Goal: Task Accomplishment & Management: Complete application form

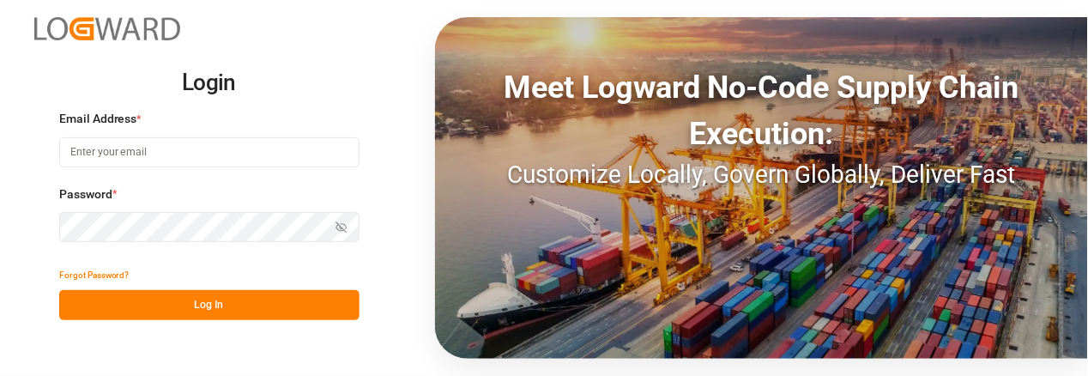
type input "[EMAIL_ADDRESS][DOMAIN_NAME]"
click at [203, 292] on button "Log In" at bounding box center [209, 305] width 300 height 30
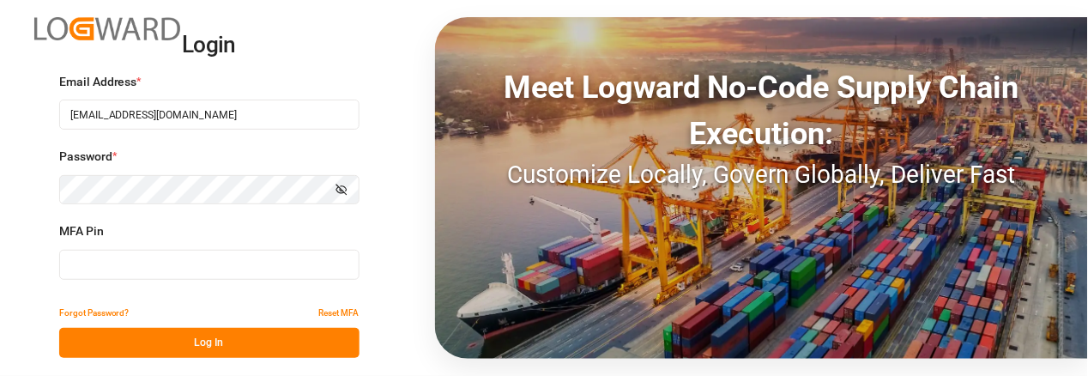
click at [98, 261] on input at bounding box center [209, 265] width 300 height 30
type input "431338"
click at [156, 340] on button "Log In" at bounding box center [209, 343] width 300 height 30
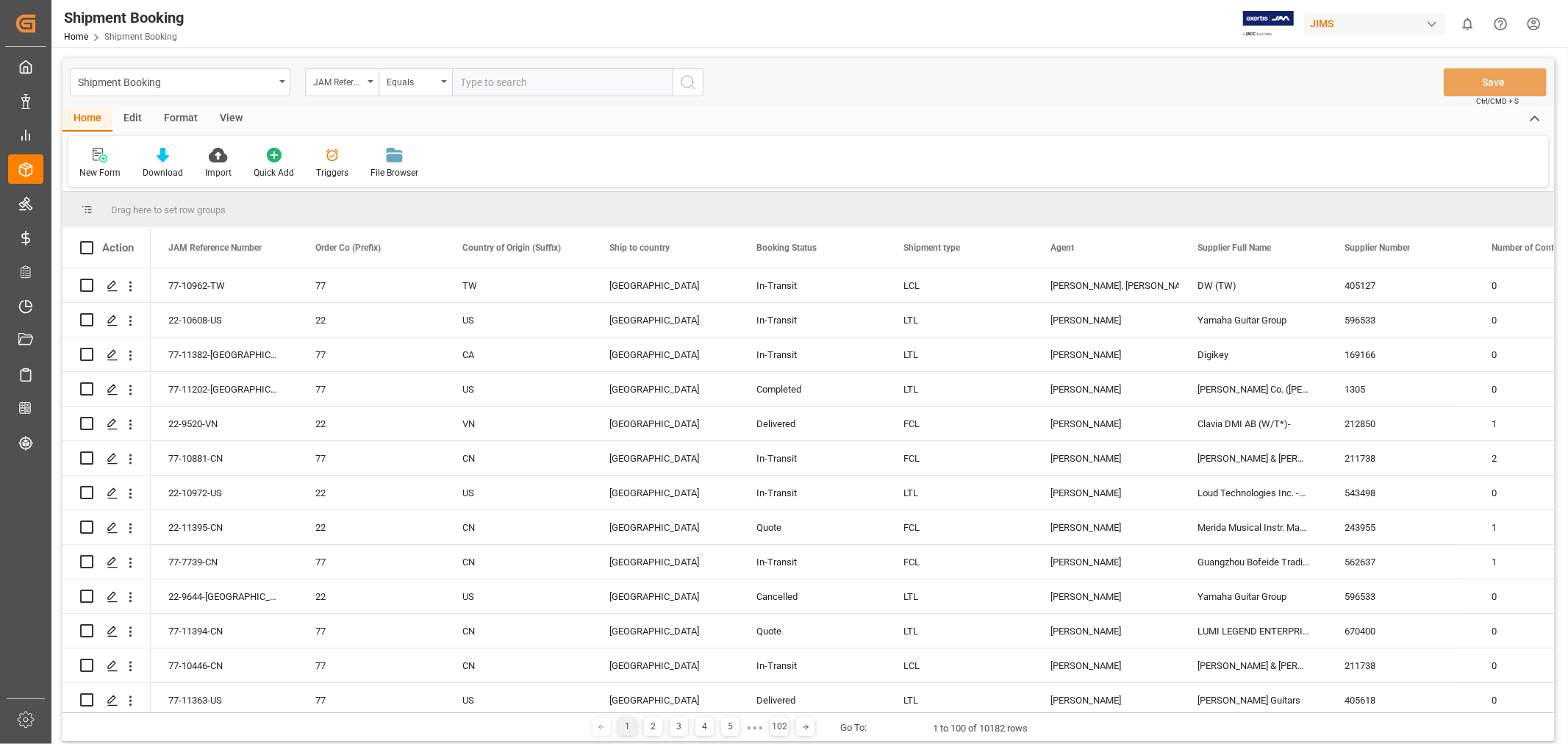
click at [502, 77] on input "text" at bounding box center [562, 82] width 220 height 28
type input "77-11177-cn"
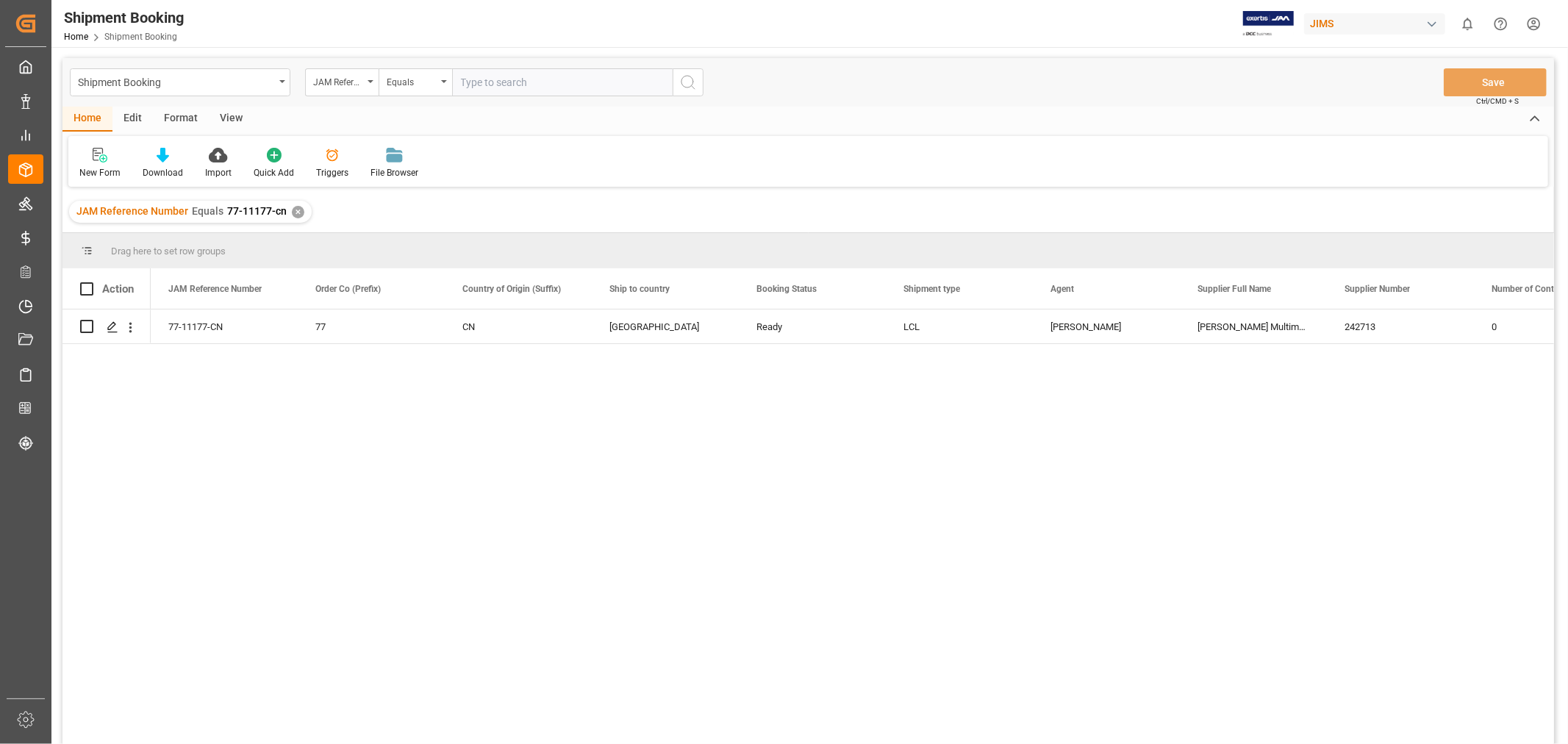
click at [229, 117] on div "View" at bounding box center [231, 118] width 45 height 25
click at [91, 169] on div "Default" at bounding box center [93, 172] width 28 height 13
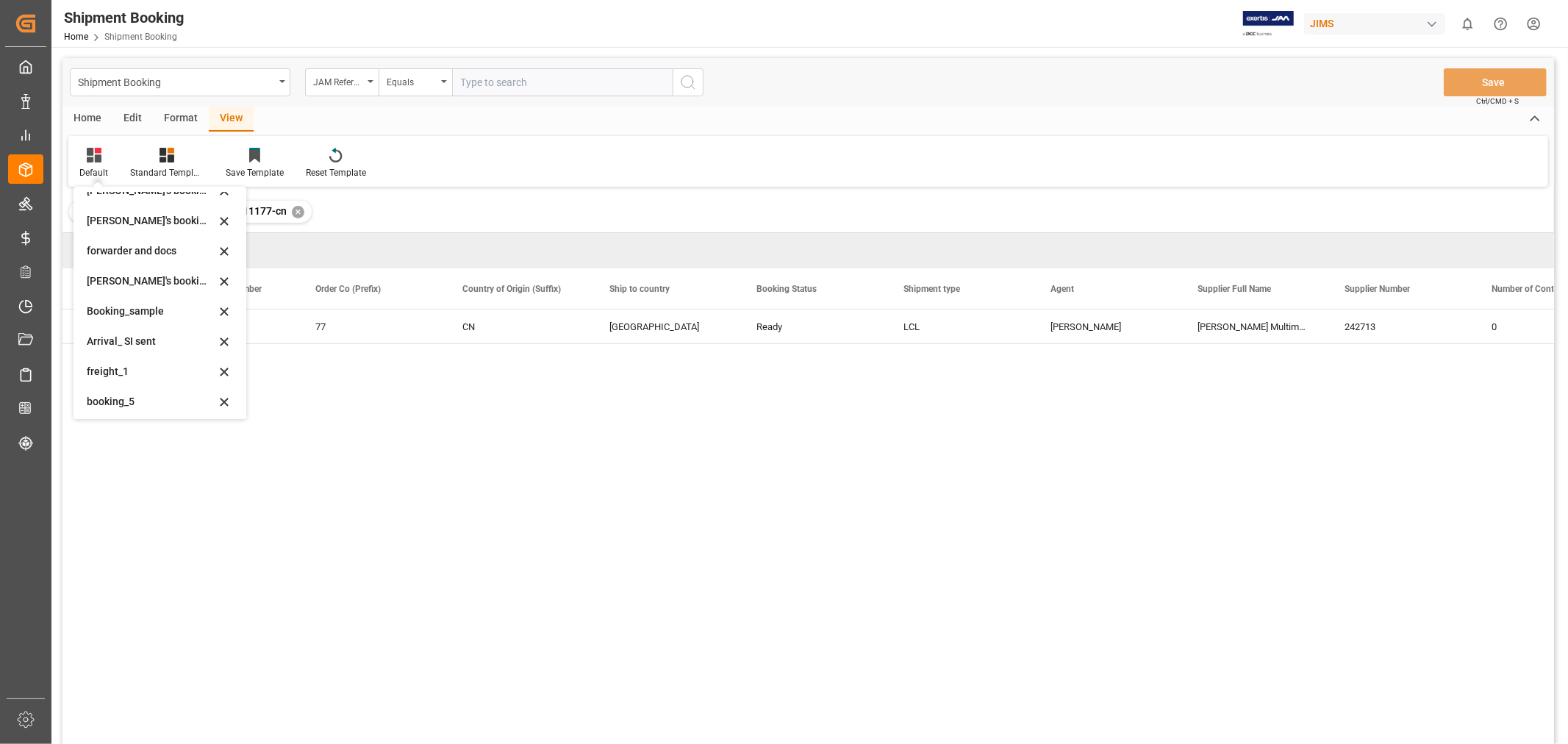
scroll to position [140, 0]
click at [116, 316] on div "Booking_sample" at bounding box center [160, 307] width 161 height 30
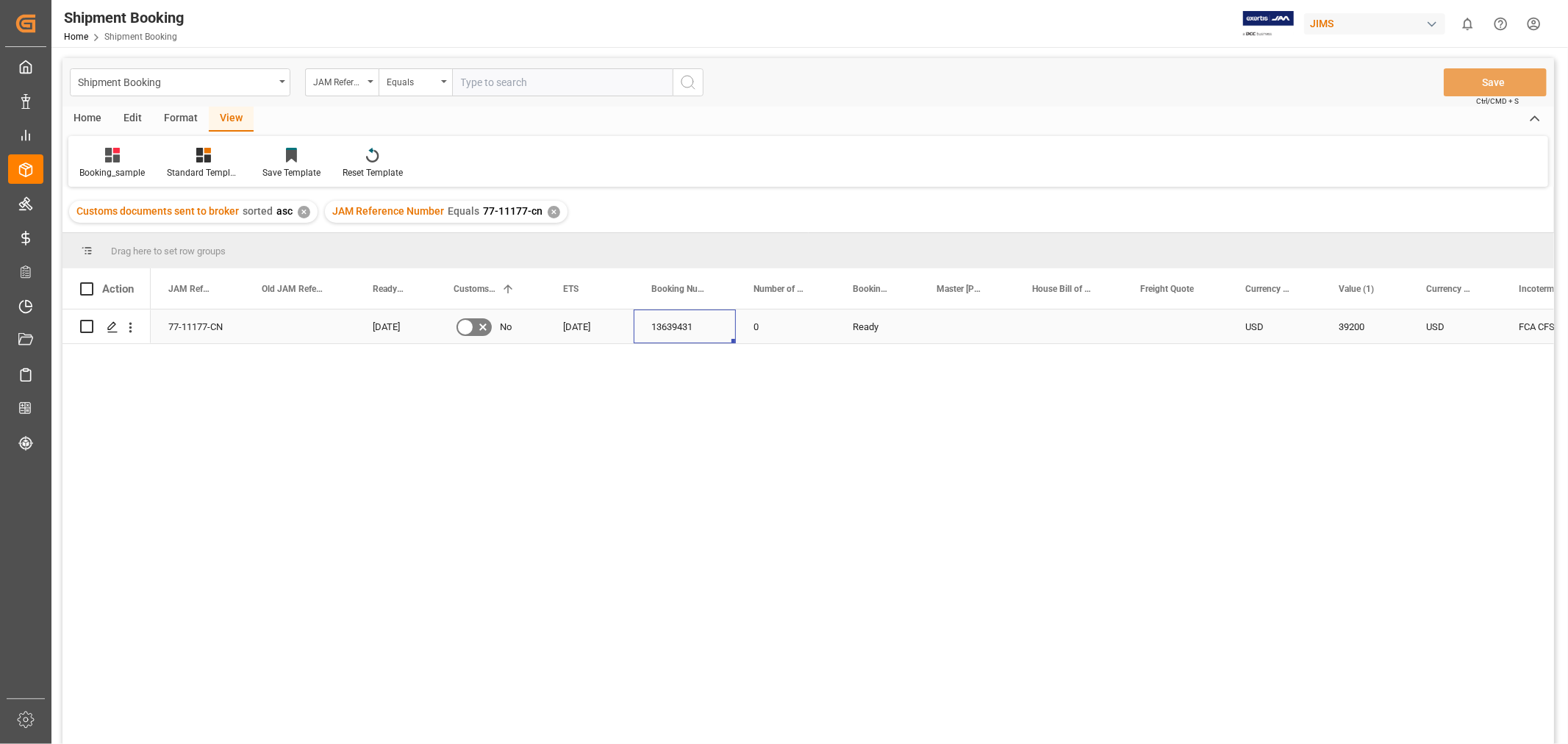
click at [682, 324] on div "13639431" at bounding box center [684, 325] width 102 height 33
click at [550, 203] on div "JAM Reference Number Equals 77-11177-cn ✕" at bounding box center [445, 211] width 242 height 22
click at [548, 210] on div "✕" at bounding box center [553, 211] width 13 height 13
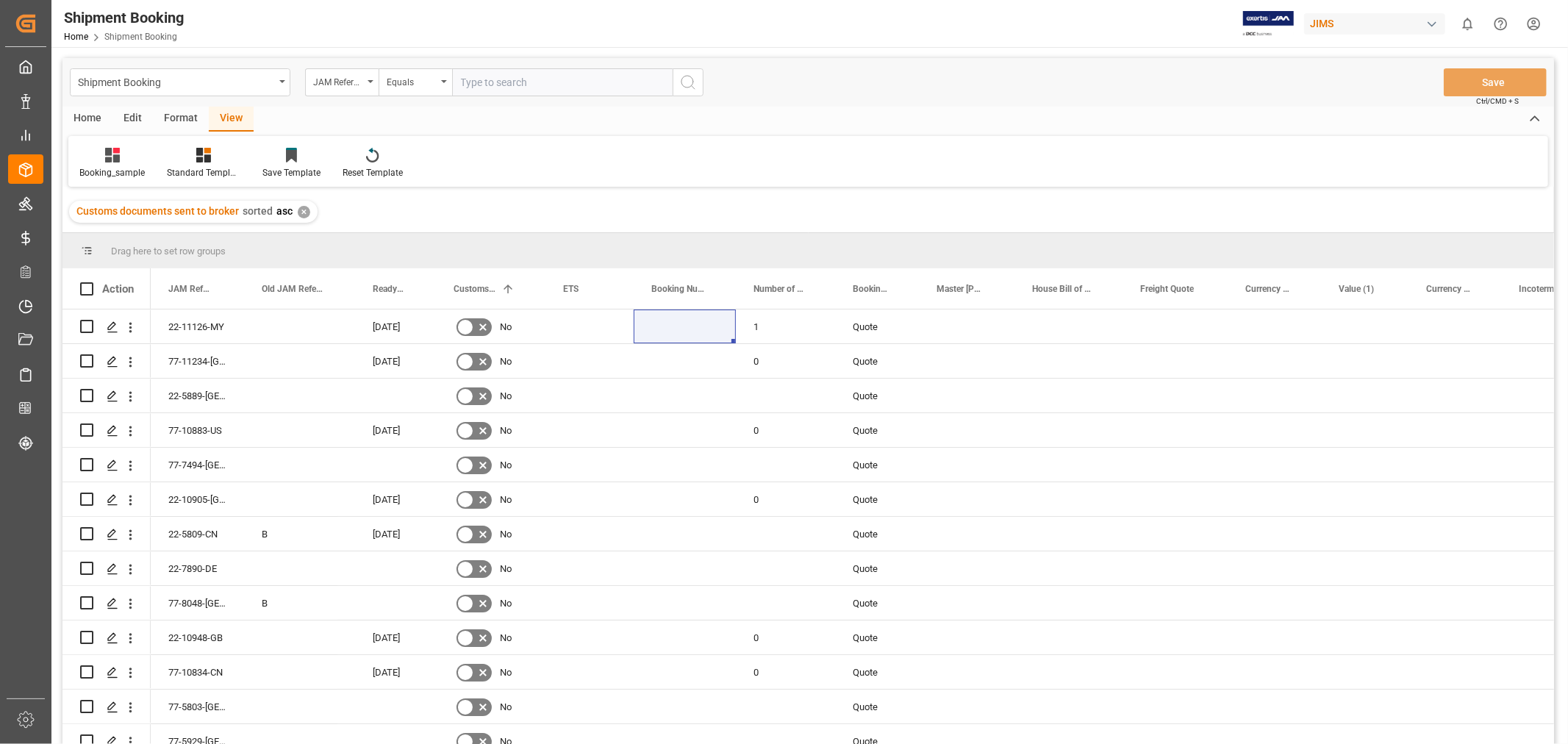
click at [571, 172] on div "Booking_sample Standard Templates Save Template Reset Template" at bounding box center [808, 161] width 1480 height 51
click at [500, 165] on div "Booking_sample Standard Templates Save Template Reset Template" at bounding box center [808, 161] width 1480 height 51
click at [546, 199] on div "Customs documents sent to broker sorted asc ✕" at bounding box center [808, 211] width 1492 height 41
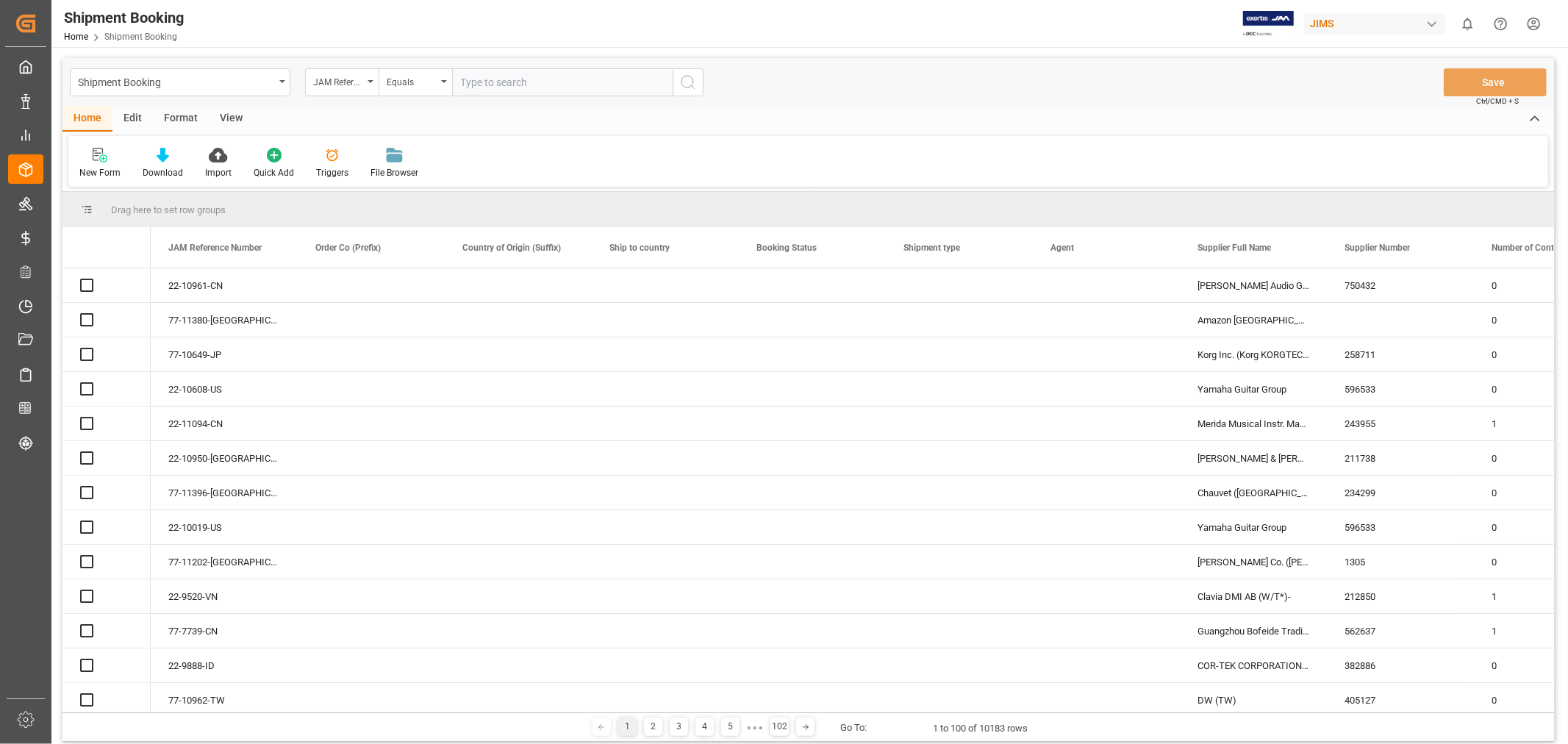
click at [226, 89] on div "Shipment Booking" at bounding box center [176, 80] width 196 height 18
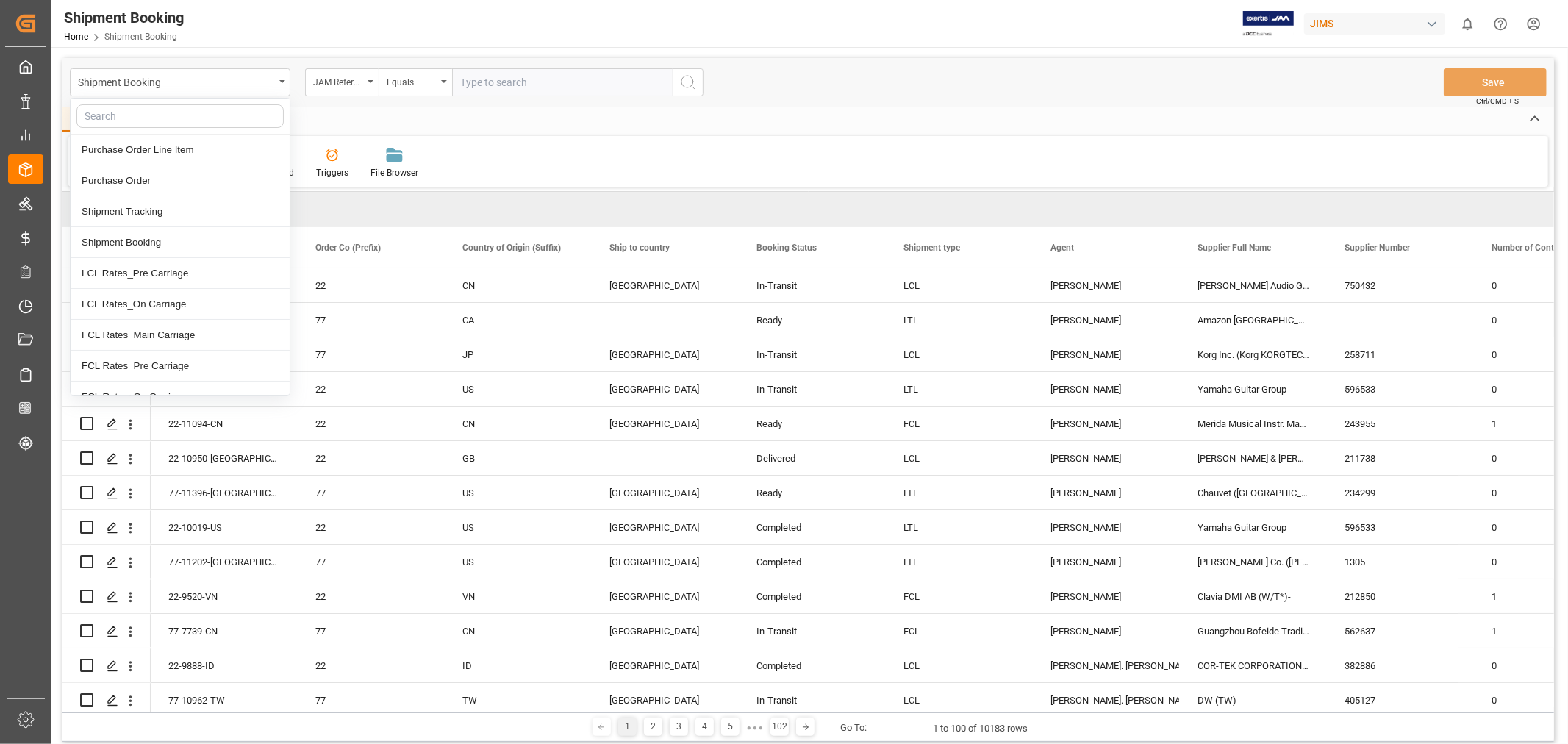
click at [226, 89] on div "Shipment Booking" at bounding box center [176, 80] width 196 height 18
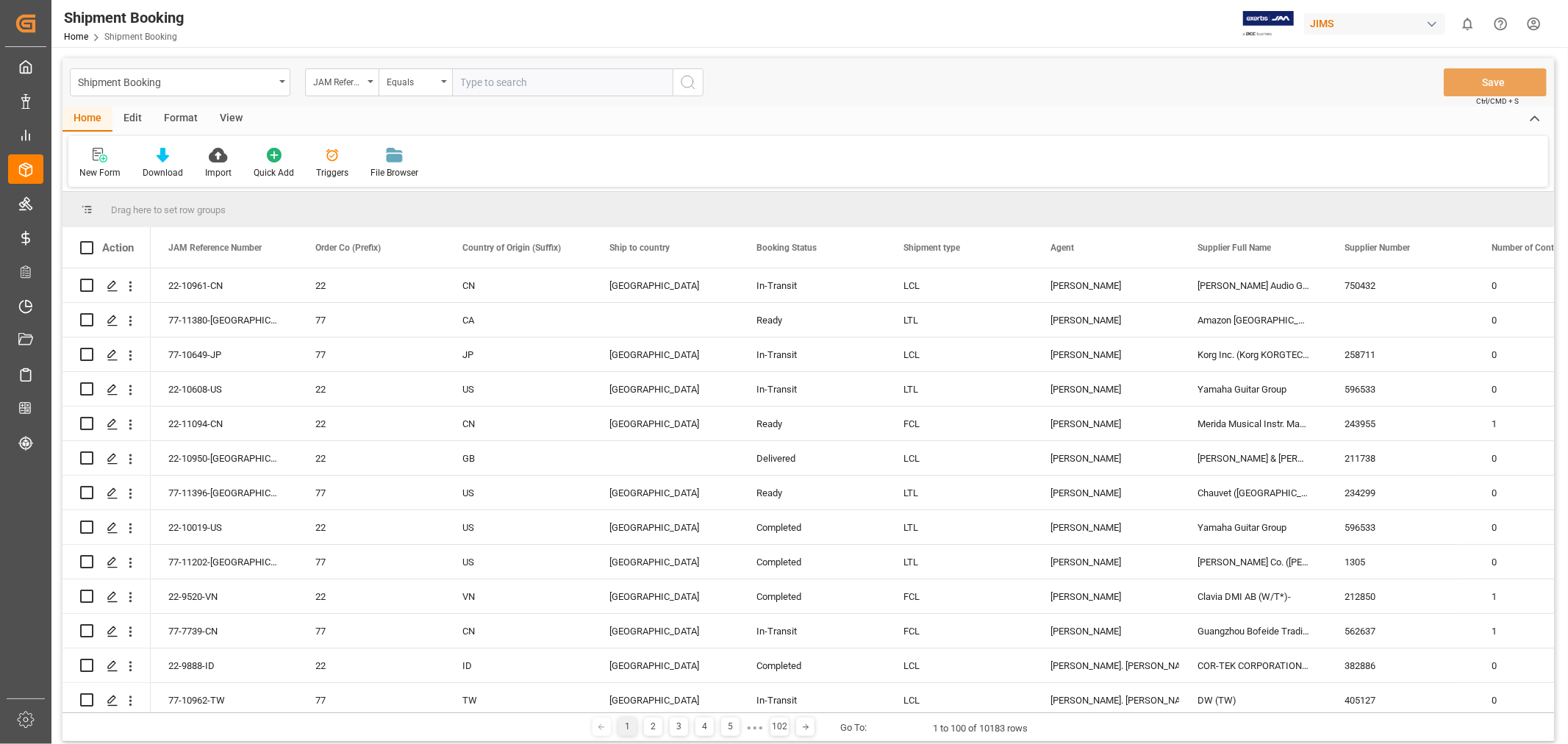
click at [226, 89] on div "Shipment Booking" at bounding box center [176, 80] width 196 height 18
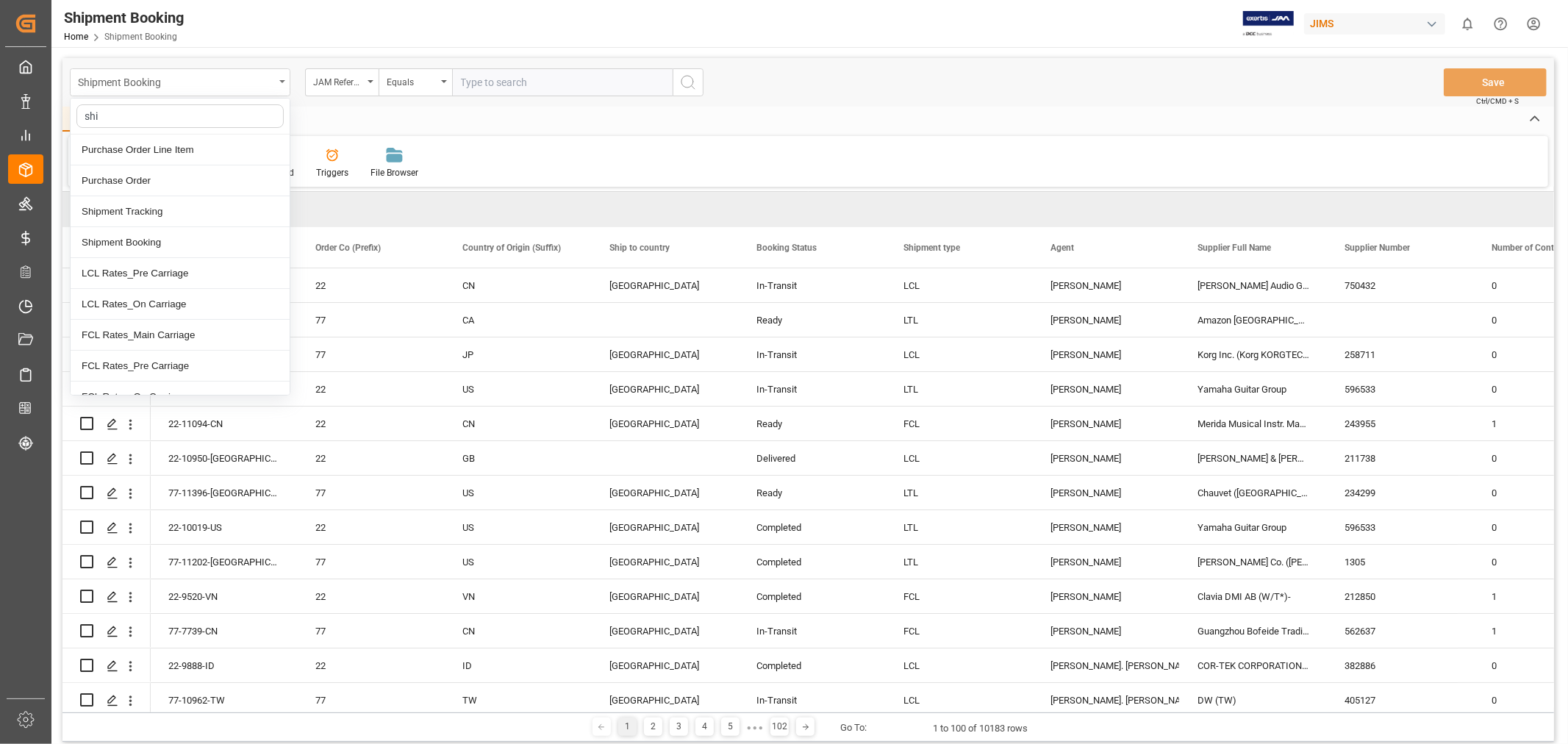
type input "ship"
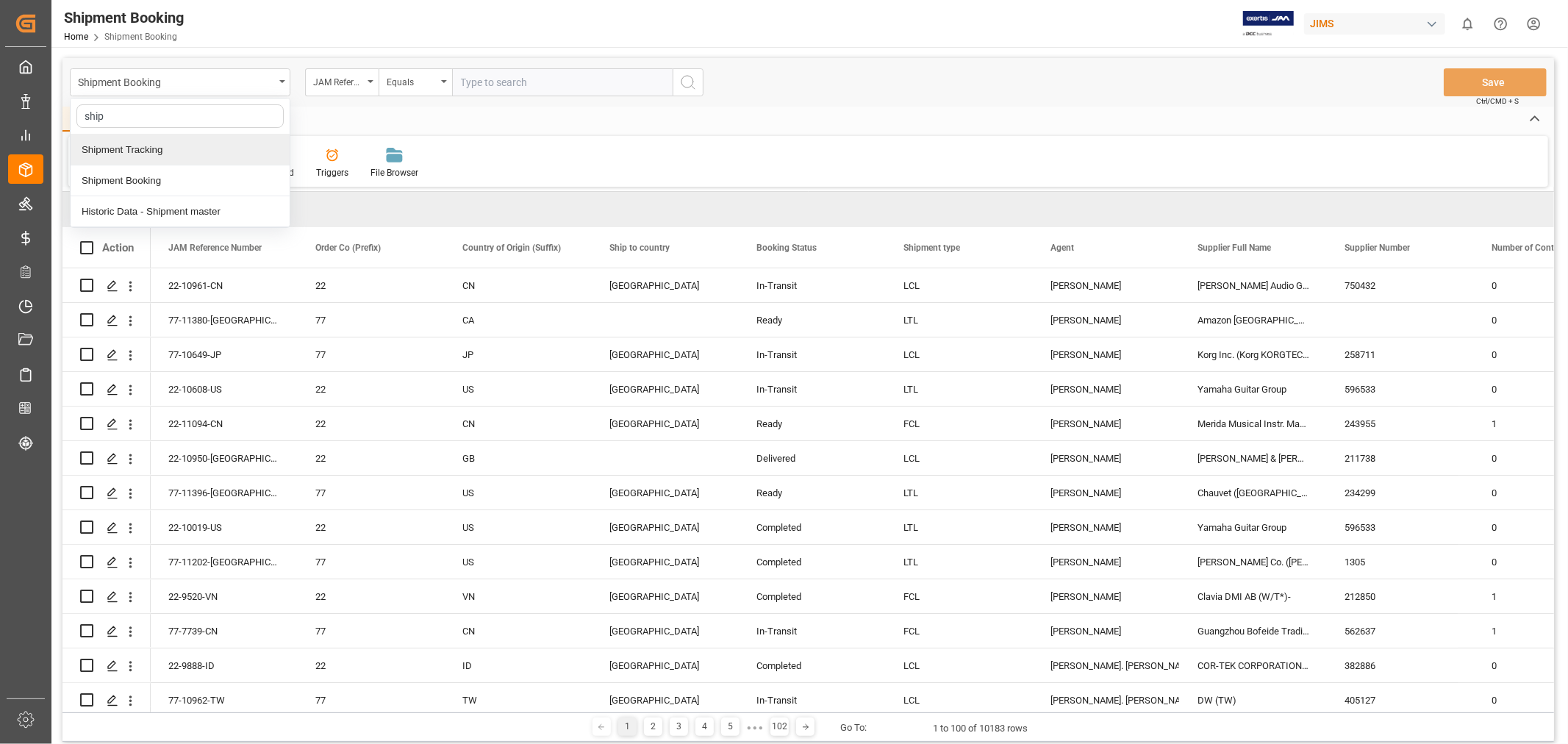
click at [159, 164] on div "Shipment Tracking" at bounding box center [180, 150] width 219 height 31
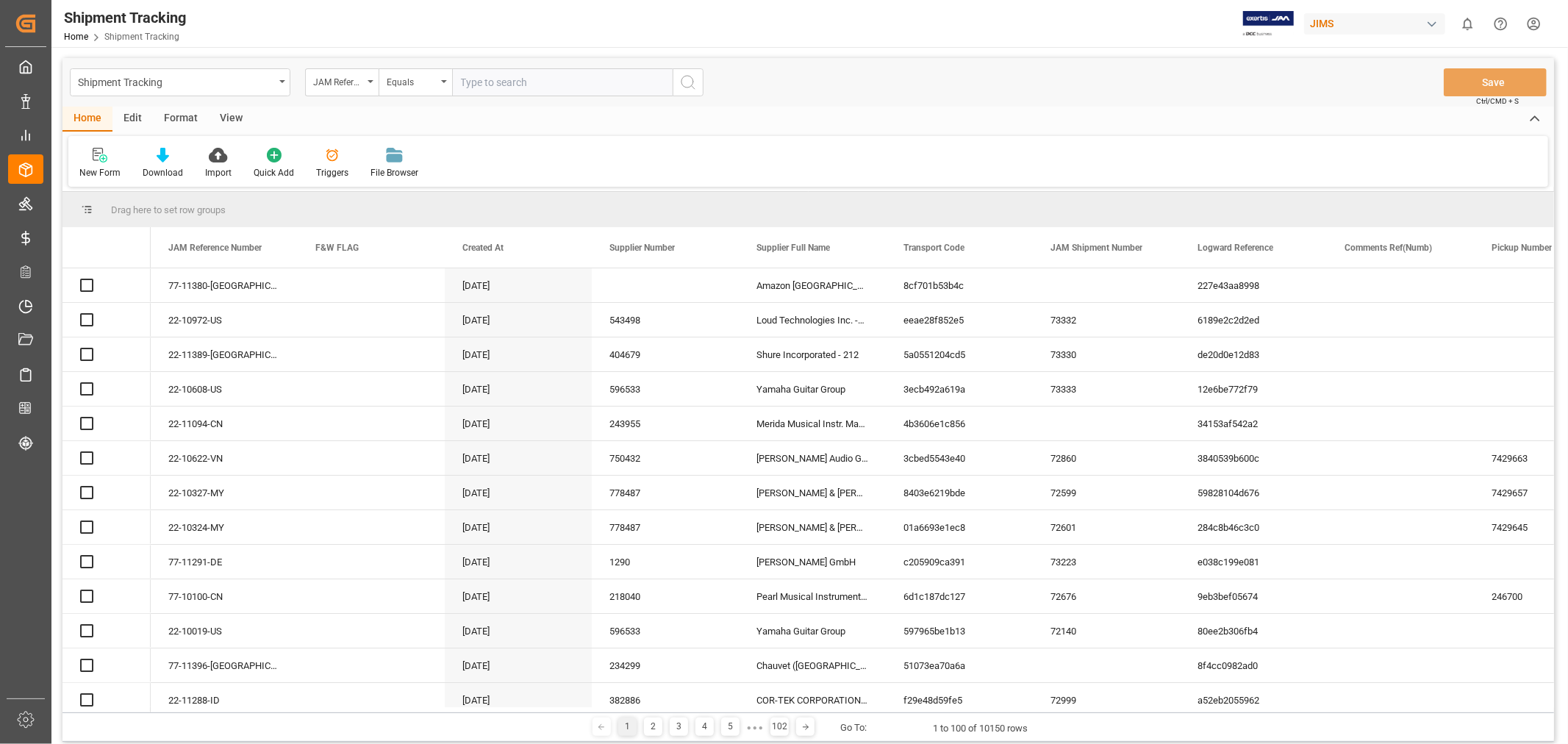
click at [506, 91] on input "text" at bounding box center [562, 82] width 220 height 28
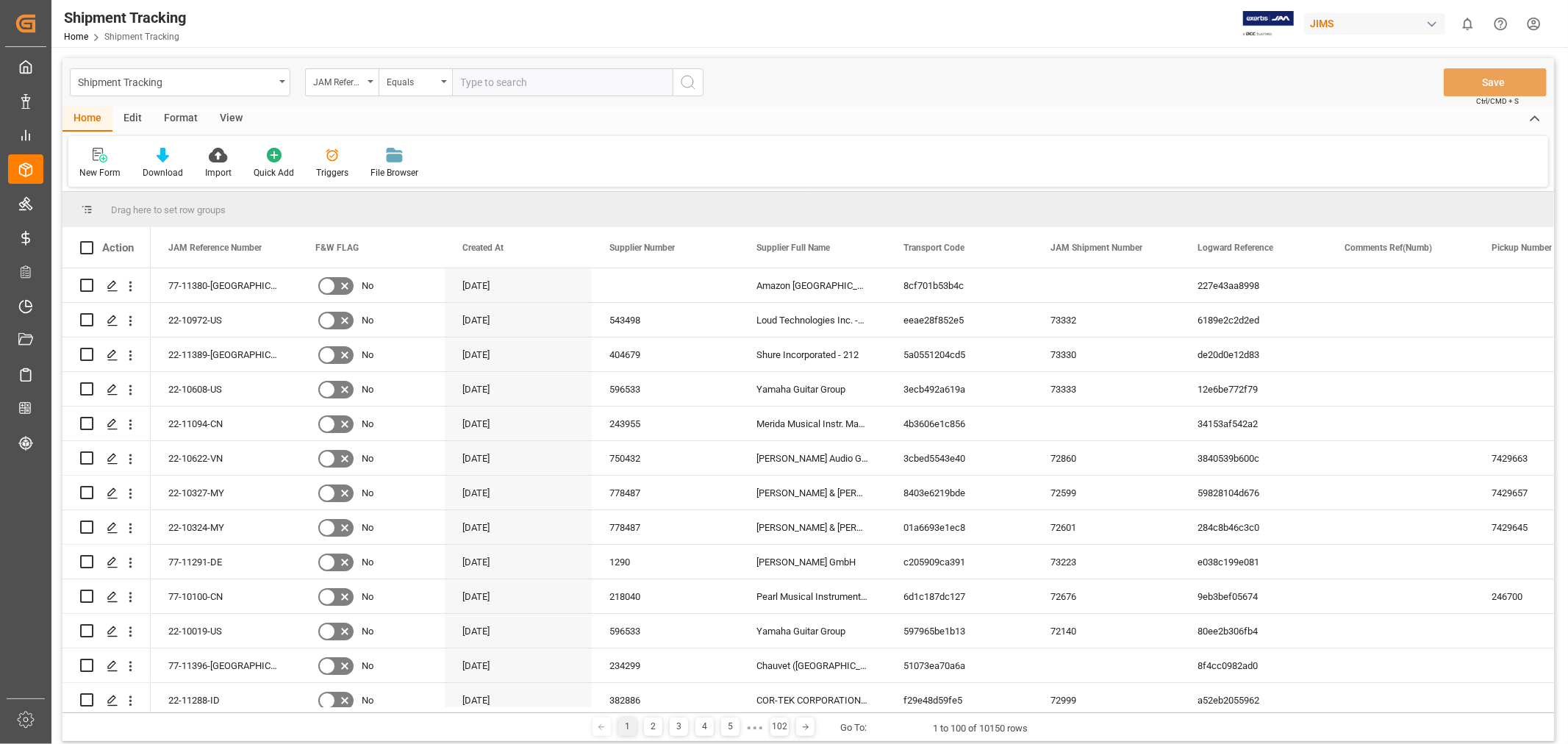
click at [504, 84] on input "text" at bounding box center [562, 82] width 220 height 28
paste input "77-10657-CN"
type input "77-10657-CN"
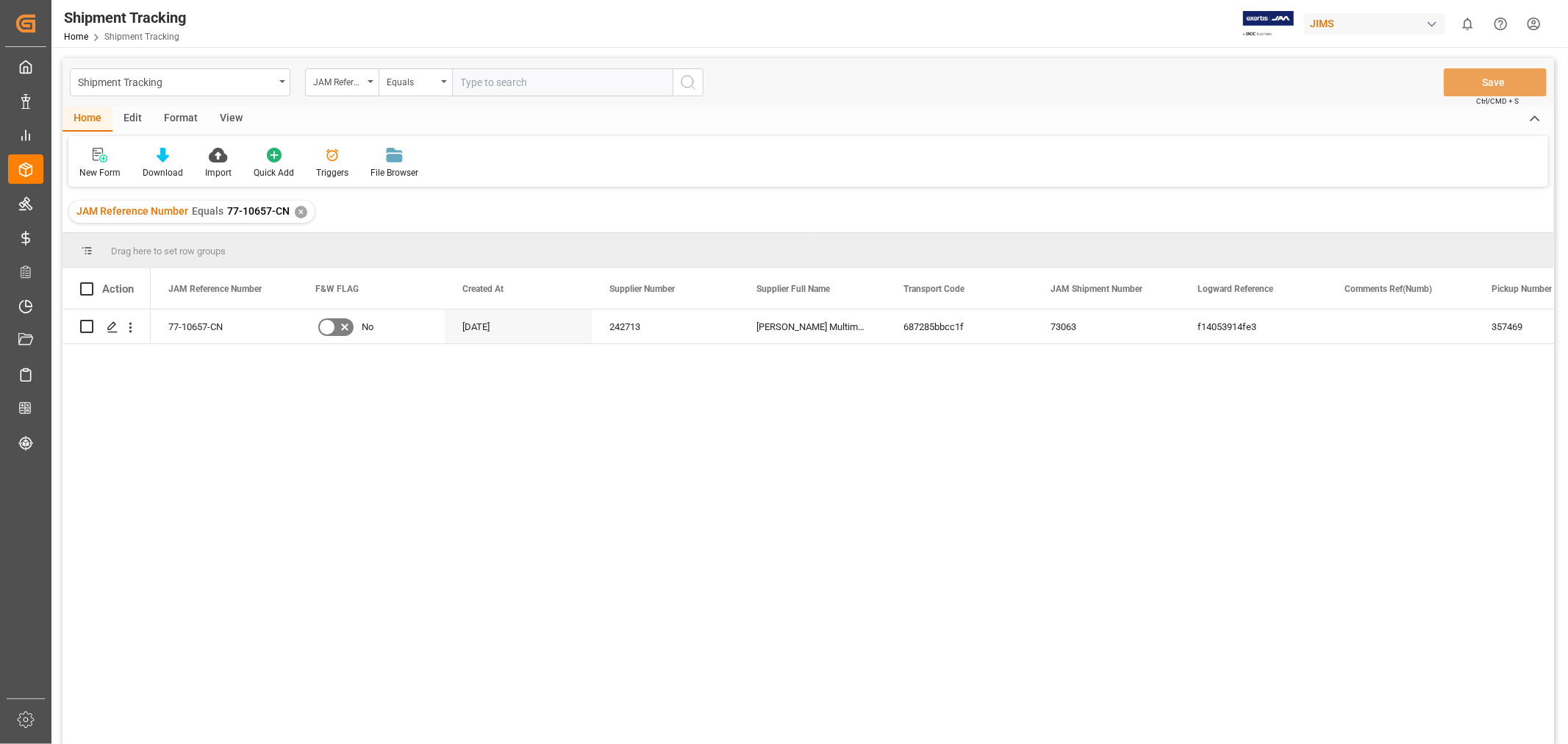
click at [230, 113] on div "View" at bounding box center [231, 118] width 45 height 25
click at [94, 167] on div "Default" at bounding box center [93, 172] width 28 height 13
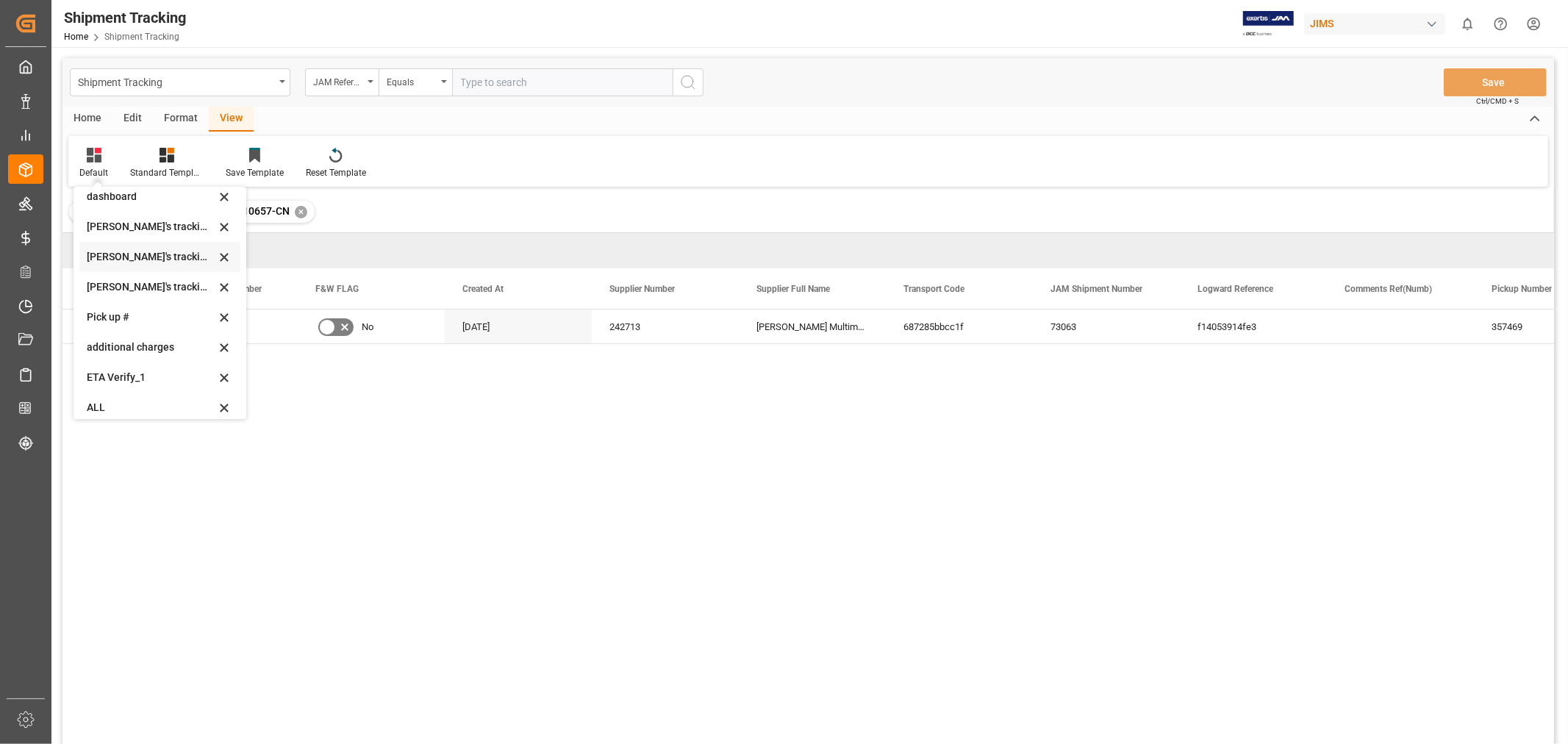
scroll to position [321, 0]
click at [162, 247] on div "Huixin's tracking all_sample" at bounding box center [151, 248] width 128 height 15
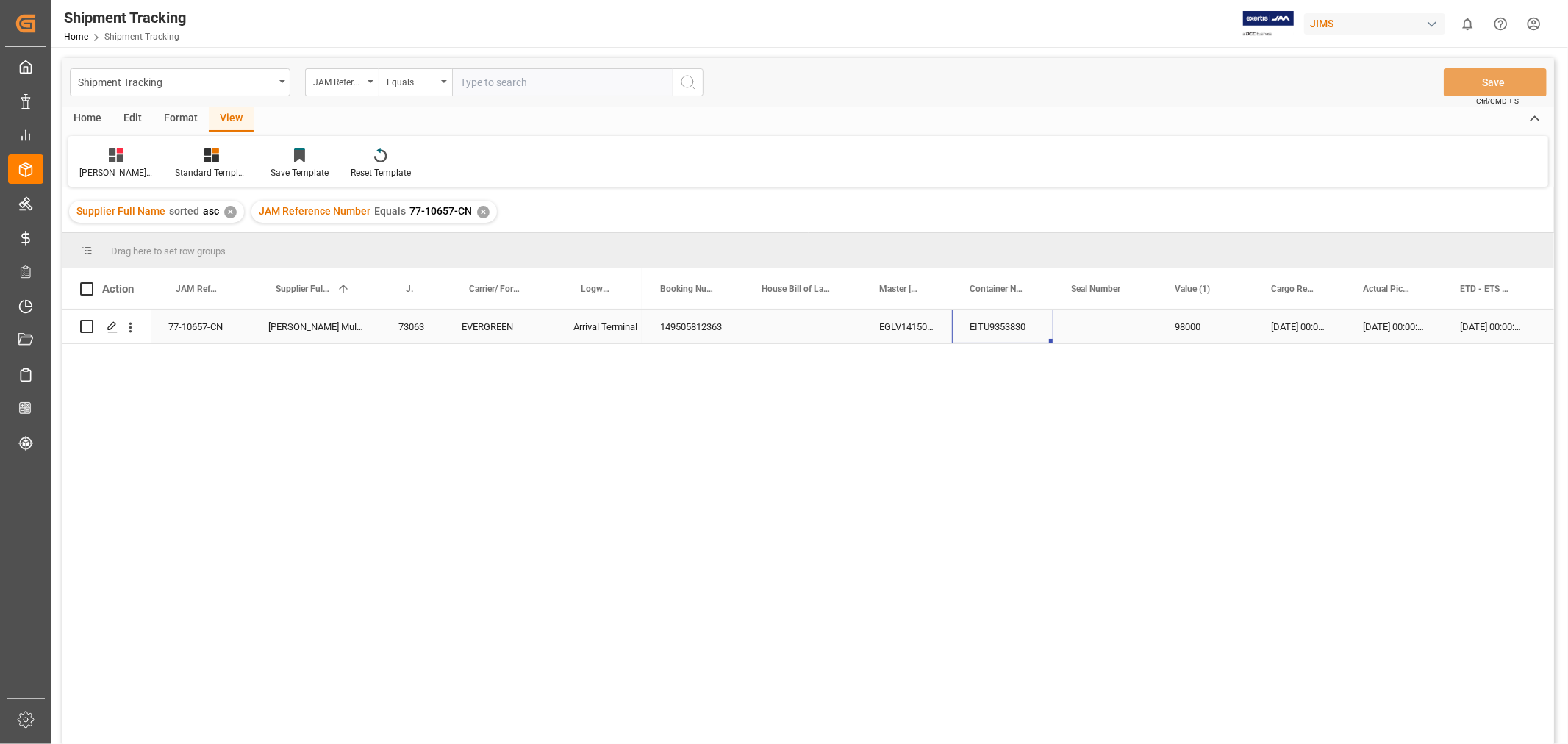
click at [1004, 319] on div "EITU9353830" at bounding box center [1003, 325] width 101 height 33
click at [706, 324] on div "149505812363" at bounding box center [693, 325] width 101 height 33
click at [1100, 319] on div "Press SPACE to select this row." at bounding box center [1105, 325] width 104 height 33
click at [1103, 326] on div "Press SPACE to select this row." at bounding box center [1105, 325] width 104 height 33
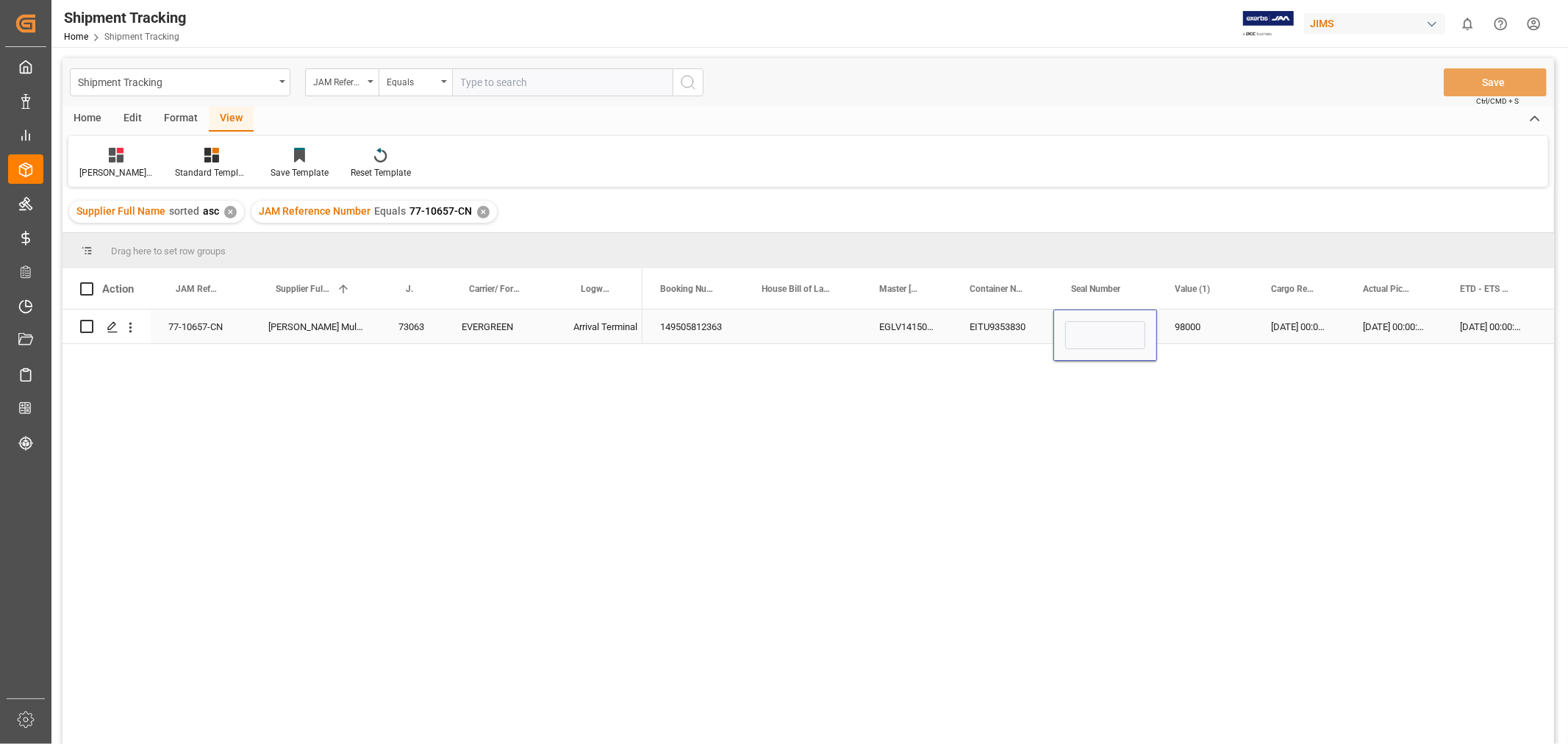
click at [1103, 326] on input "Press SPACE to select this row." at bounding box center [1106, 335] width 80 height 28
type input "EMCRGH1124"
click at [1212, 338] on div "98000" at bounding box center [1205, 325] width 96 height 33
click at [1480, 88] on button "Save" at bounding box center [1495, 82] width 103 height 28
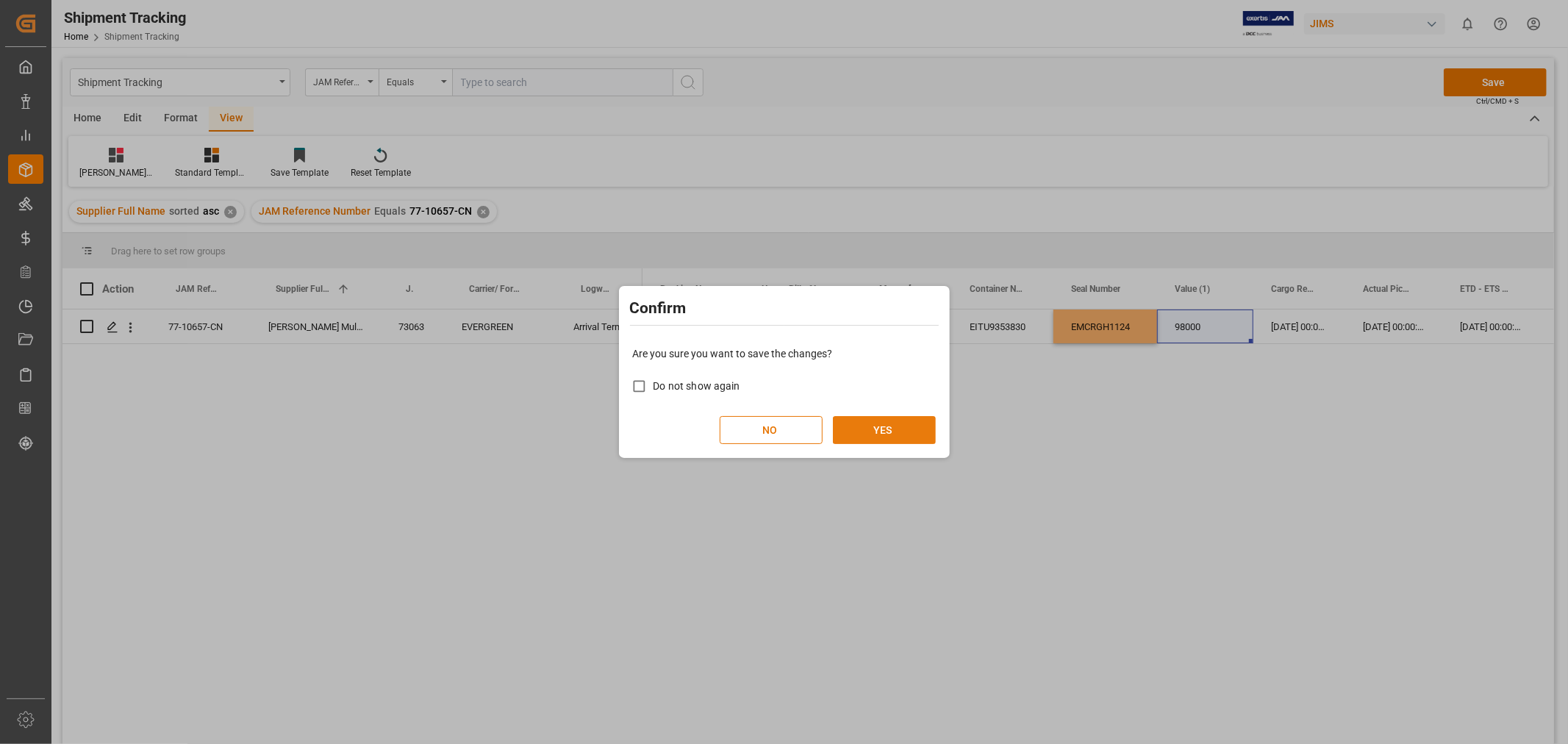
click at [864, 423] on button "YES" at bounding box center [884, 430] width 103 height 28
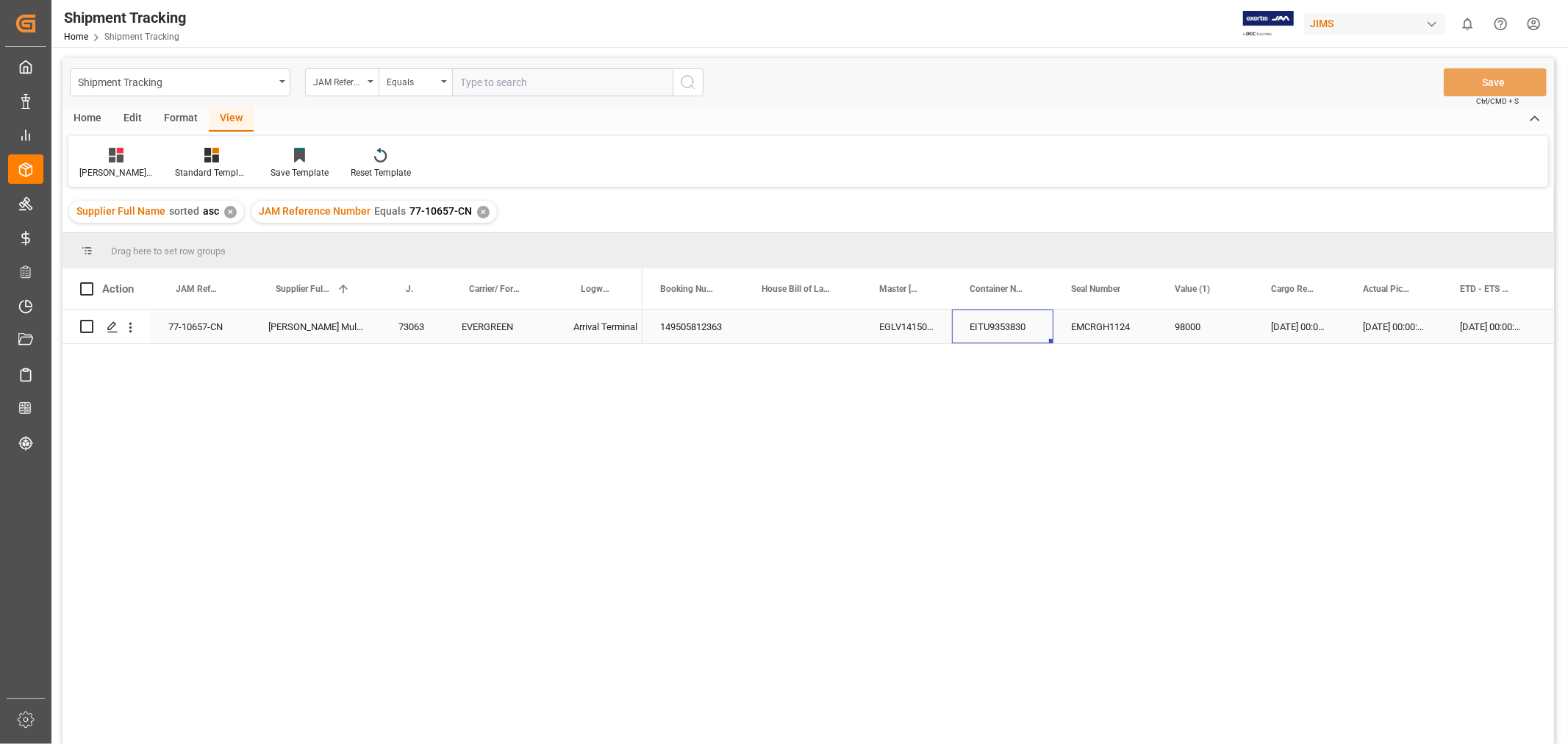
click at [1009, 328] on div "EITU9353830" at bounding box center [1003, 325] width 101 height 33
click at [942, 402] on div "149505812363 EGLV141500696832 EITU9353830 EMCRGH1124 98000 01-09-2025 00:00:00 …" at bounding box center [1098, 531] width 911 height 443
click at [917, 340] on div "EGLV141500696832" at bounding box center [907, 325] width 91 height 33
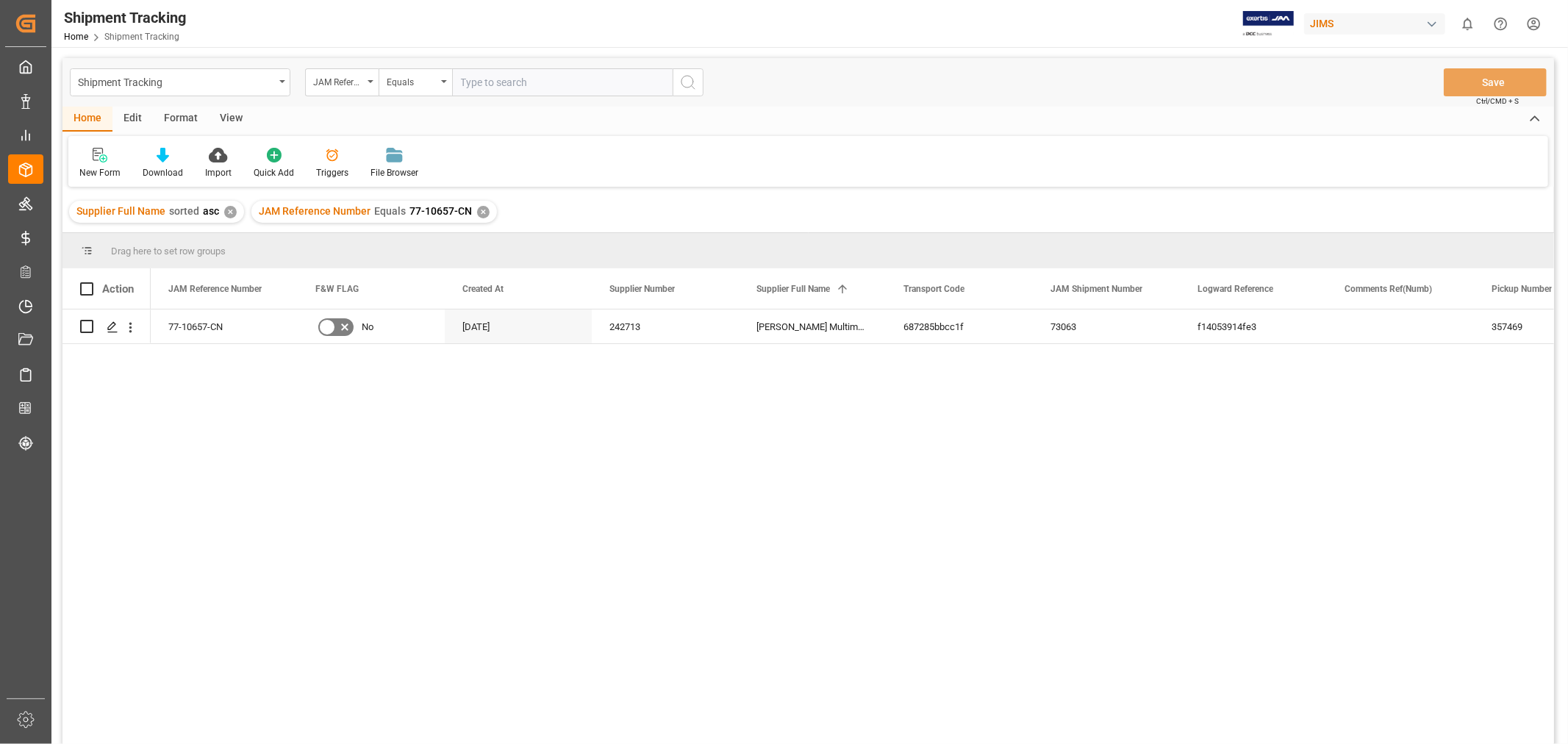
click at [471, 215] on div "JAM Reference Number Equals 77-10657-CN ✕" at bounding box center [374, 211] width 246 height 22
click at [477, 211] on div "✕" at bounding box center [483, 211] width 13 height 13
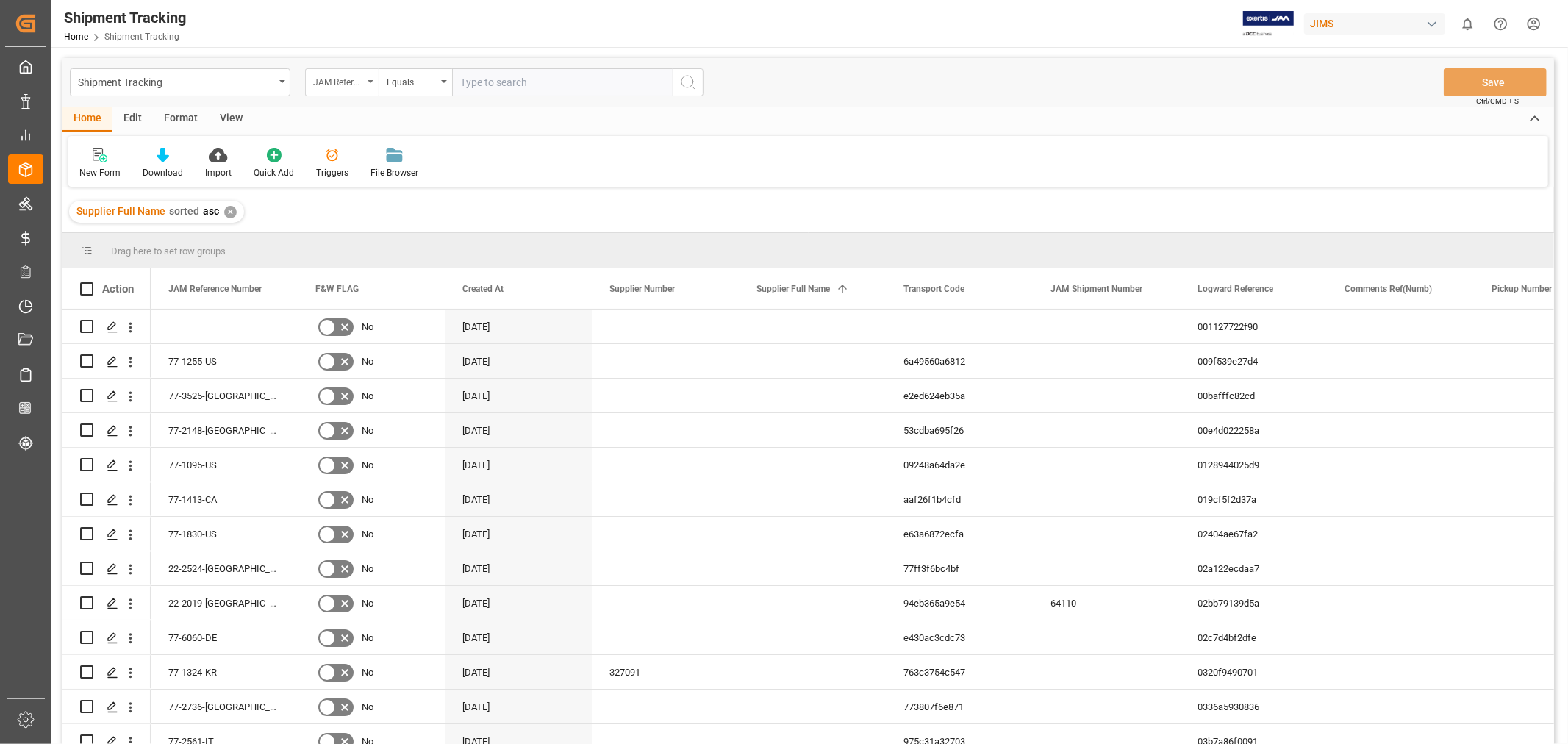
click at [370, 82] on icon "open menu" at bounding box center [370, 81] width 6 height 3
type input "agent"
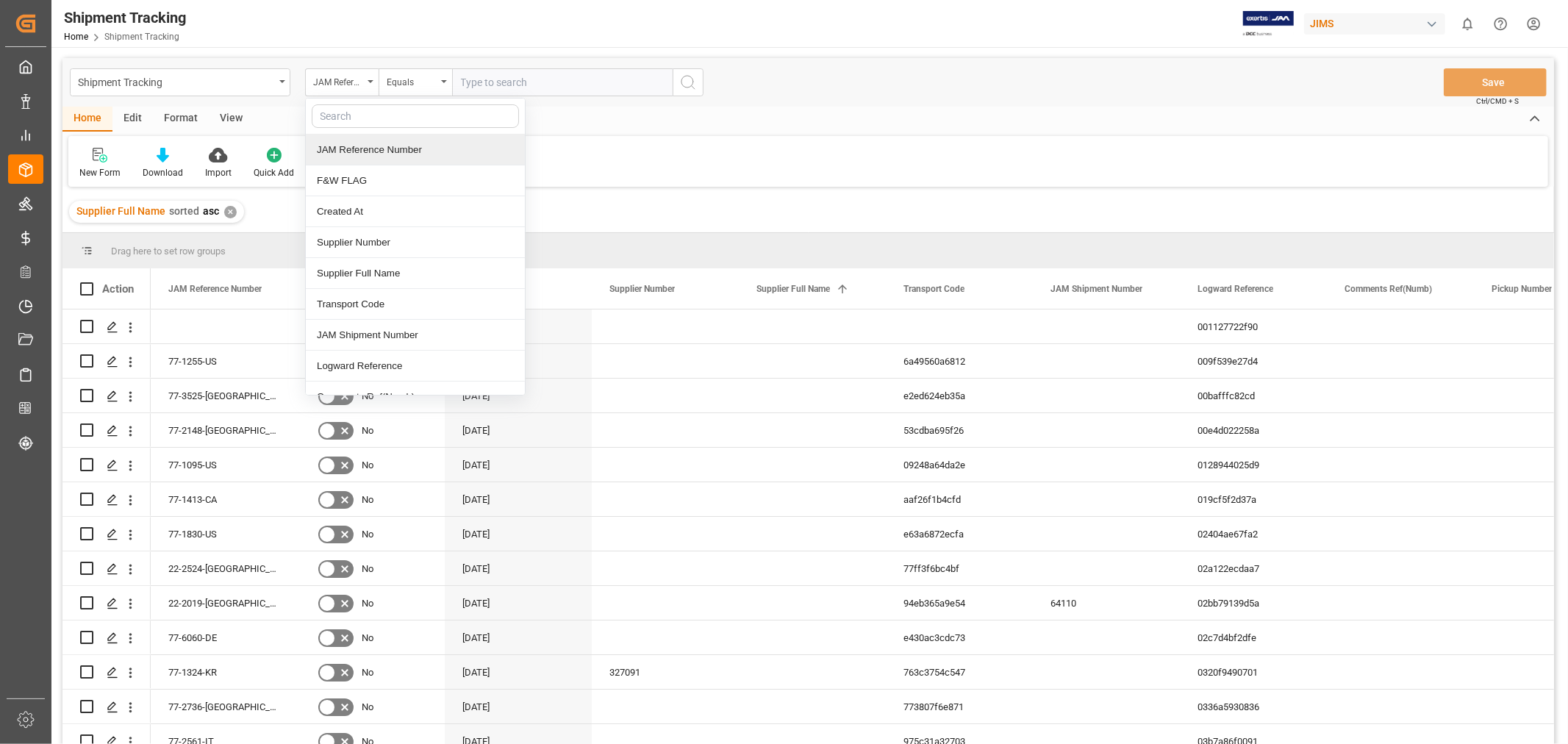
click at [338, 130] on div at bounding box center [415, 116] width 219 height 36
click at [325, 116] on input "text" at bounding box center [415, 116] width 207 height 23
type input "agen"
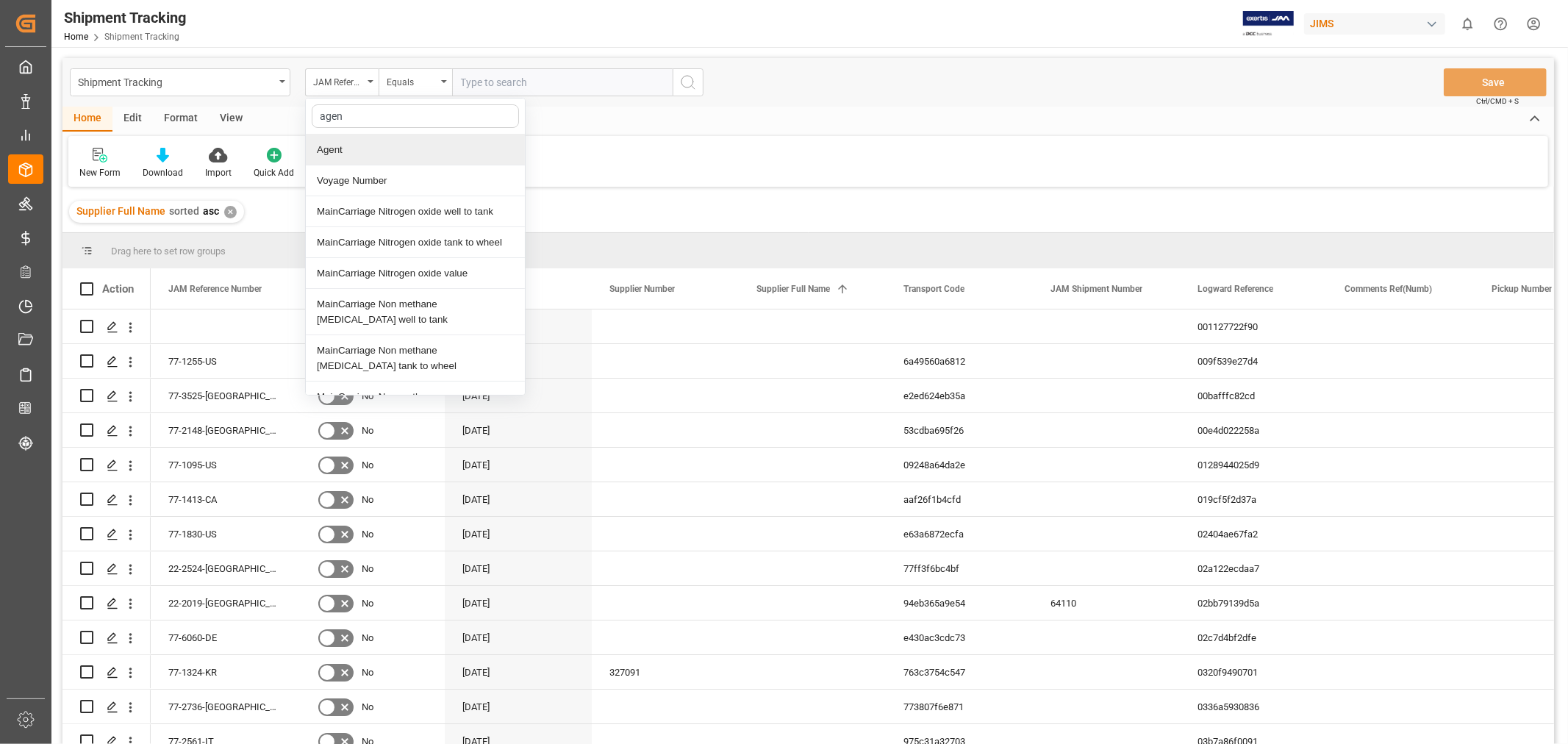
click at [325, 148] on div "Agent" at bounding box center [415, 150] width 219 height 31
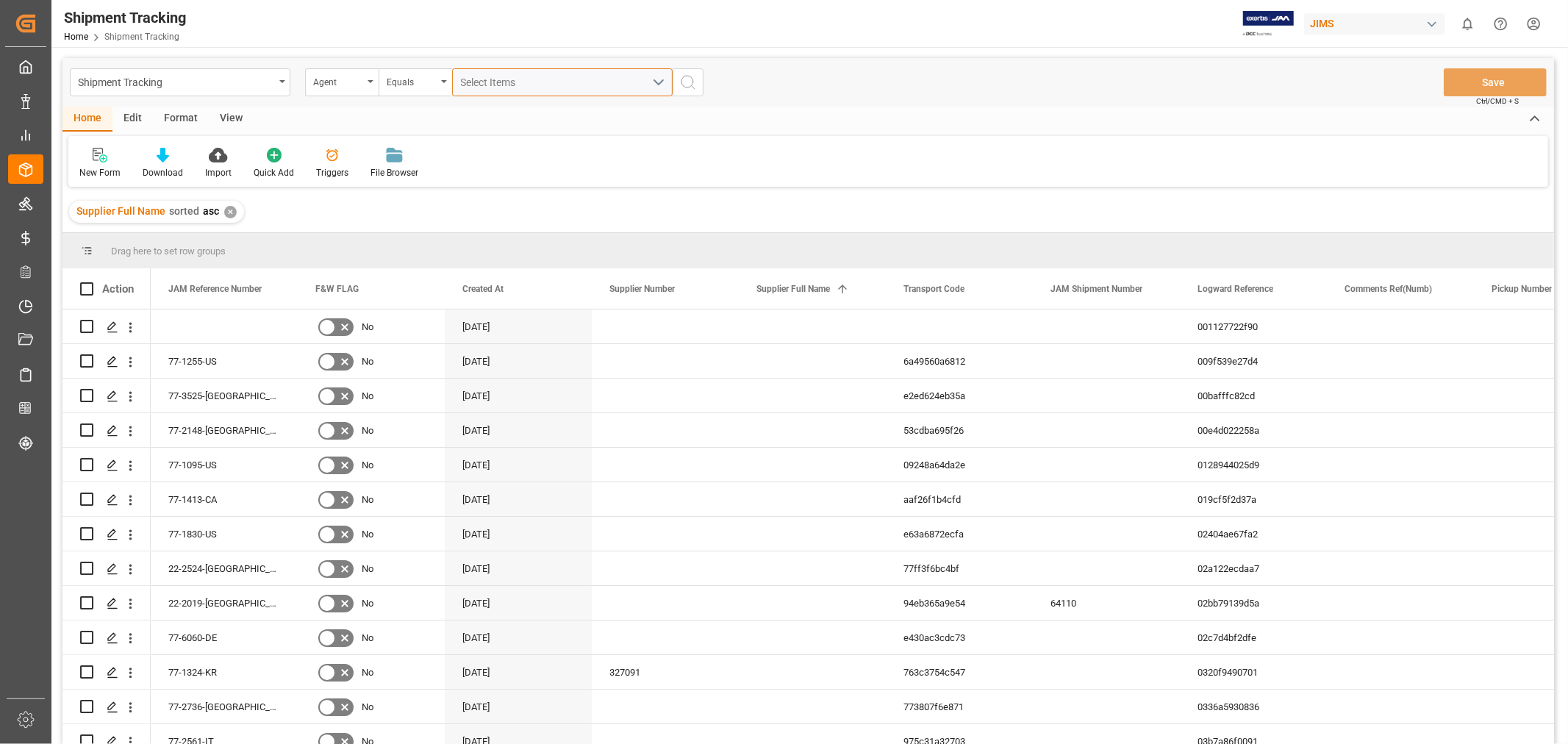
click at [480, 79] on span "Select Items" at bounding box center [492, 82] width 63 height 12
type input "hui"
click at [515, 151] on span "[PERSON_NAME]" at bounding box center [522, 149] width 80 height 12
click at [481, 151] on input "[PERSON_NAME]" at bounding box center [467, 149] width 28 height 28
checkbox input "true"
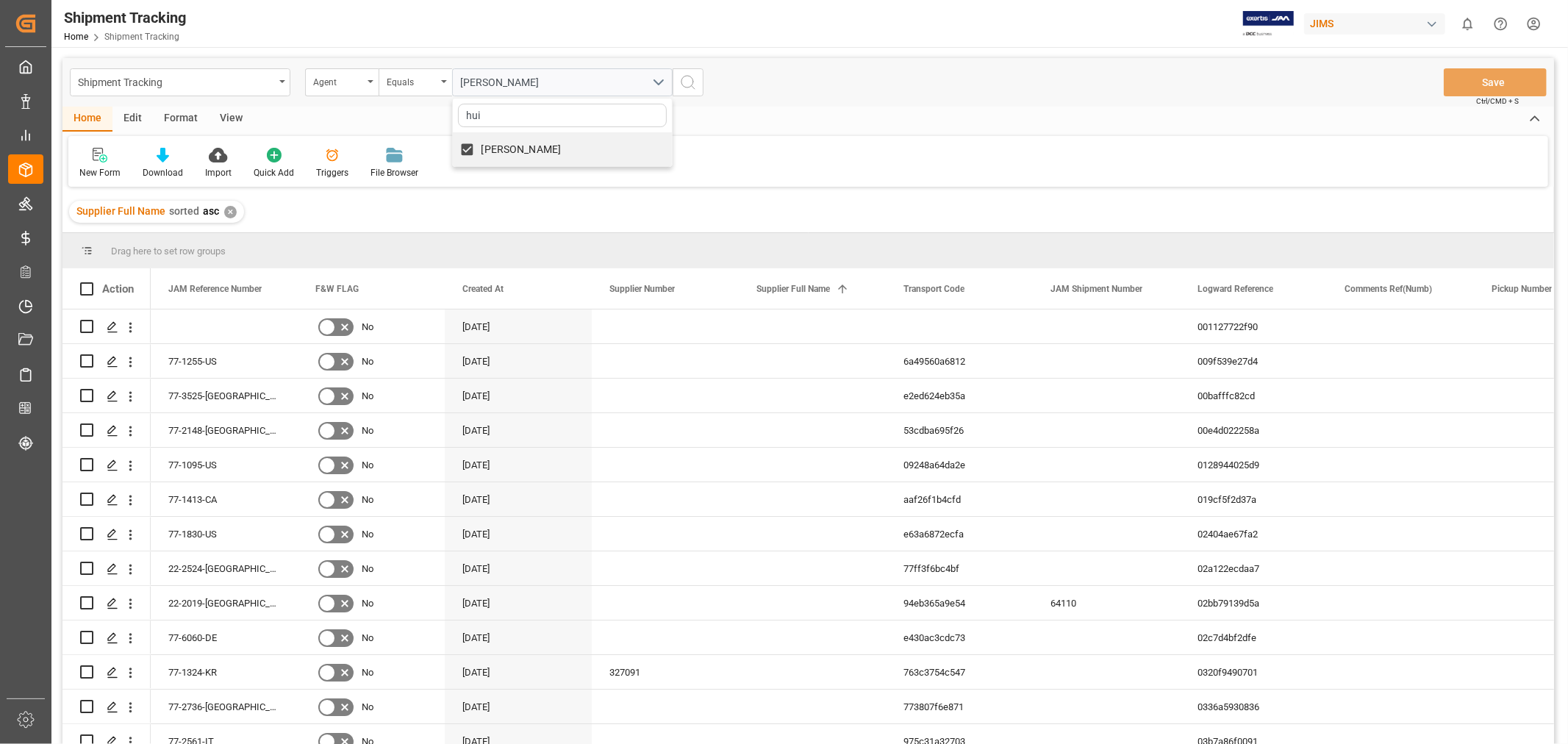
click at [689, 84] on icon "search button" at bounding box center [688, 82] width 18 height 18
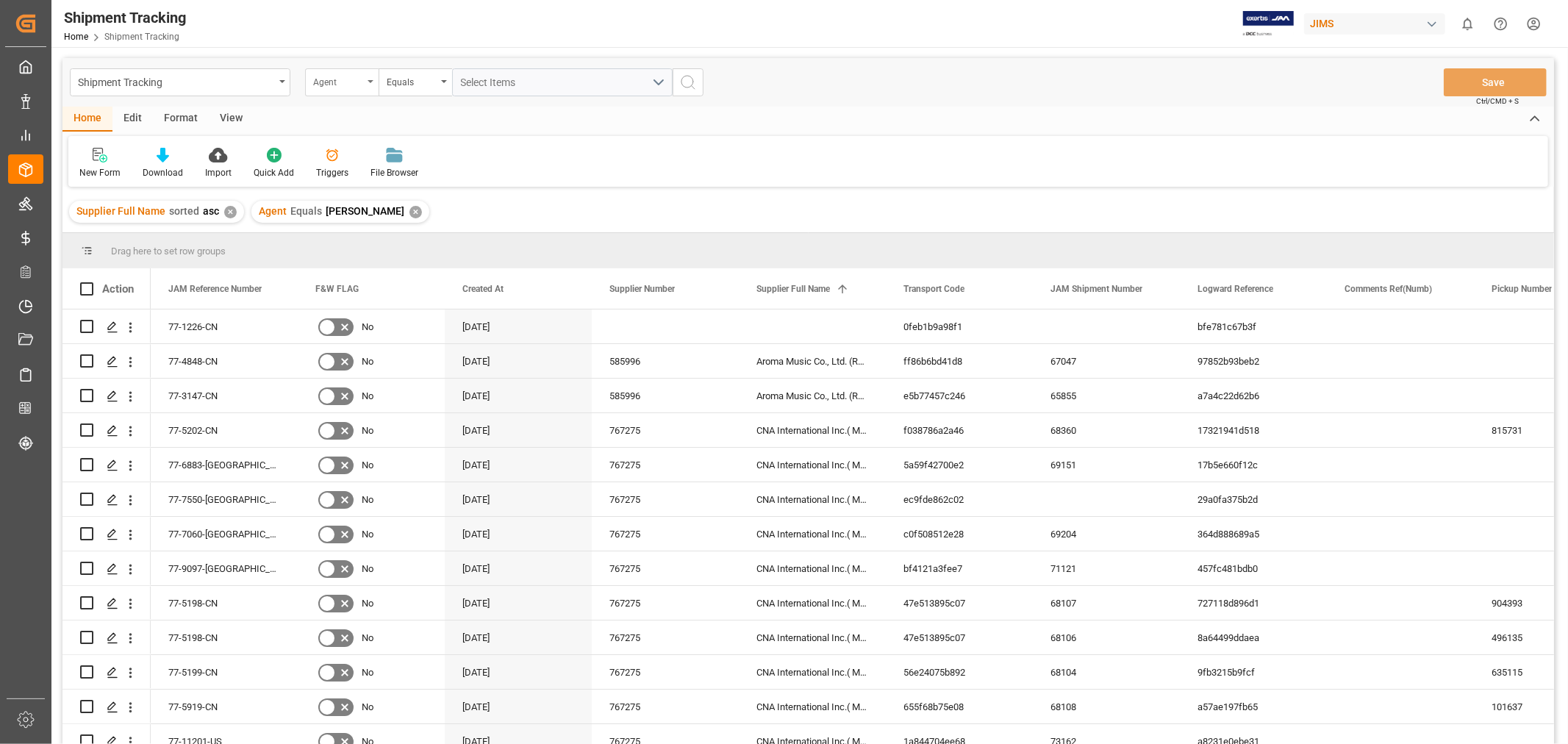
click at [370, 84] on div "Agent" at bounding box center [342, 82] width 74 height 28
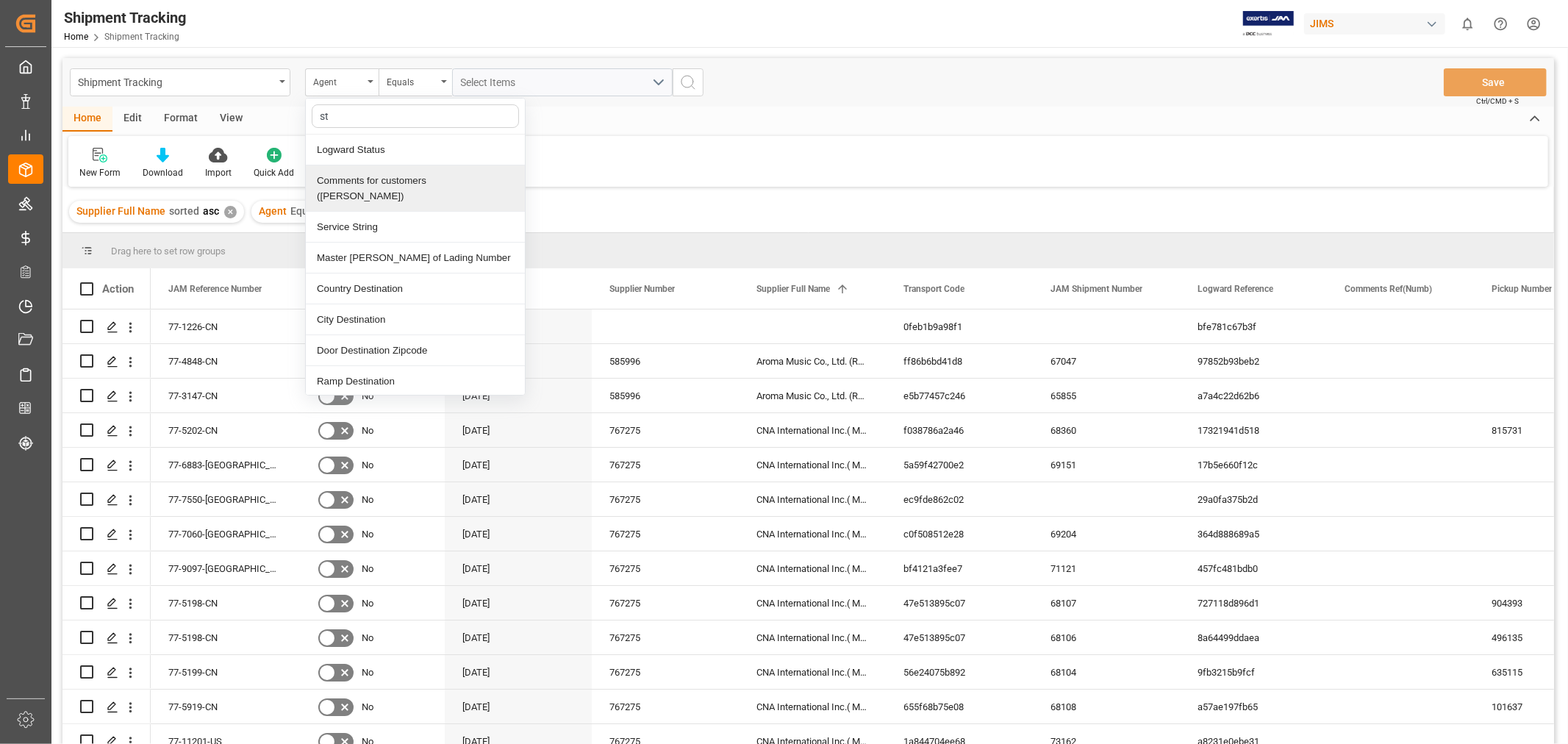
type input "sta"
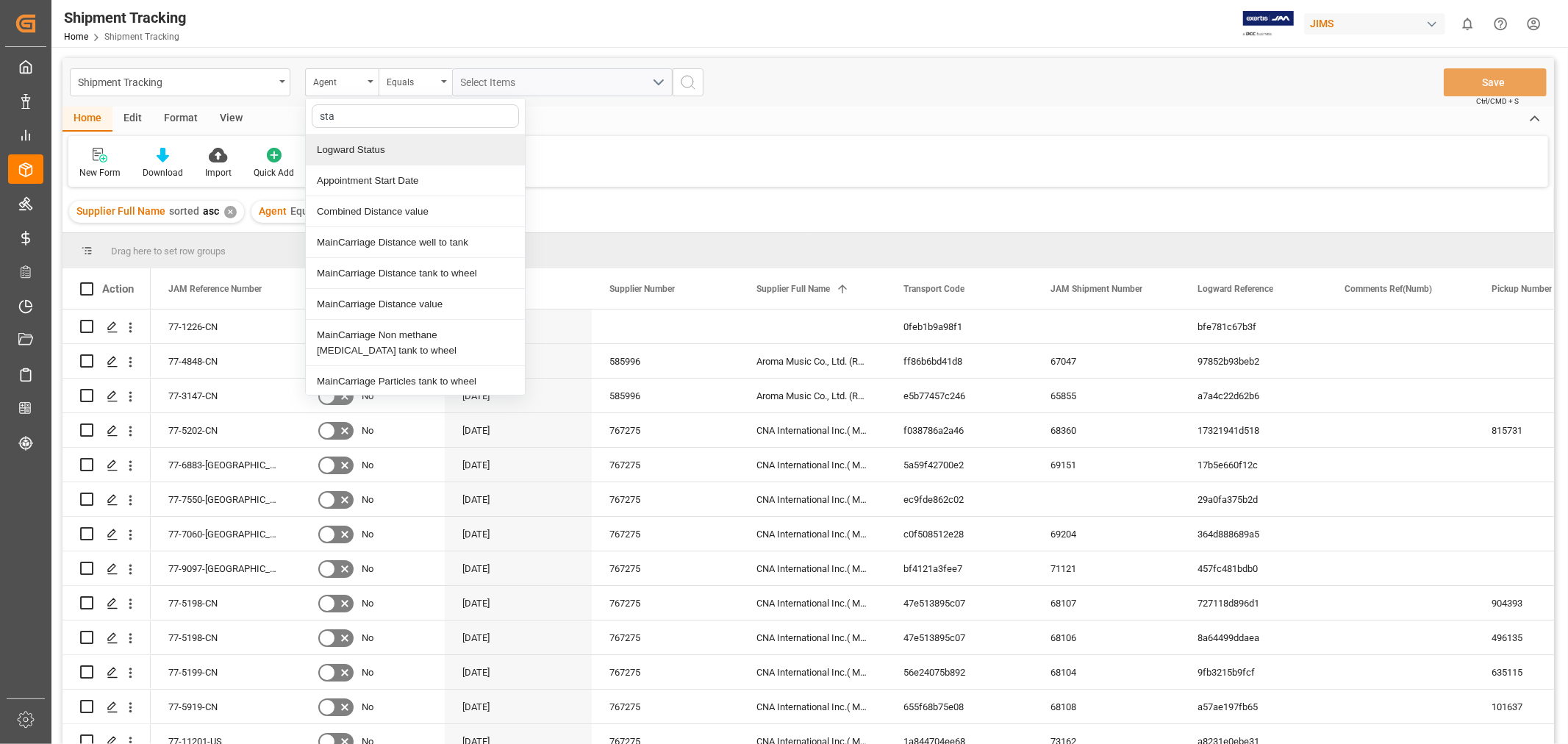
click at [359, 153] on div "Logward Status" at bounding box center [415, 150] width 219 height 31
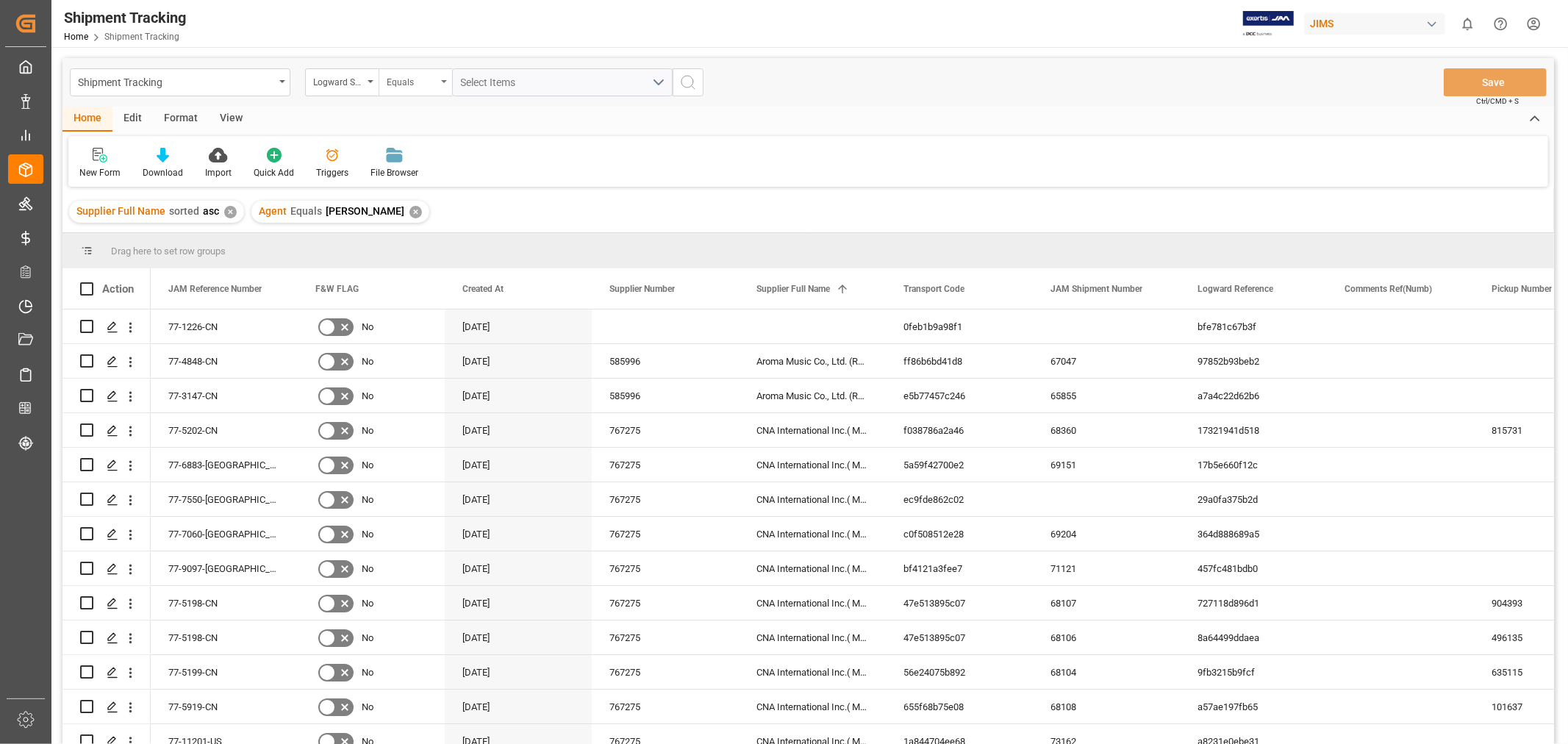
click at [439, 80] on div "Equals" at bounding box center [415, 82] width 74 height 28
click at [414, 210] on div "Contains" at bounding box center [489, 211] width 219 height 31
click at [503, 77] on span "Select Items" at bounding box center [492, 82] width 63 height 12
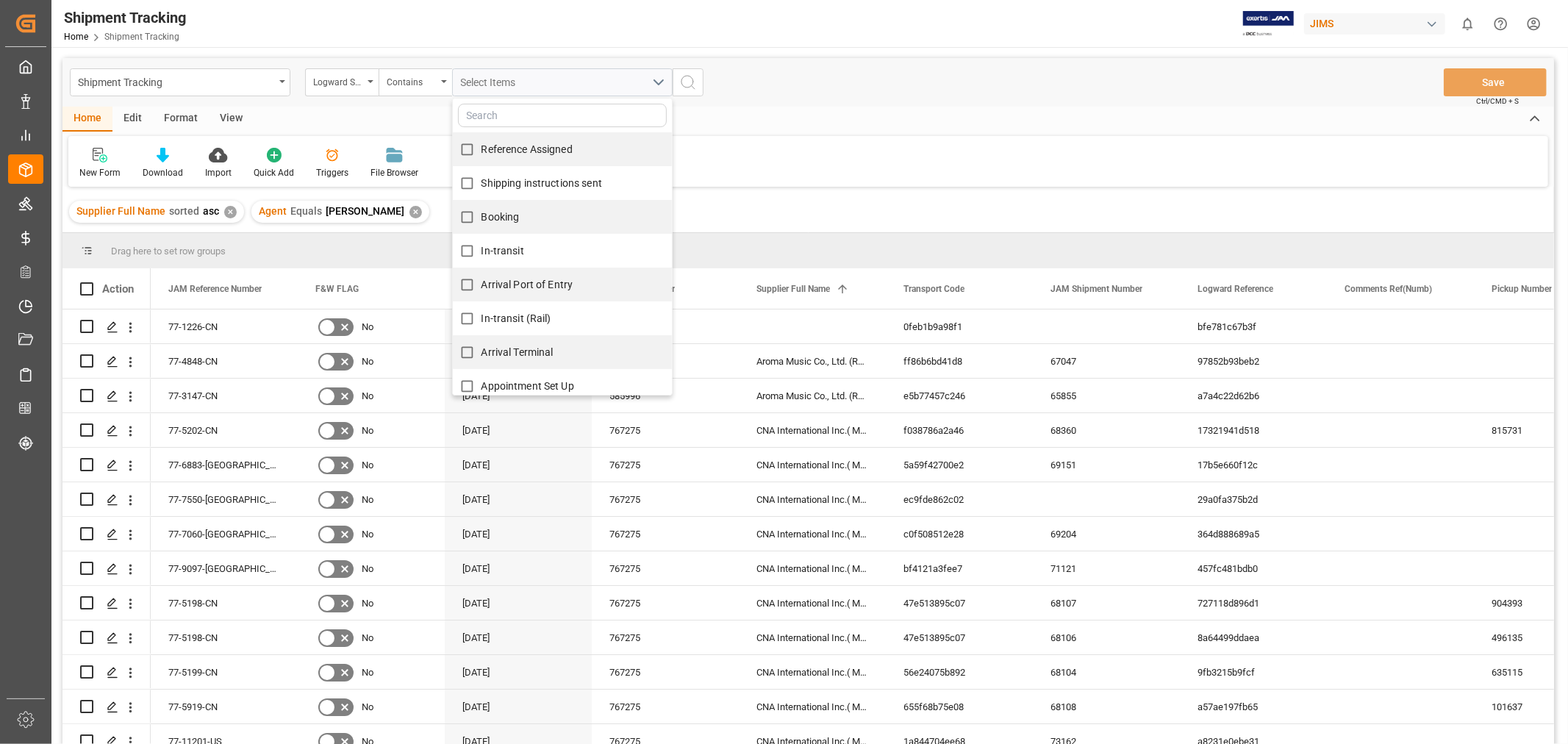
click at [465, 280] on input "Arrival Port of Entry" at bounding box center [467, 284] width 28 height 28
checkbox input "true"
click at [466, 252] on input "In-transit" at bounding box center [467, 250] width 28 height 28
checkbox input "true"
click at [467, 316] on input "In-transit (Rail)" at bounding box center [467, 318] width 28 height 28
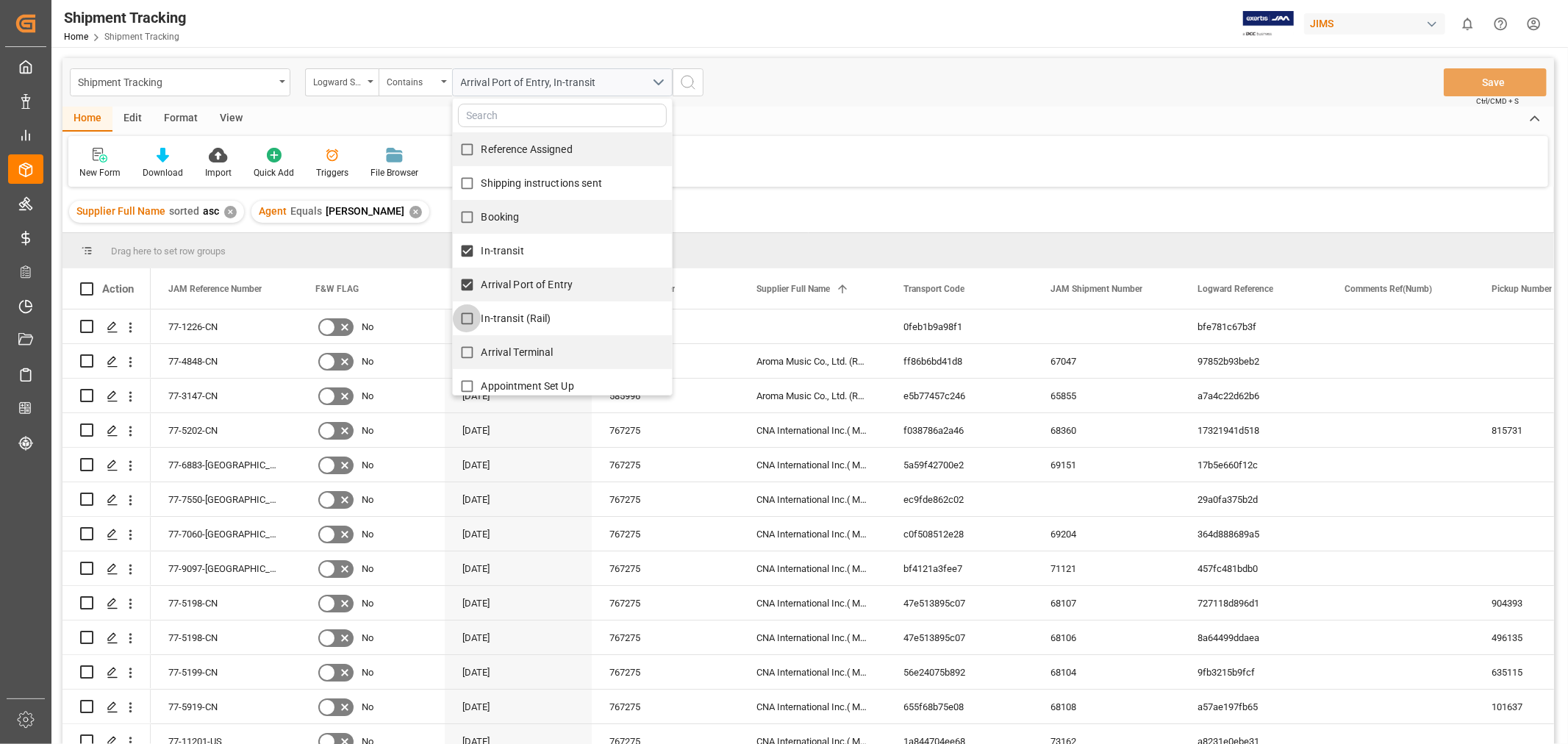
checkbox input "true"
click at [468, 353] on input "Arrival Terminal" at bounding box center [467, 352] width 28 height 28
checkbox input "true"
click at [468, 384] on input "Appointment Set Up" at bounding box center [467, 385] width 28 height 28
checkbox input "true"
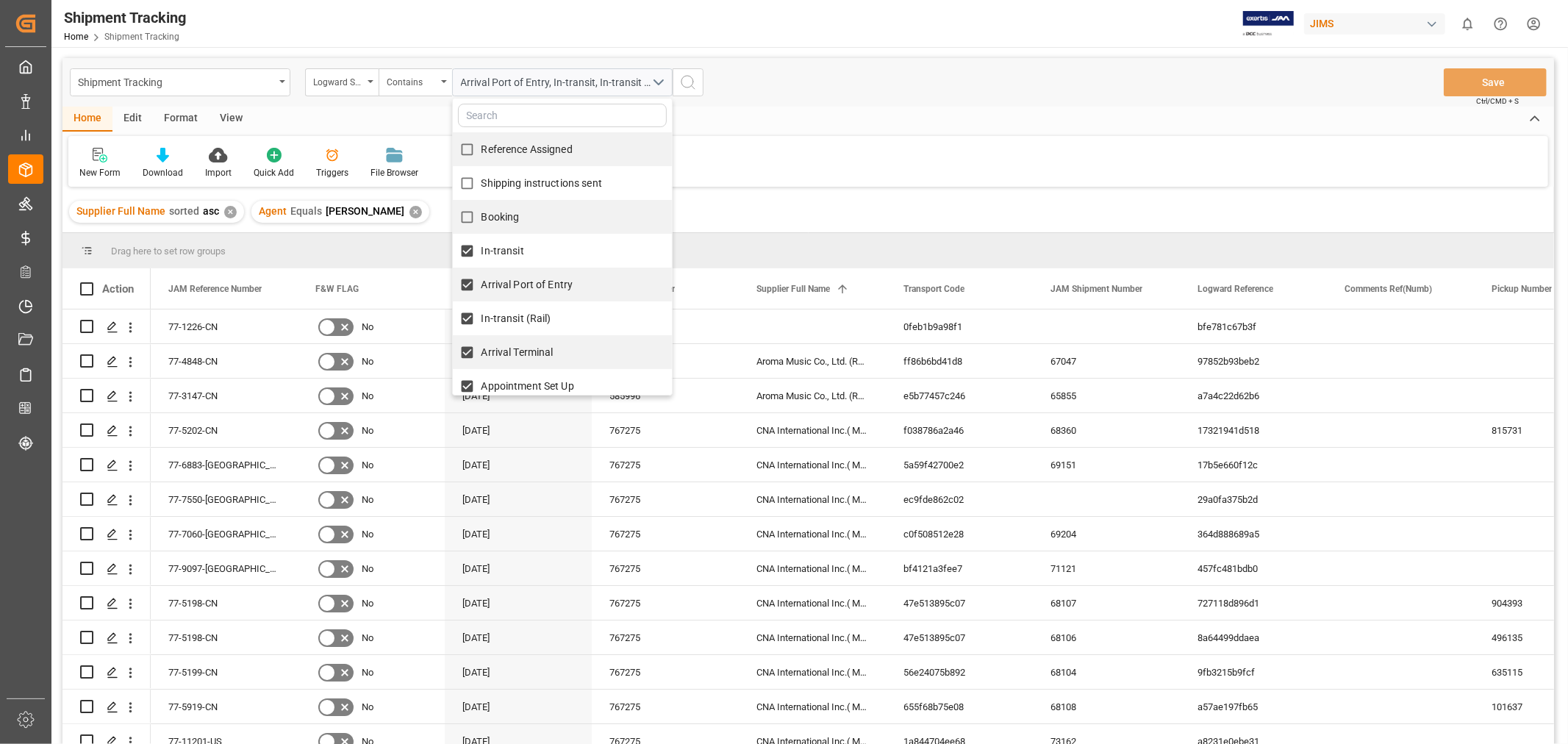
scroll to position [81, 0]
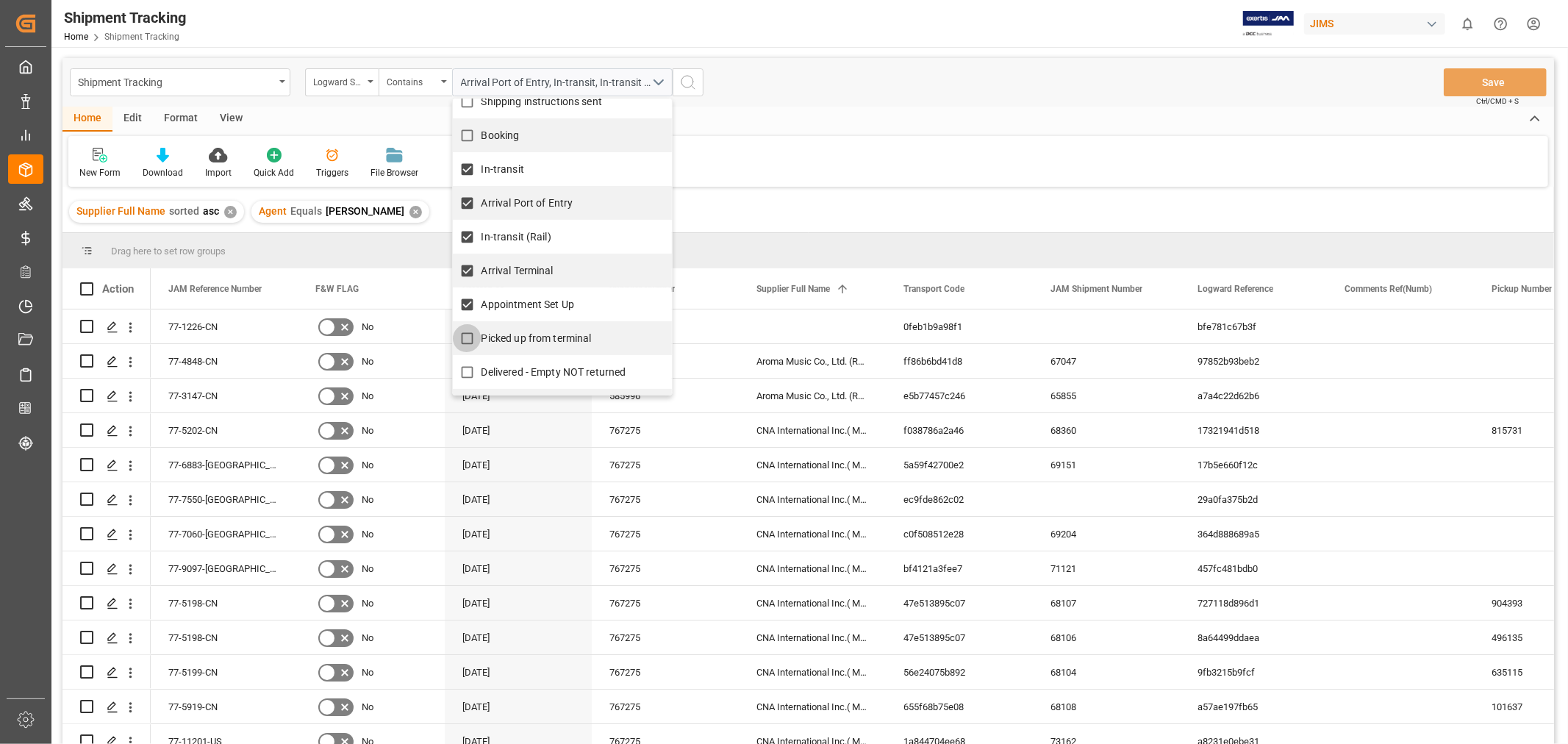
click at [464, 339] on input "Picked up from terminal" at bounding box center [467, 338] width 28 height 28
checkbox input "true"
click at [688, 80] on icon "search button" at bounding box center [688, 82] width 18 height 18
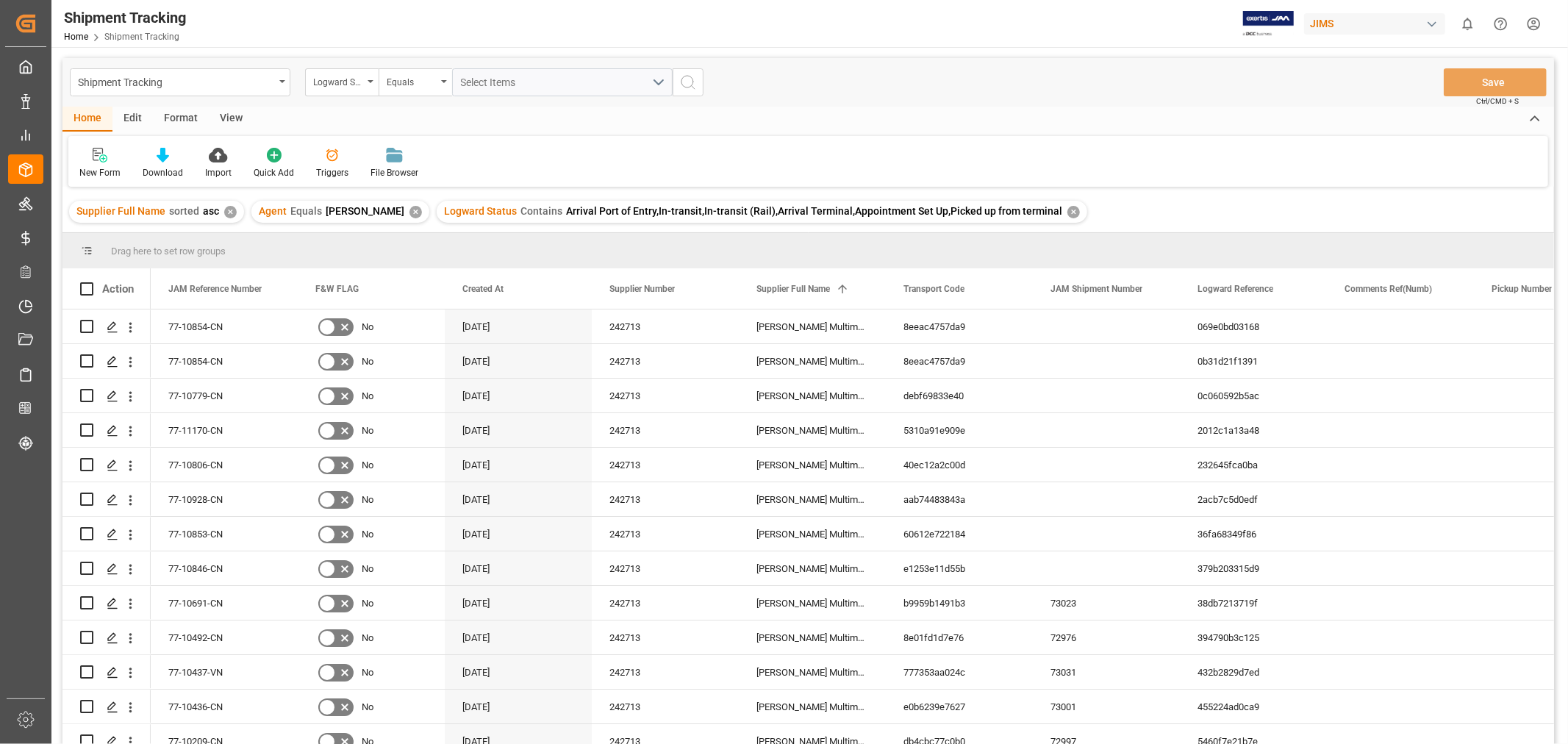
click at [229, 122] on div "View" at bounding box center [231, 118] width 45 height 25
click at [105, 158] on div at bounding box center [93, 155] width 28 height 15
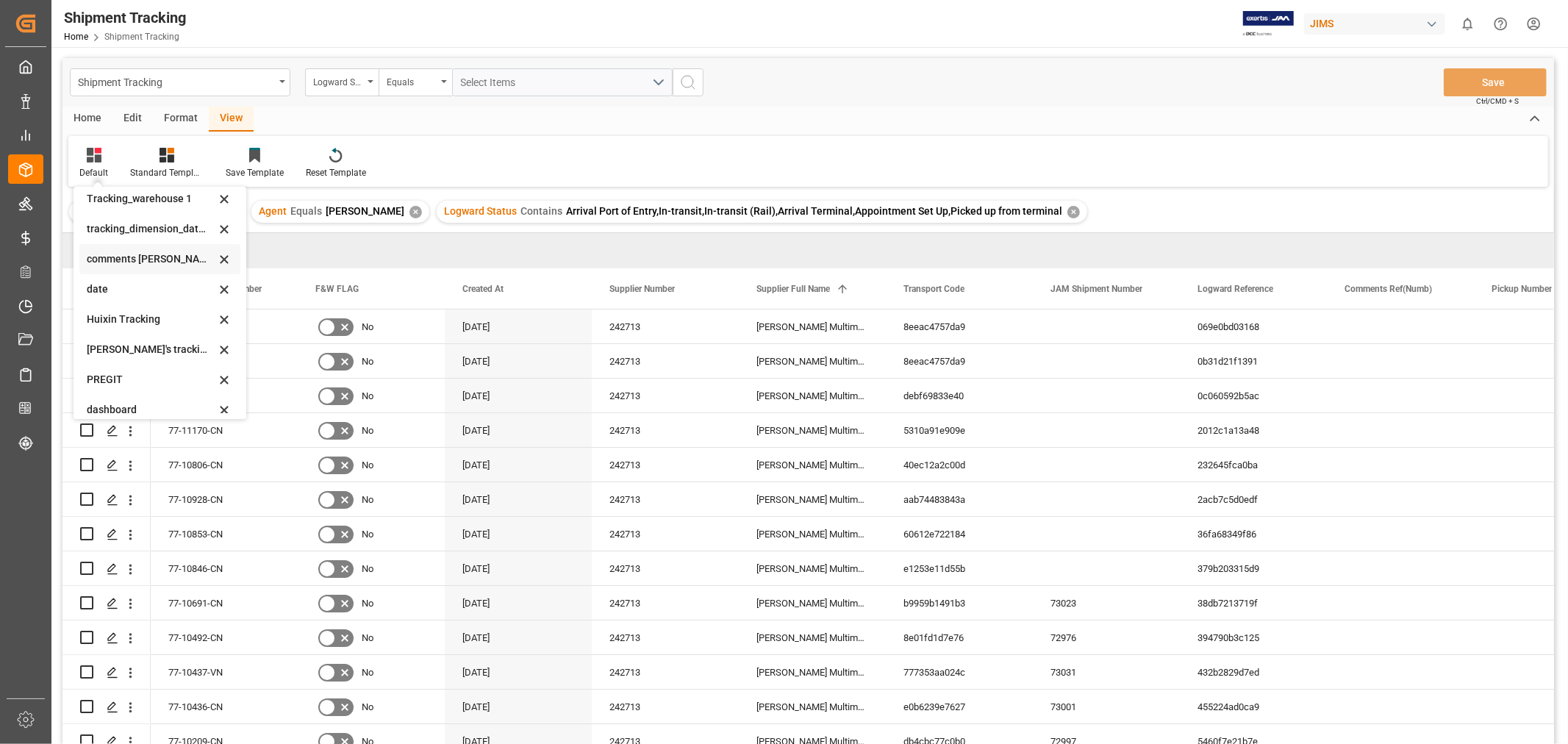
scroll to position [321, 0]
click at [134, 225] on div "Huixin's tracking all # _5" at bounding box center [160, 217] width 161 height 30
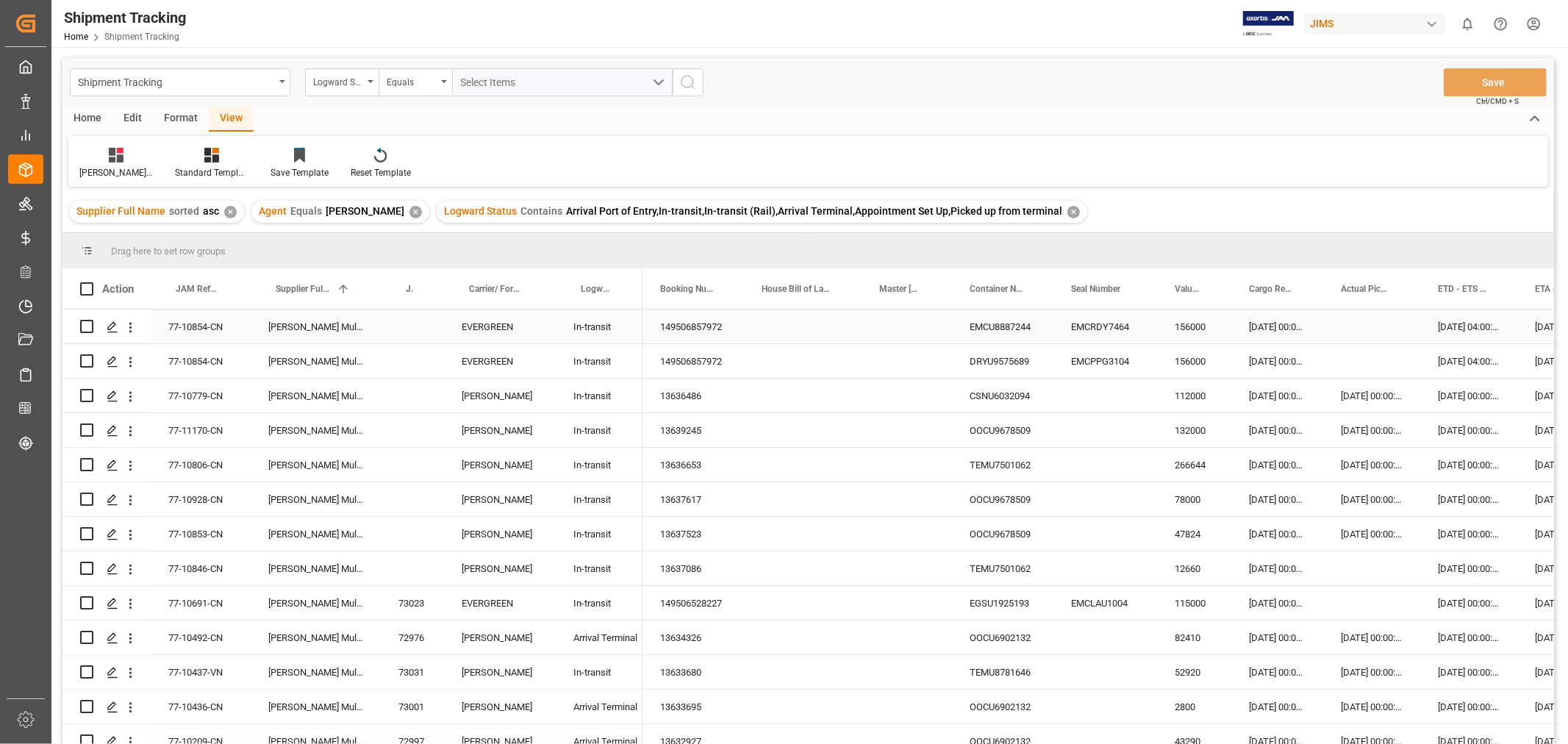
click at [476, 324] on div "EVERGREEN" at bounding box center [499, 325] width 111 height 33
click at [364, 80] on div "Logward Status" at bounding box center [342, 82] width 74 height 28
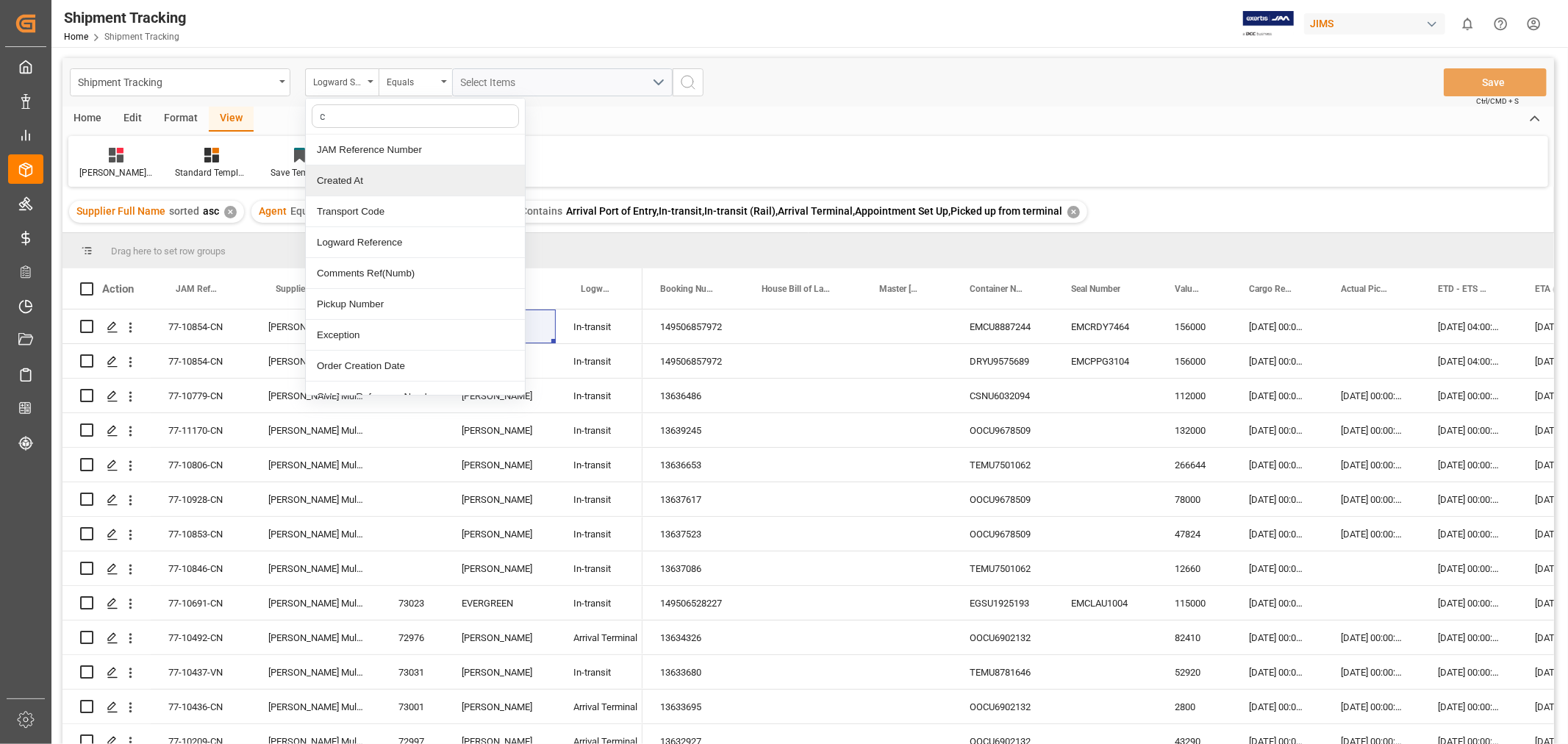
type input "ca"
click at [355, 184] on div "Carrier/ Forwarder Name" at bounding box center [415, 181] width 219 height 31
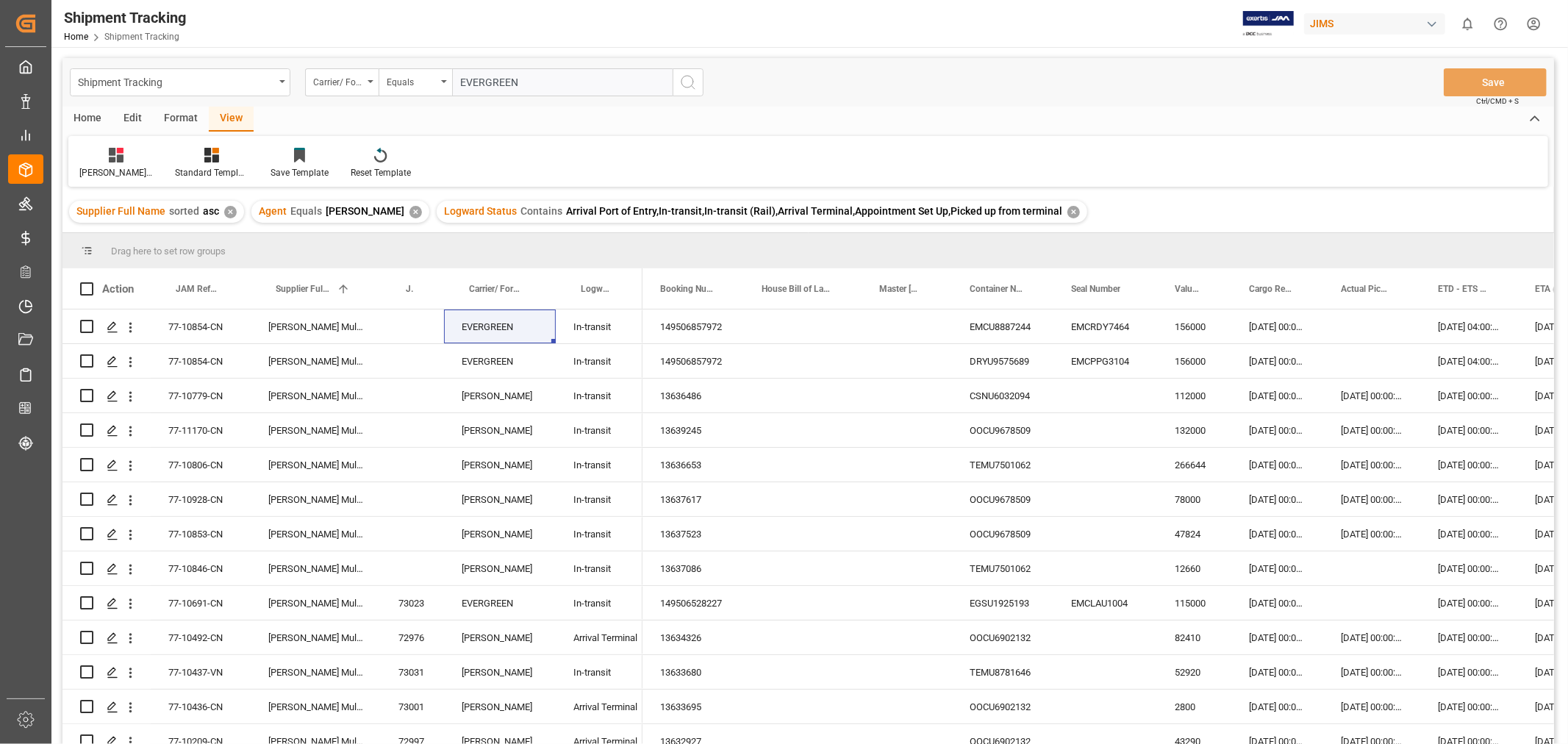
type input "EVERGREEN"
click at [685, 78] on icon "search button" at bounding box center [688, 82] width 18 height 18
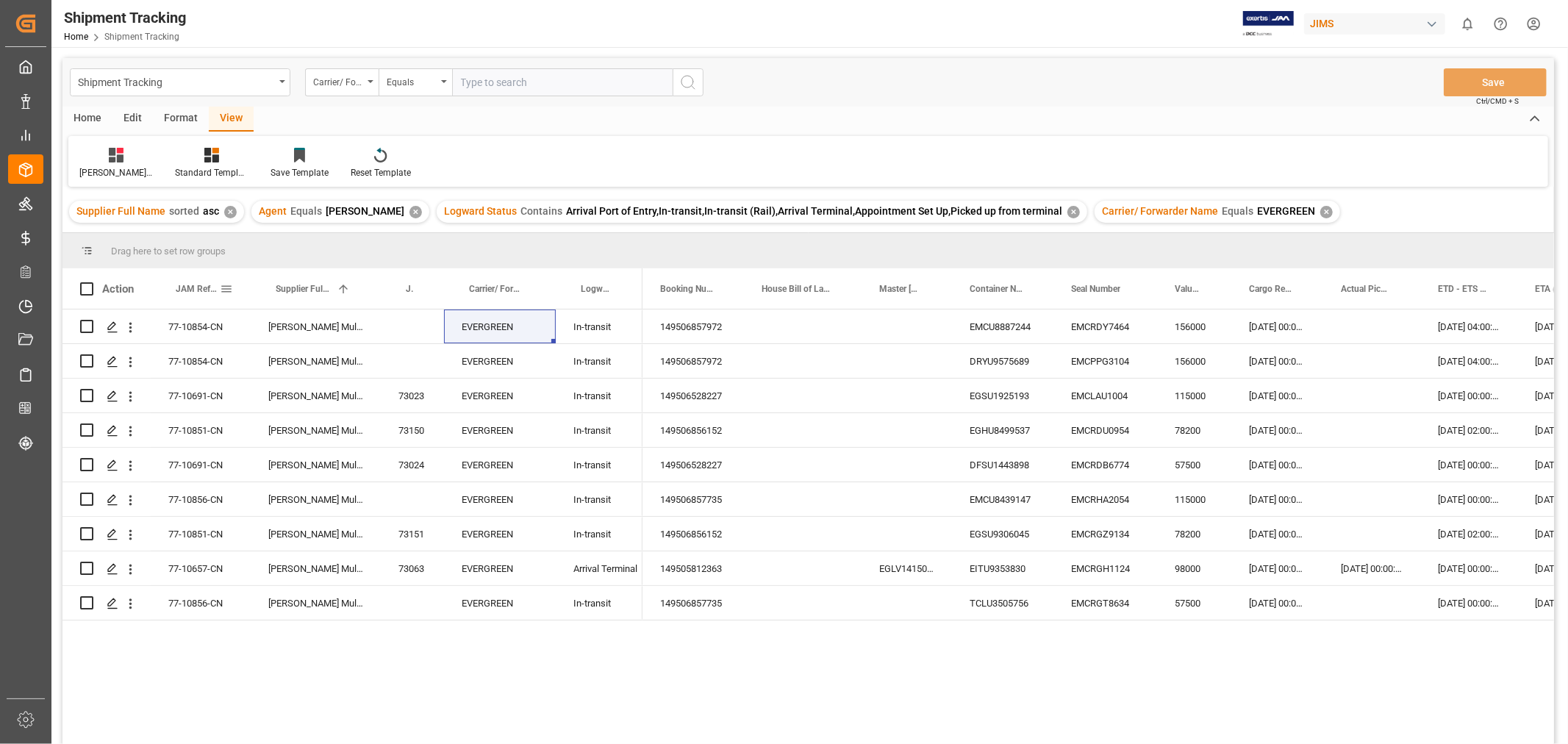
click at [194, 288] on span "JAM Reference Number" at bounding box center [197, 289] width 44 height 10
click at [194, 495] on div "77-10854-CN" at bounding box center [200, 498] width 100 height 33
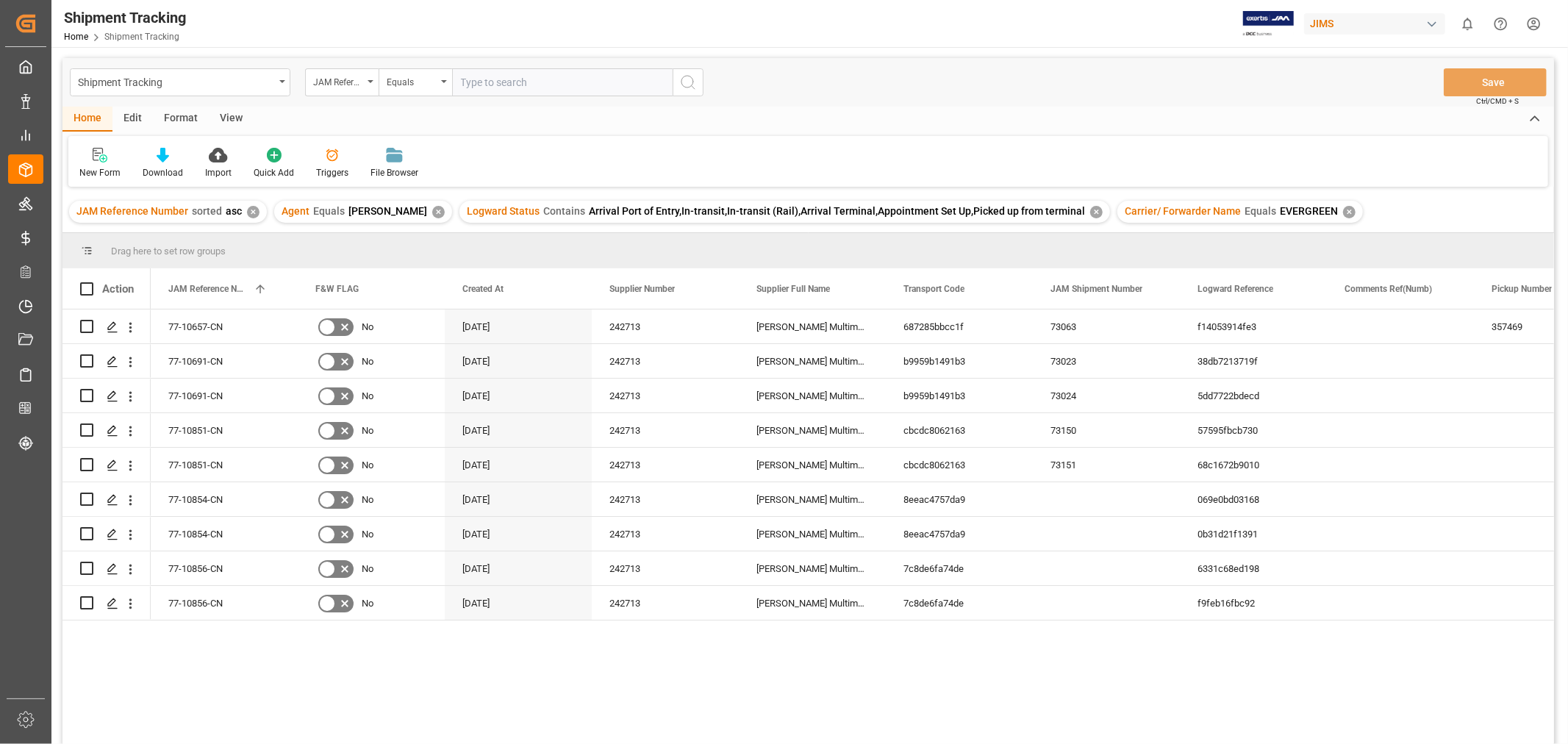
click at [1061, 207] on div "Logward Status Contains Arrival Port of Entry,In-transit,In-transit (Rail),Arri…" at bounding box center [784, 211] width 651 height 22
click at [201, 81] on div "Shipment Tracking" at bounding box center [176, 80] width 196 height 18
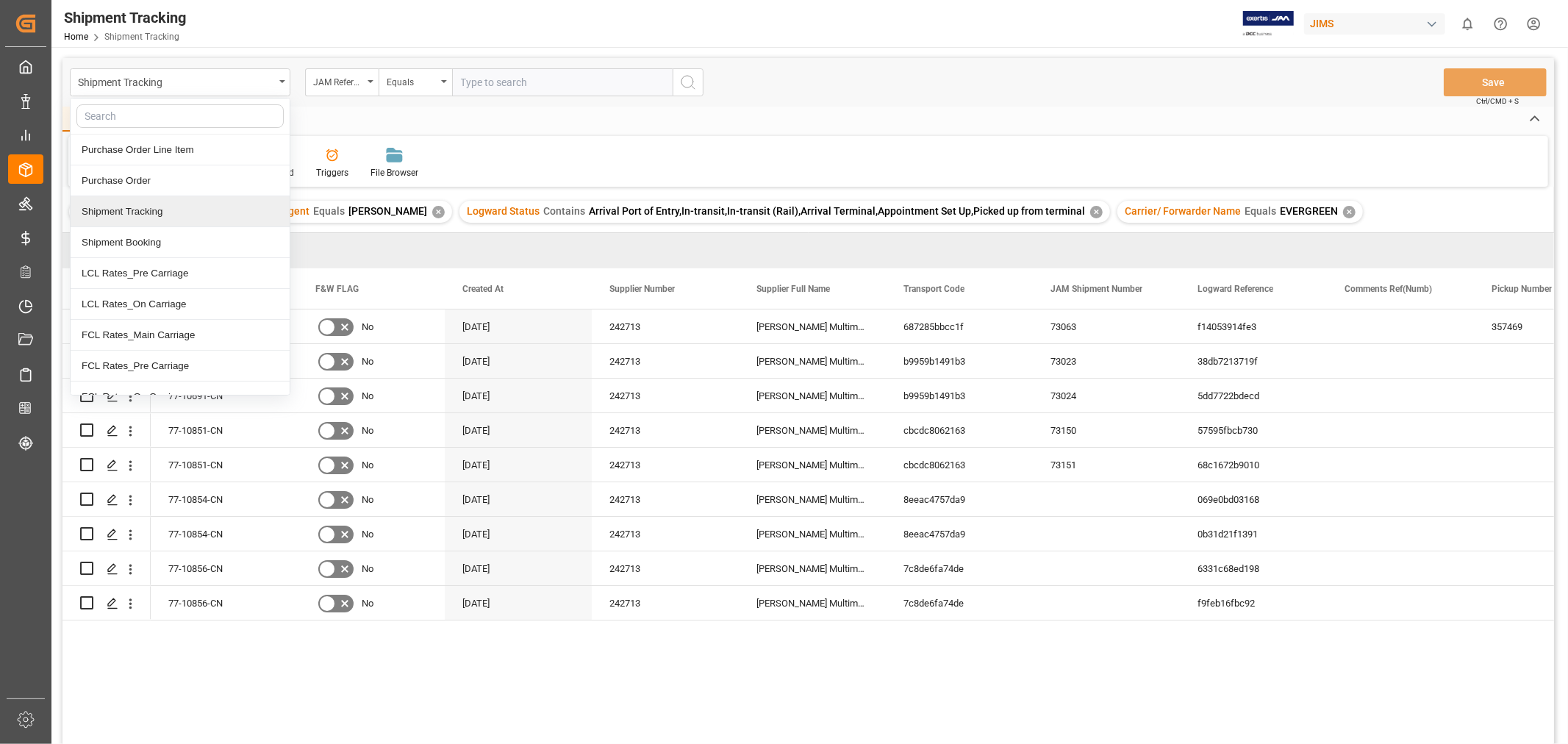
click at [157, 214] on div "Shipment Tracking" at bounding box center [180, 211] width 219 height 31
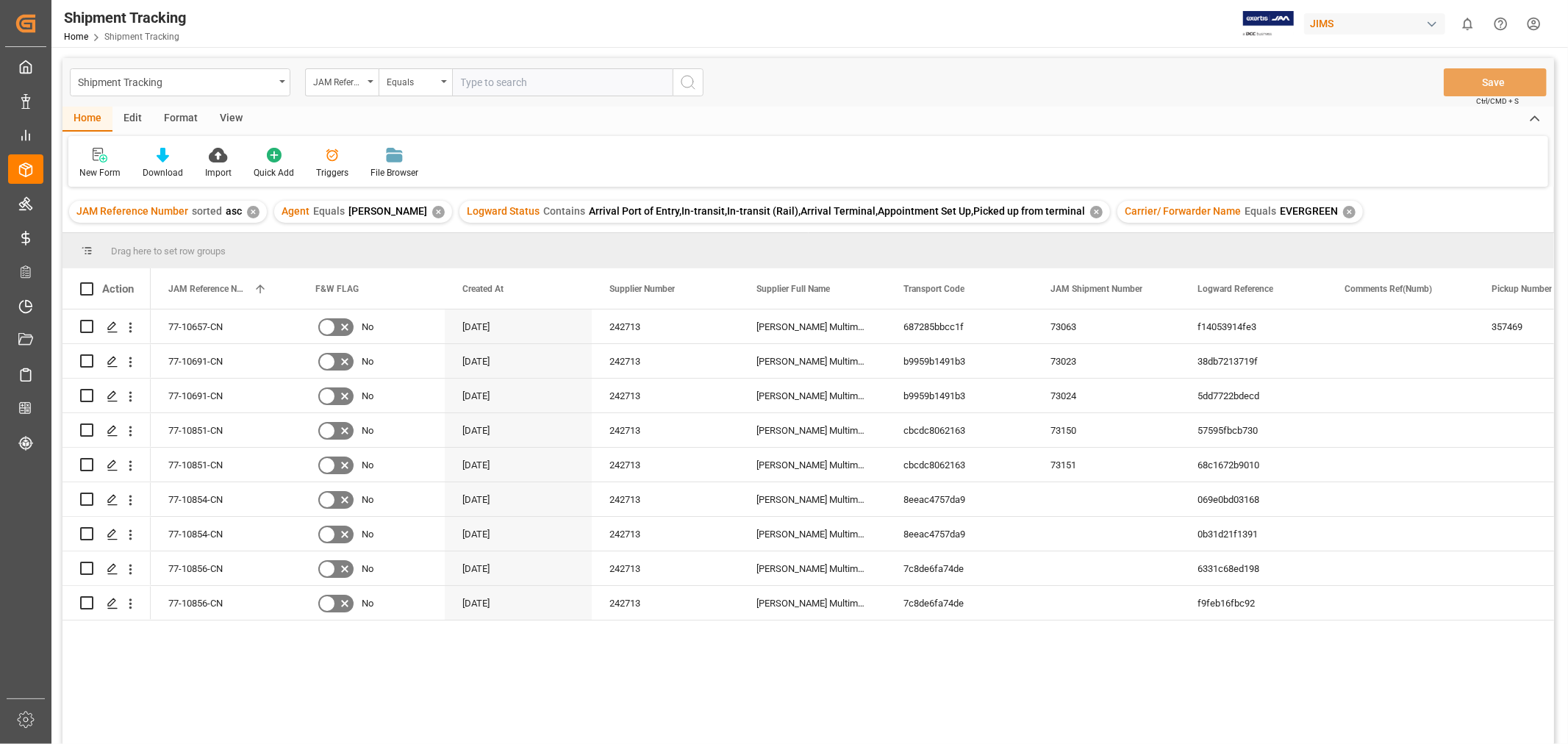
click at [432, 211] on div "✕" at bounding box center [438, 211] width 13 height 13
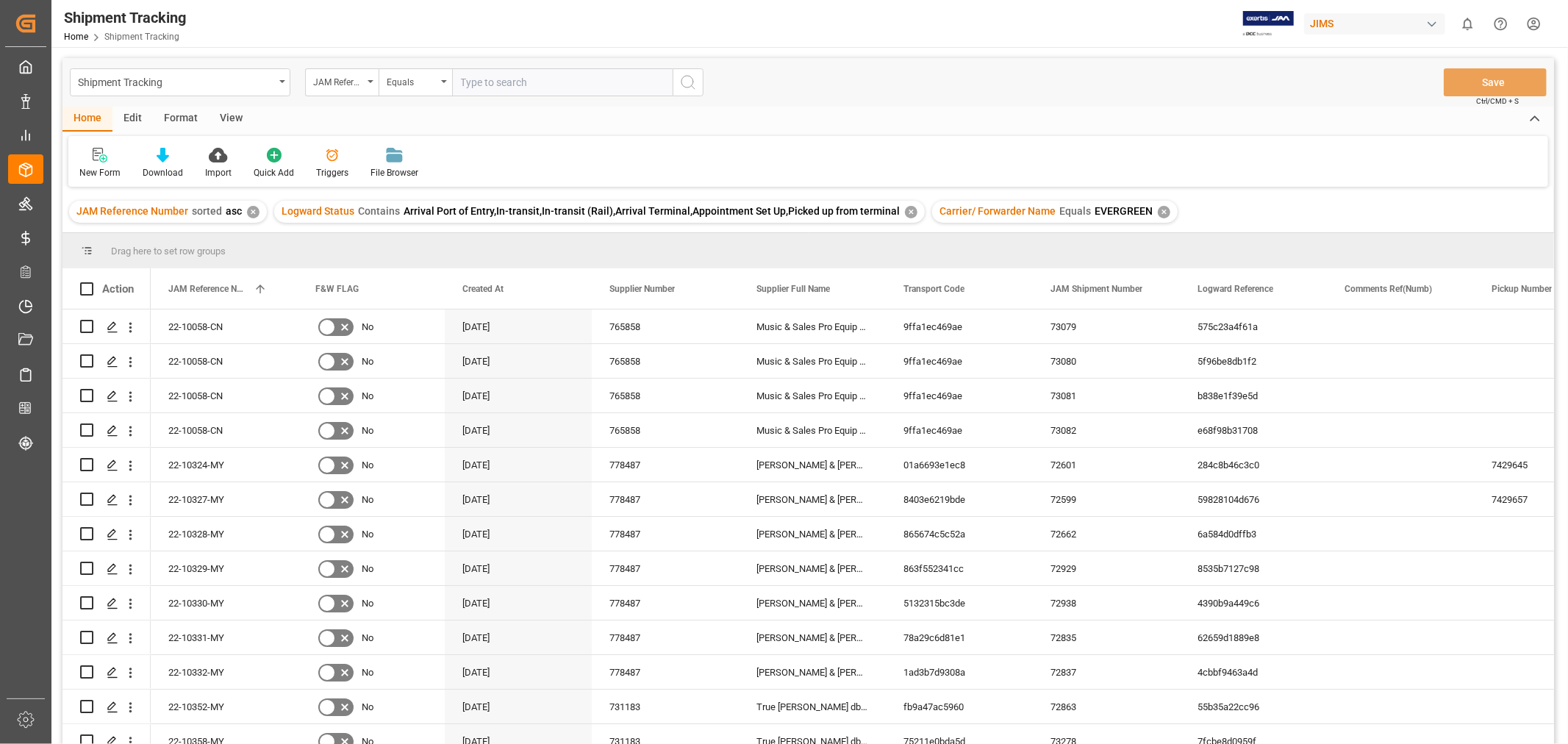
click at [905, 209] on div "✕" at bounding box center [911, 211] width 13 height 13
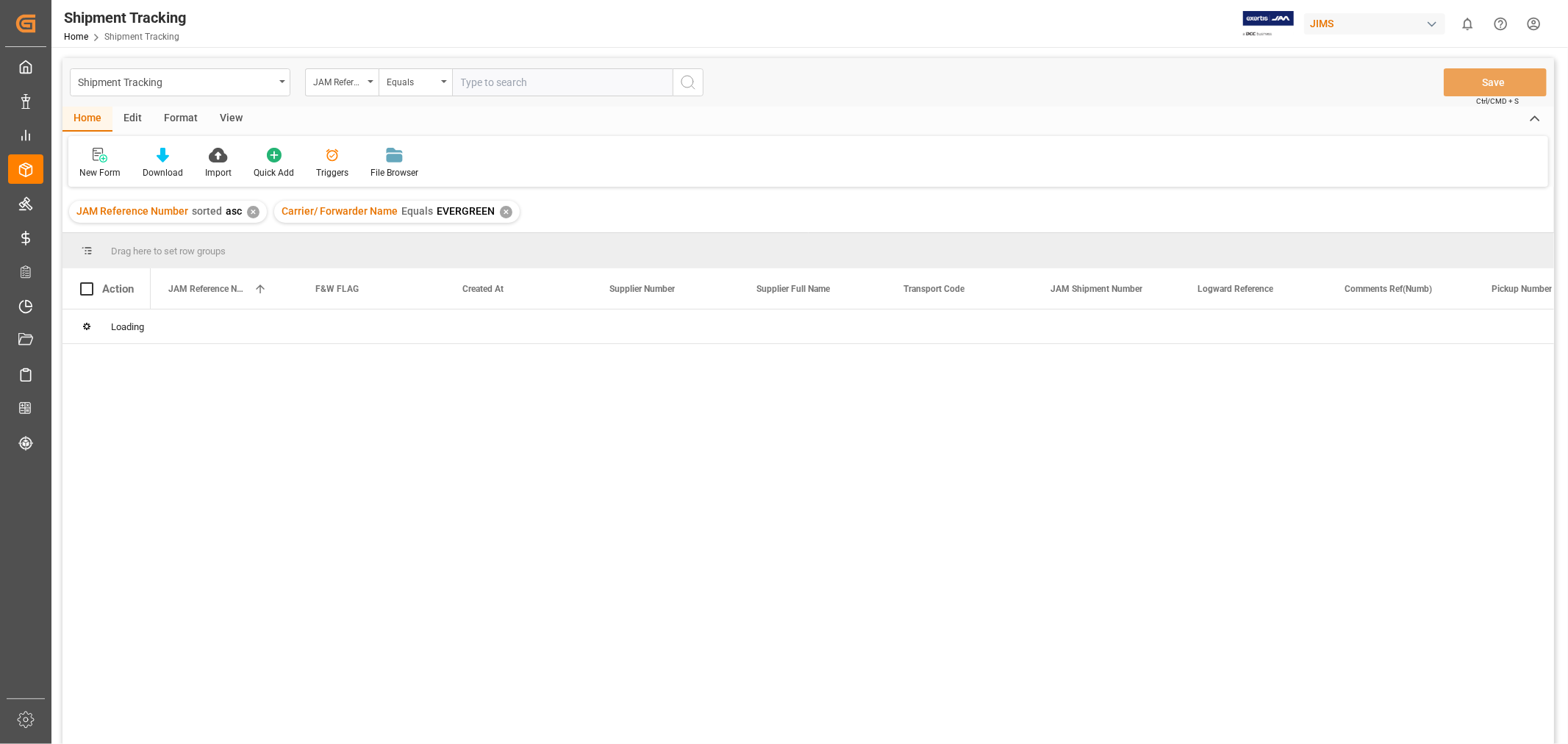
click at [505, 214] on div "✕" at bounding box center [506, 211] width 13 height 13
click at [365, 86] on div "JAM Reference Number" at bounding box center [342, 82] width 74 height 28
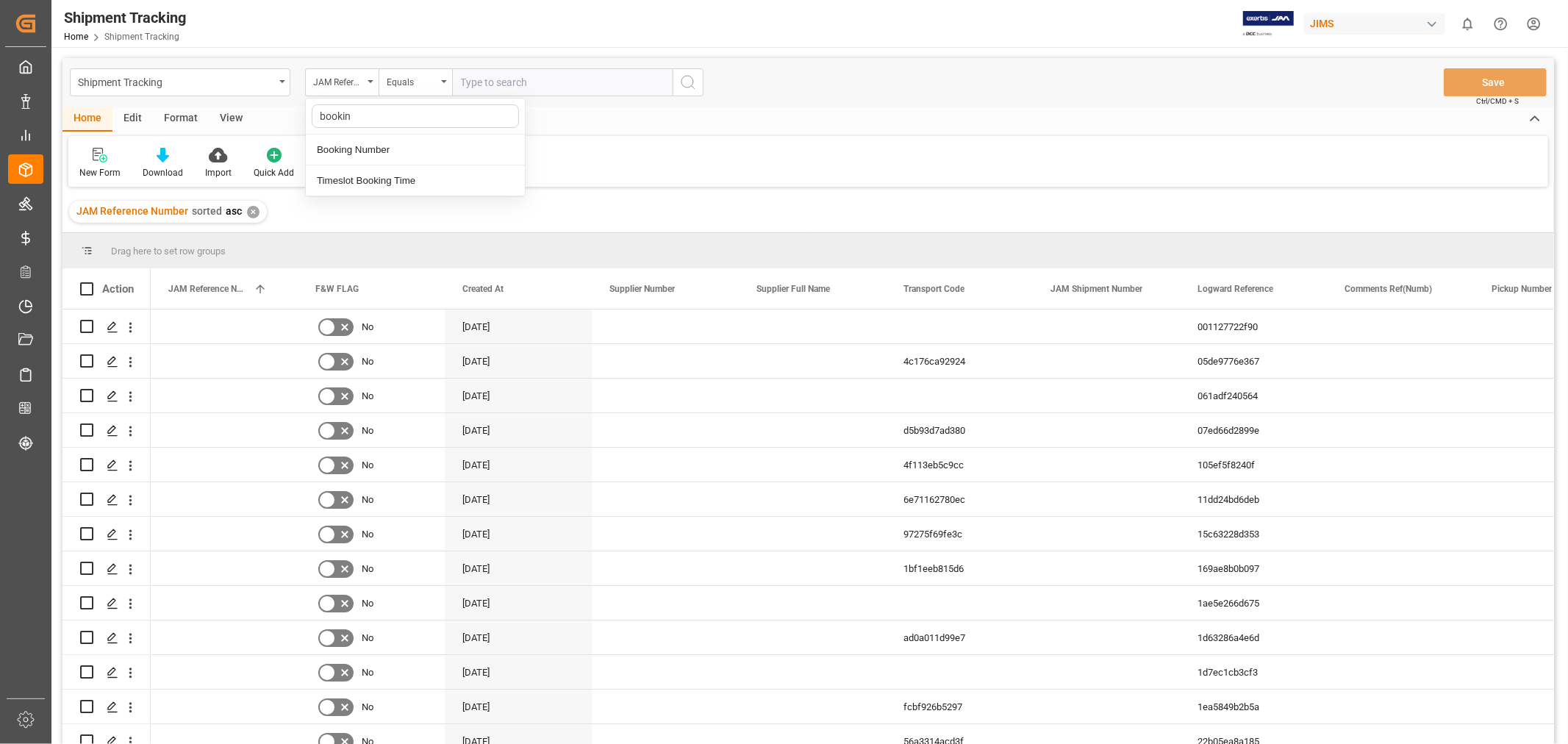
type input "booking"
click at [327, 144] on div "Booking Number" at bounding box center [415, 150] width 219 height 31
click at [490, 74] on input "text" at bounding box center [562, 82] width 220 height 28
type input "13634400"
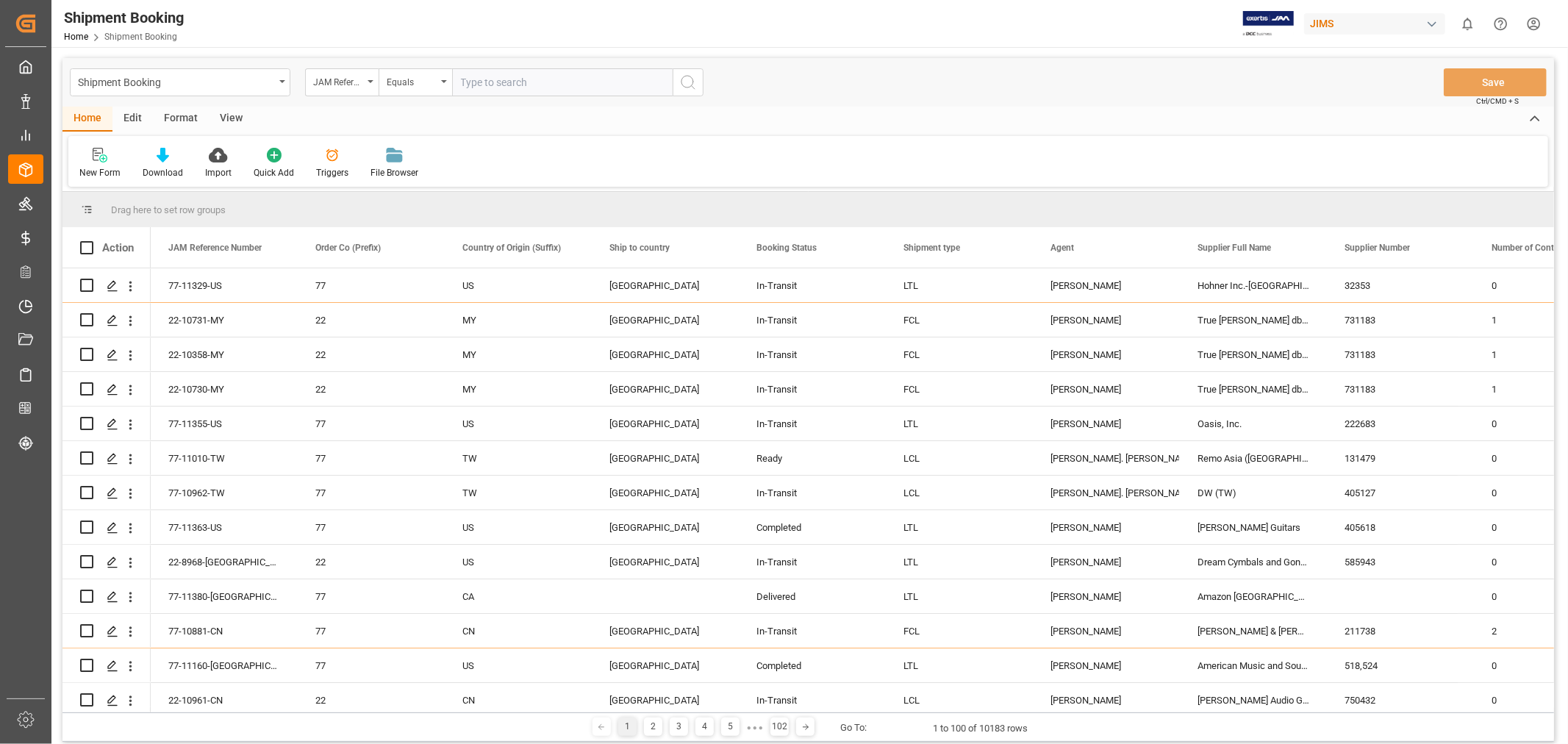
click at [792, 86] on div "Shipment Booking JAM Reference Number Equals Save Ctrl/CMD + S" at bounding box center [808, 82] width 1492 height 49
click at [331, 79] on div "JAM Reference Number" at bounding box center [338, 80] width 50 height 17
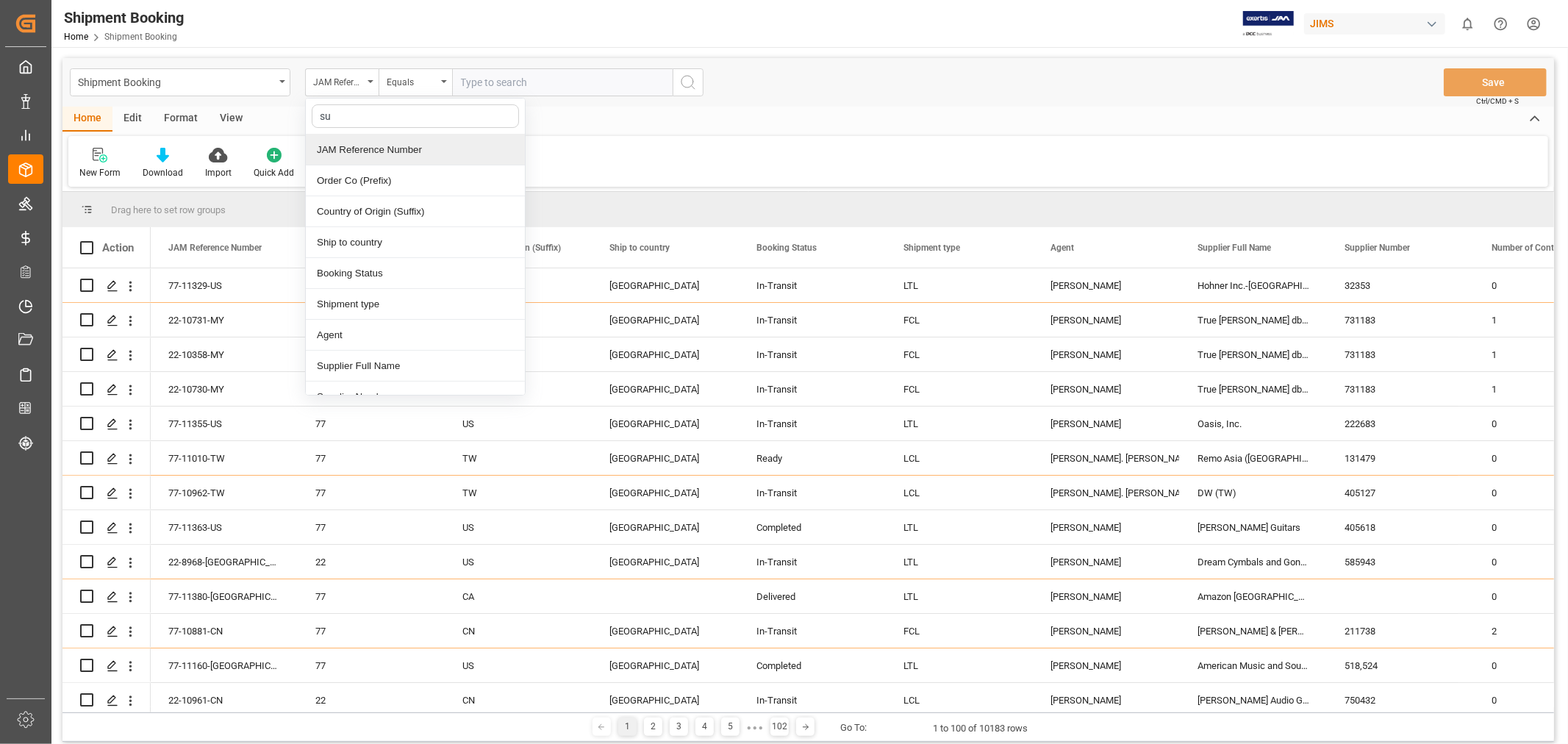
type input "sup"
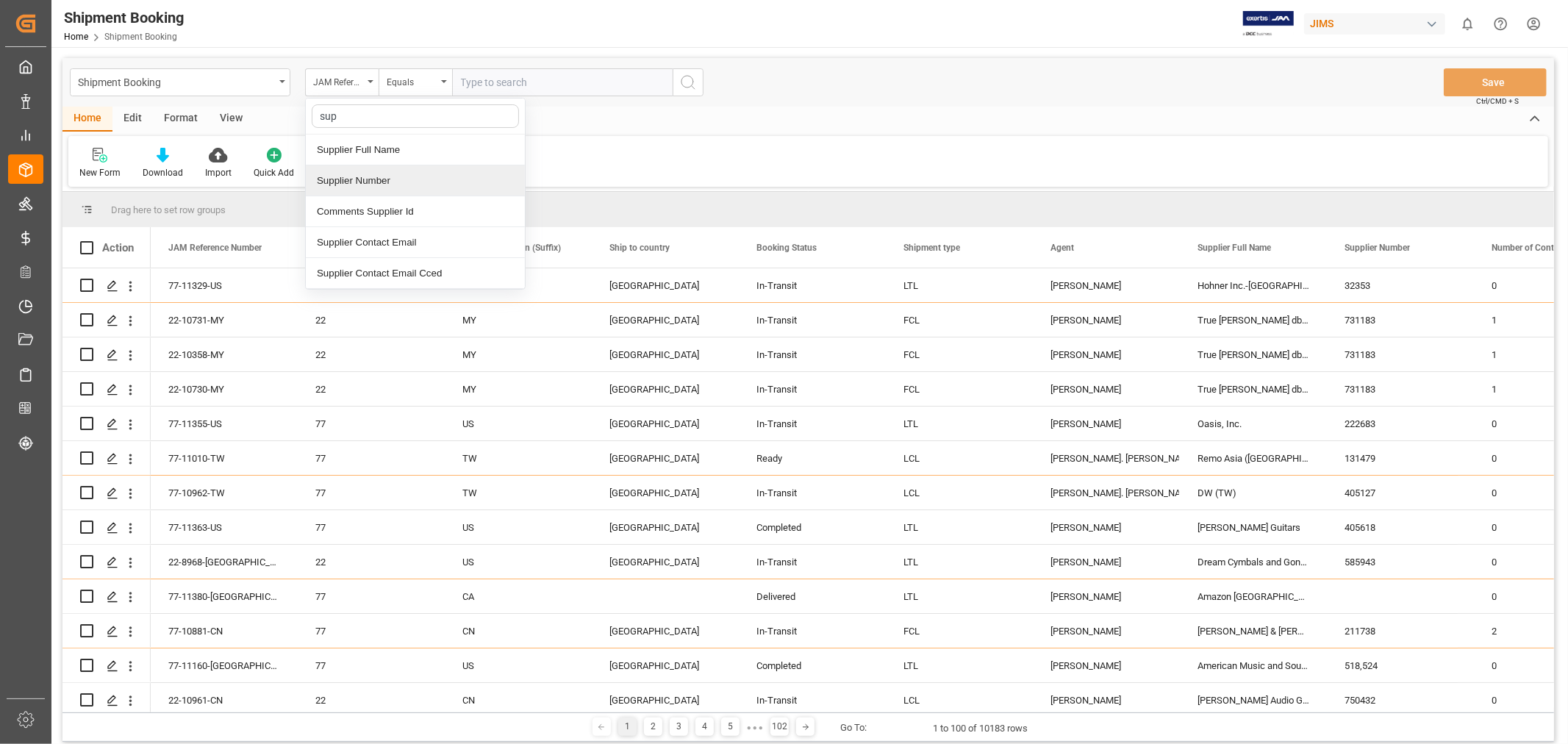
click at [386, 179] on div "Supplier Number" at bounding box center [415, 181] width 219 height 31
click at [507, 90] on input "text" at bounding box center [562, 82] width 220 height 28
paste input "408617"
type input "408617"
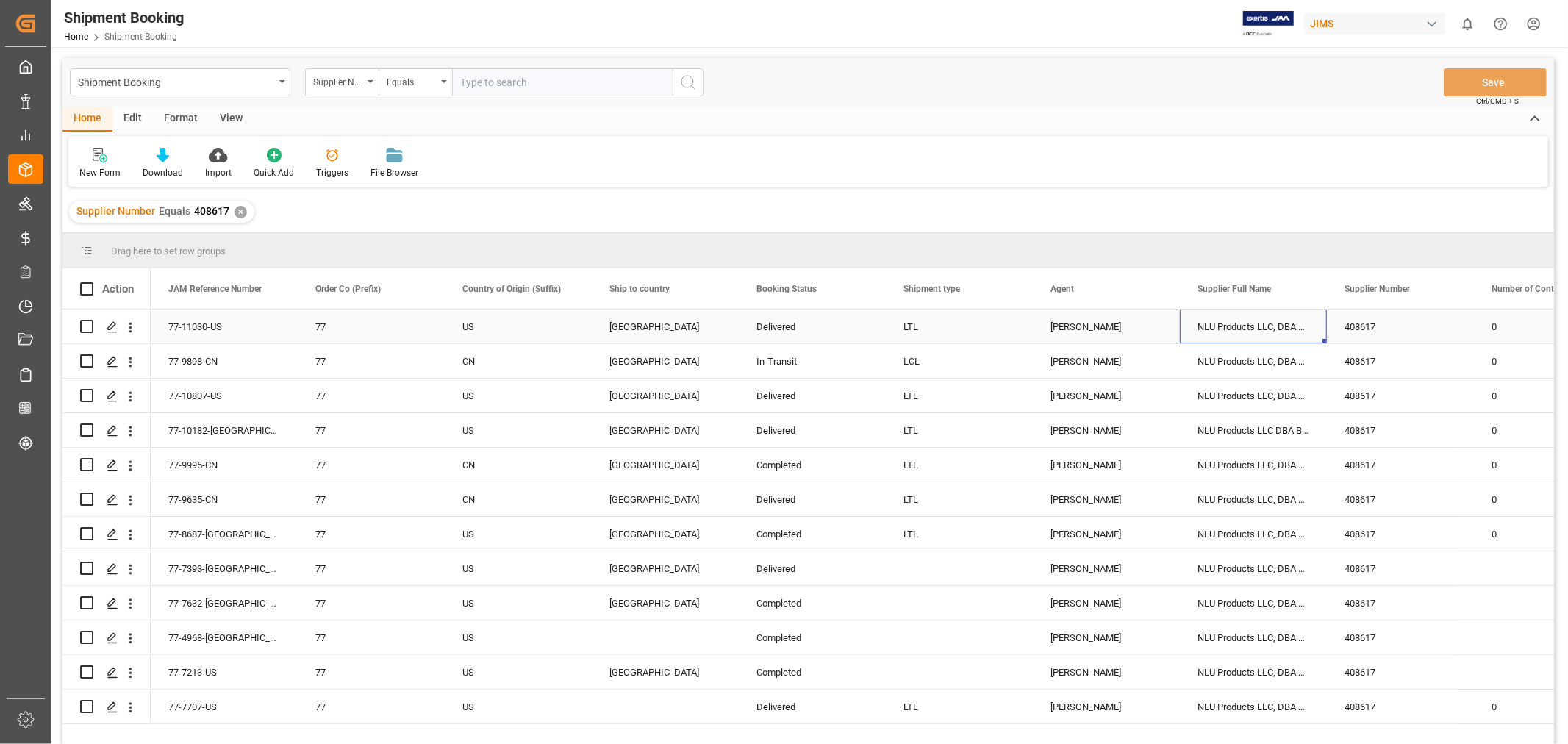
click at [1227, 328] on div "NLU Products LLC, DBA BodygARdz" at bounding box center [1254, 325] width 147 height 33
click at [1385, 325] on div "408617" at bounding box center [1400, 325] width 147 height 33
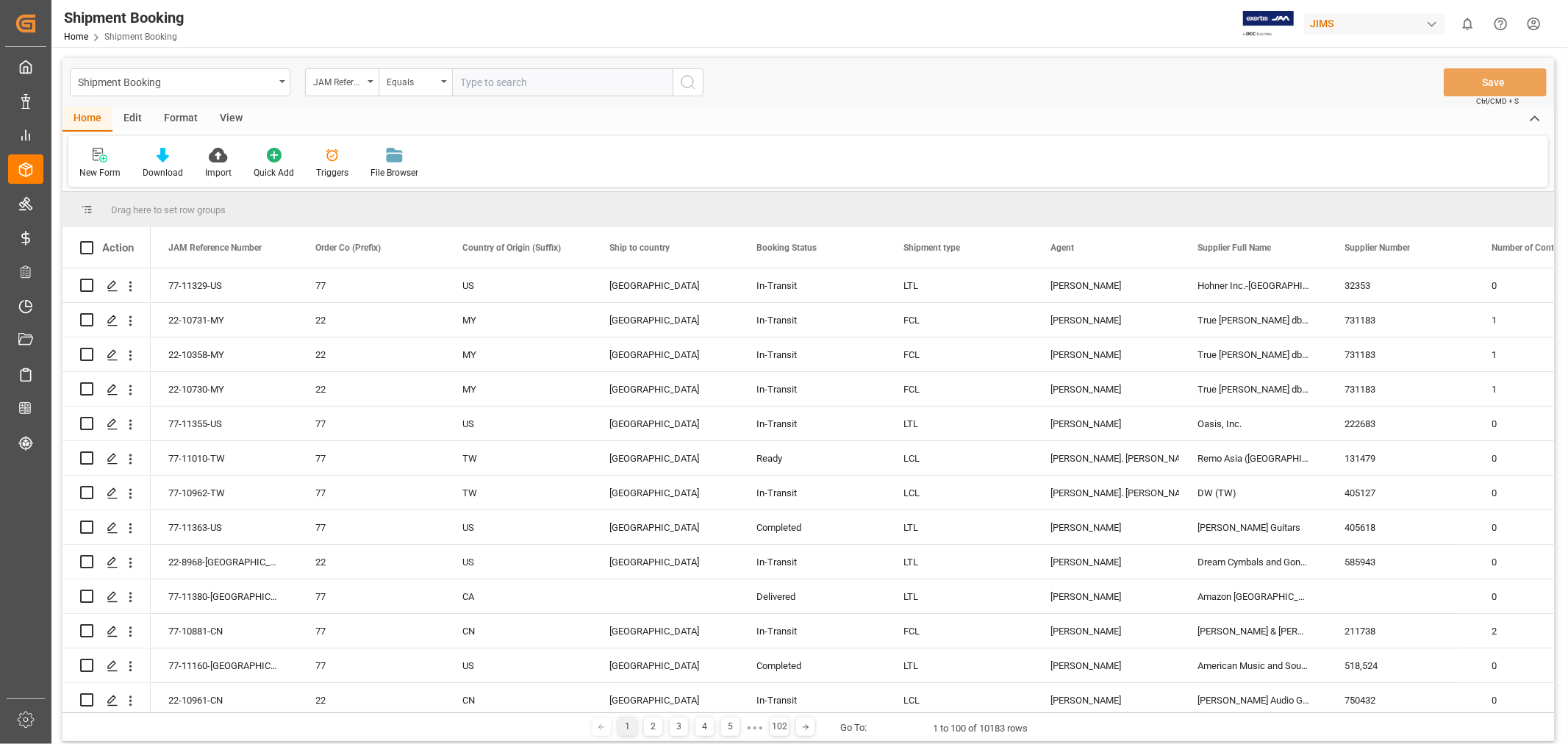
click at [469, 78] on input "text" at bounding box center [562, 82] width 220 height 28
paste input "77-10677-CN"
type input "77-10677-CN"
click at [688, 80] on icon "search button" at bounding box center [688, 82] width 18 height 18
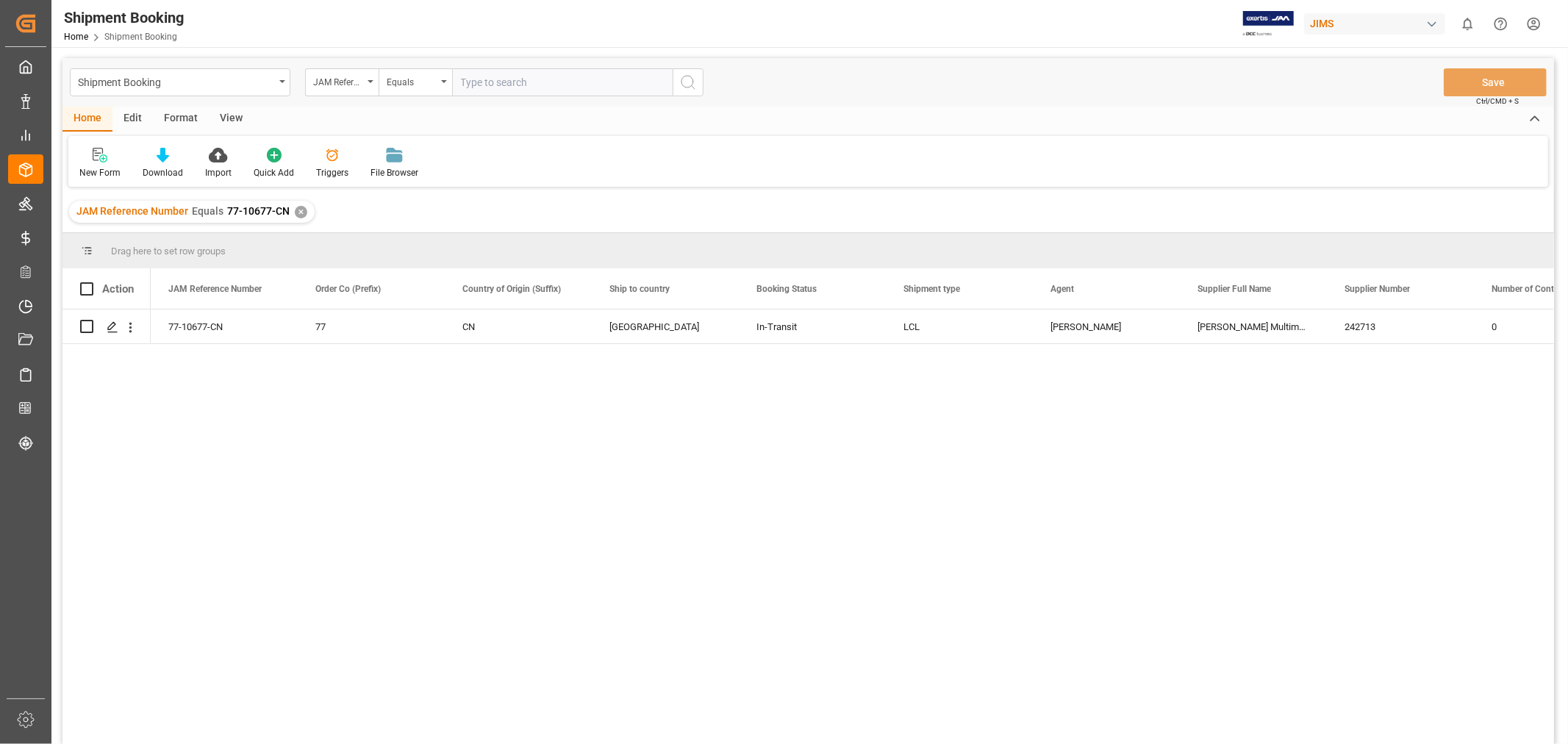
click at [226, 113] on div "View" at bounding box center [231, 118] width 45 height 25
click at [89, 170] on div "Default" at bounding box center [93, 172] width 28 height 13
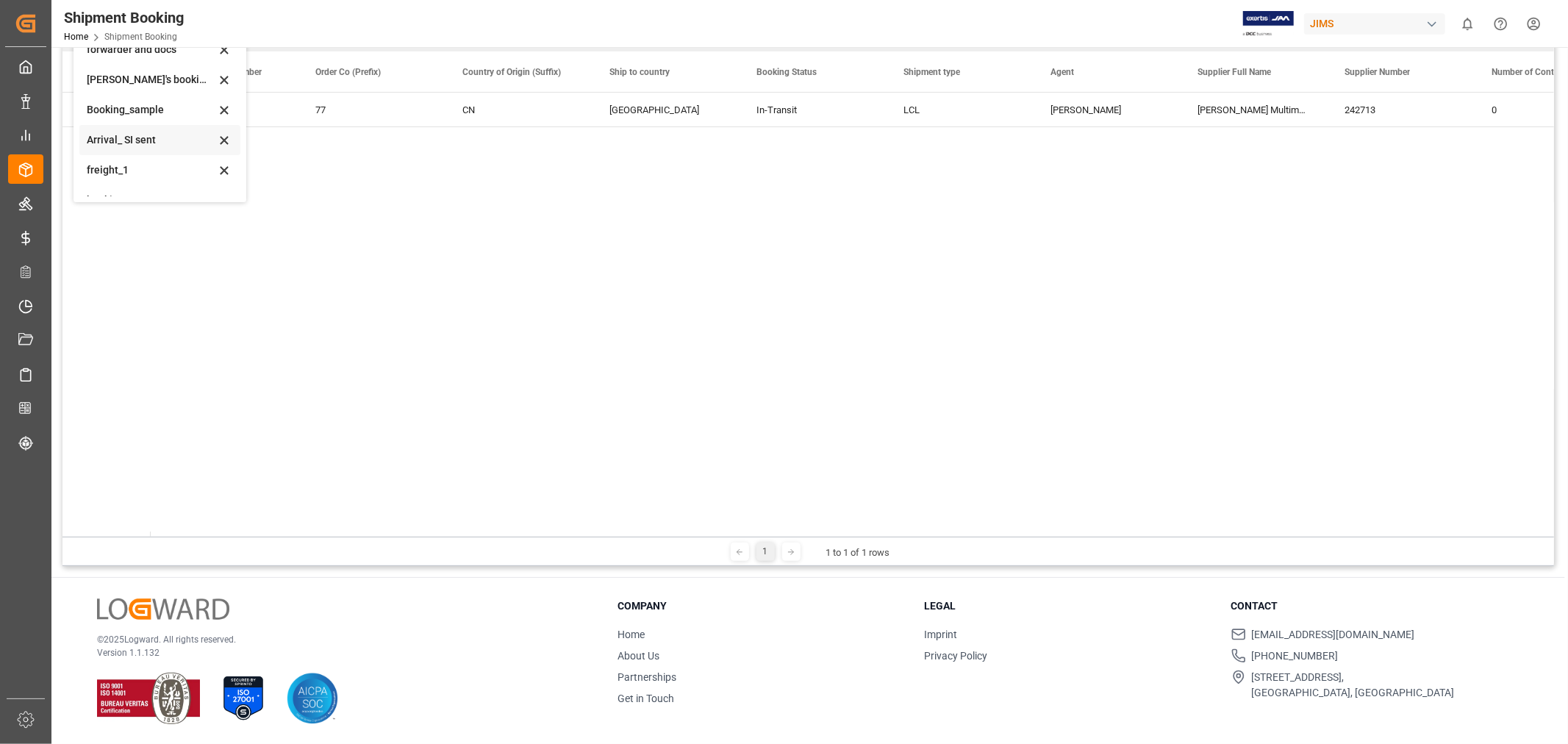
scroll to position [140, 0]
click at [107, 182] on div "booking_5" at bounding box center [151, 182] width 128 height 15
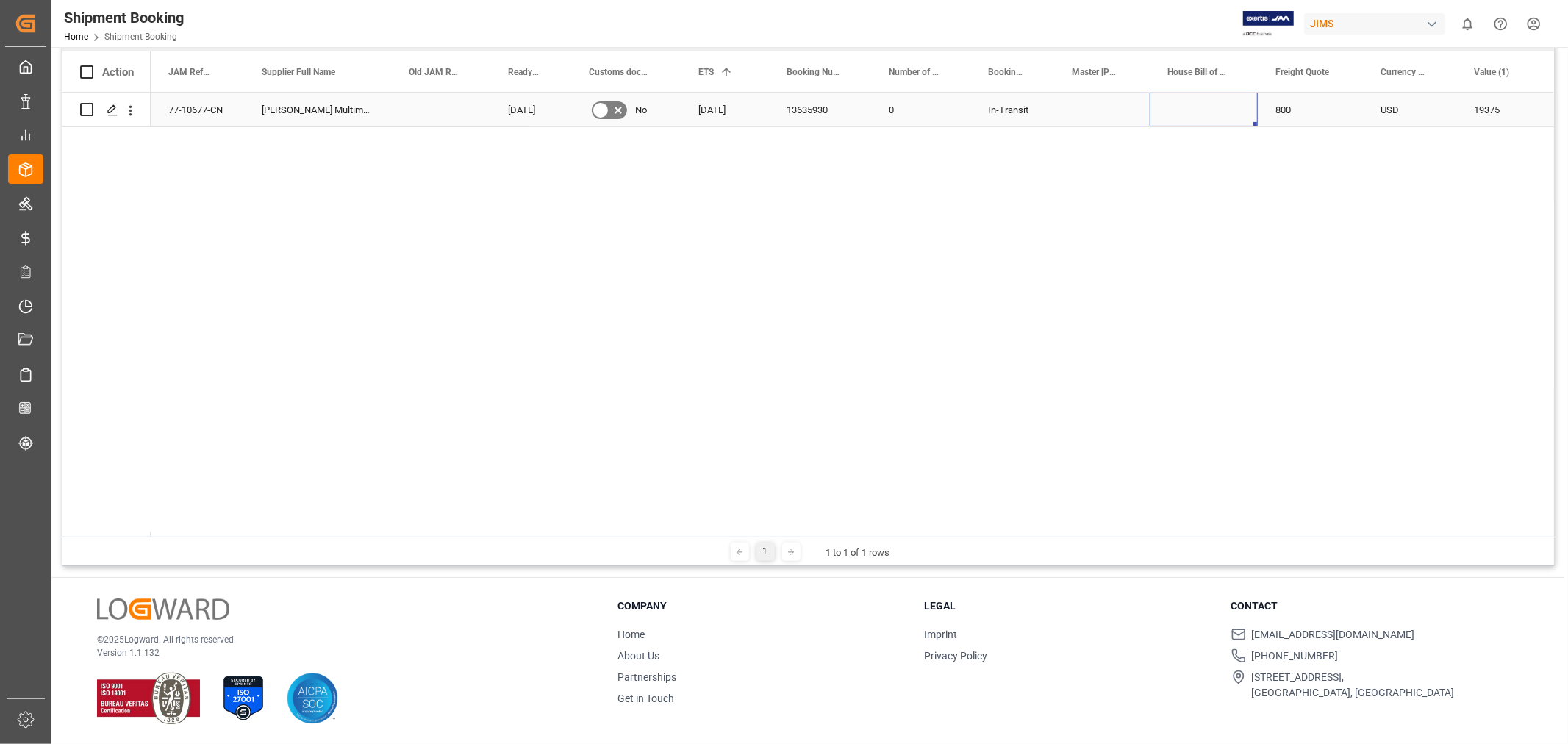
click at [1176, 106] on div "Press SPACE to select this row." at bounding box center [1203, 109] width 108 height 33
click at [1511, 118] on div "19375" at bounding box center [1499, 109] width 87 height 33
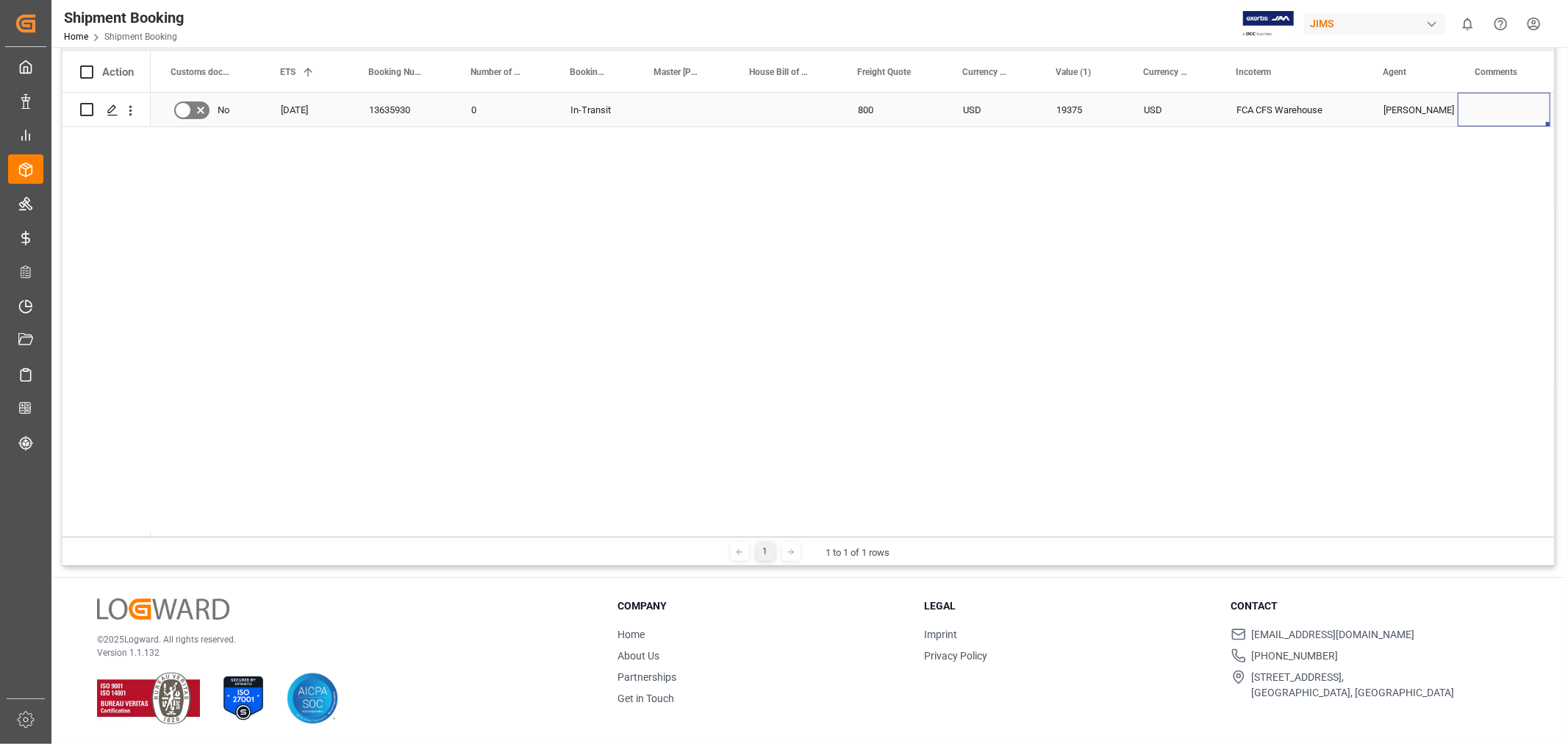
scroll to position [0, 491]
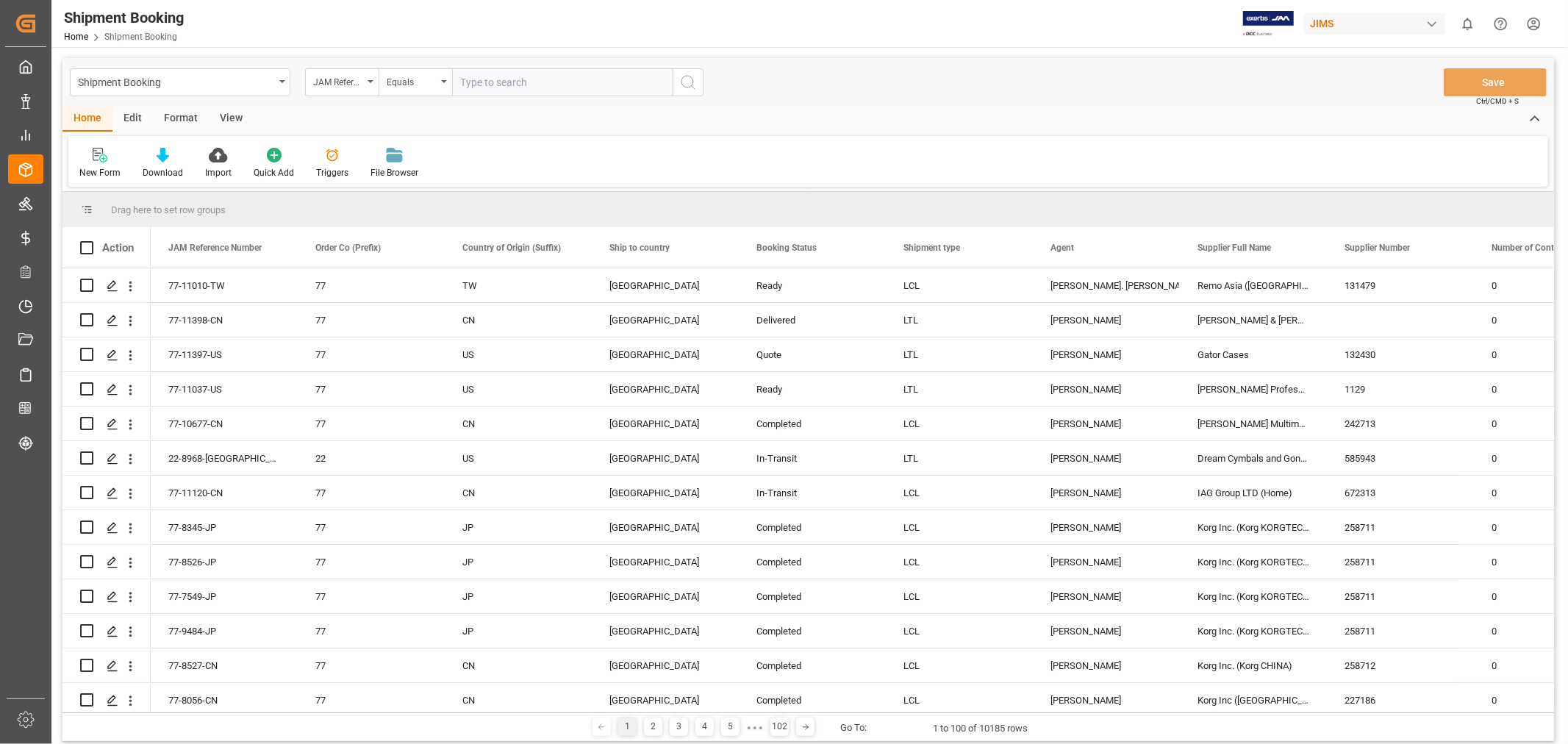
click at [239, 112] on div "View" at bounding box center [231, 118] width 45 height 25
click at [76, 114] on div "Home" at bounding box center [87, 118] width 50 height 25
click at [103, 166] on div "New Form" at bounding box center [100, 172] width 41 height 13
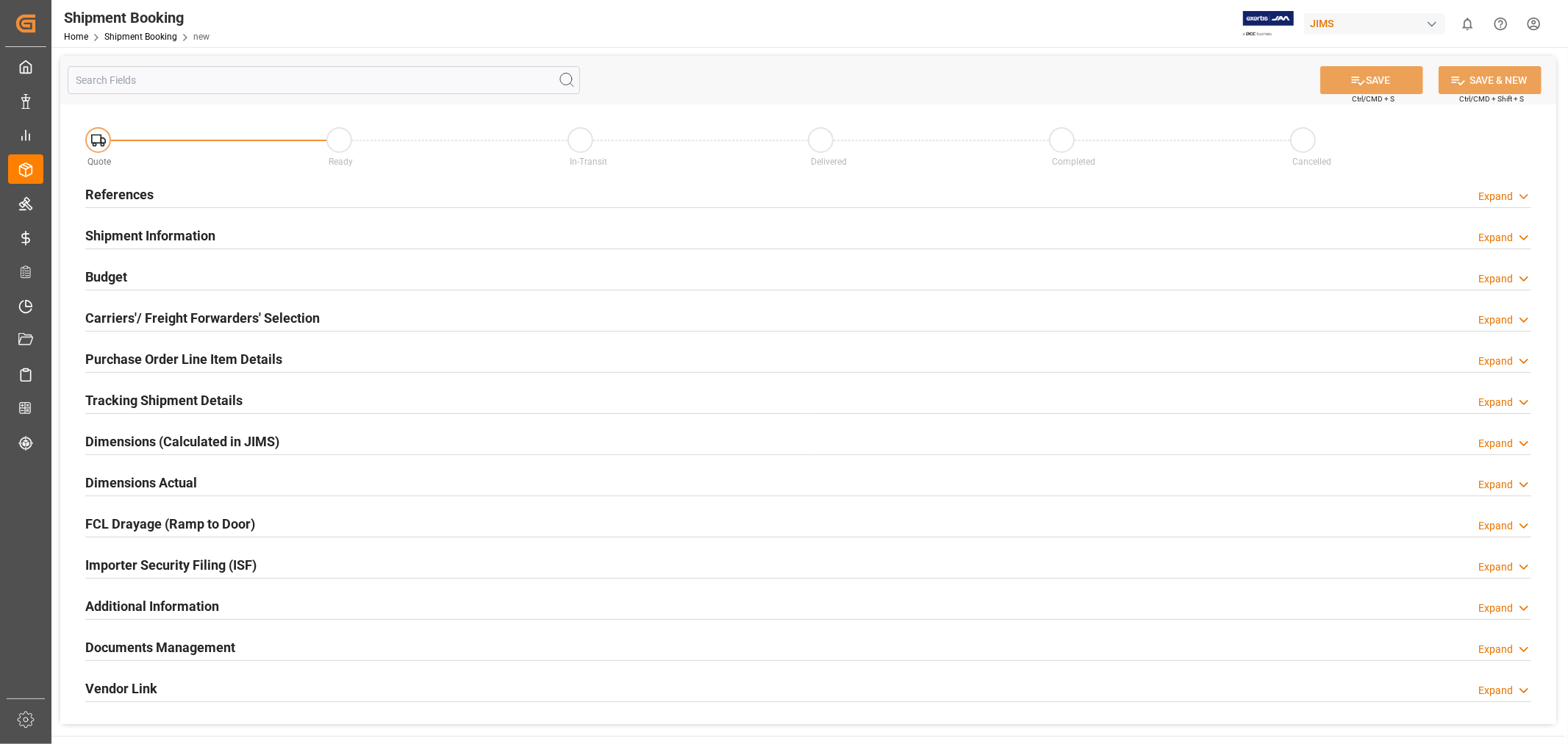
click at [113, 193] on h2 "References" at bounding box center [120, 193] width 69 height 20
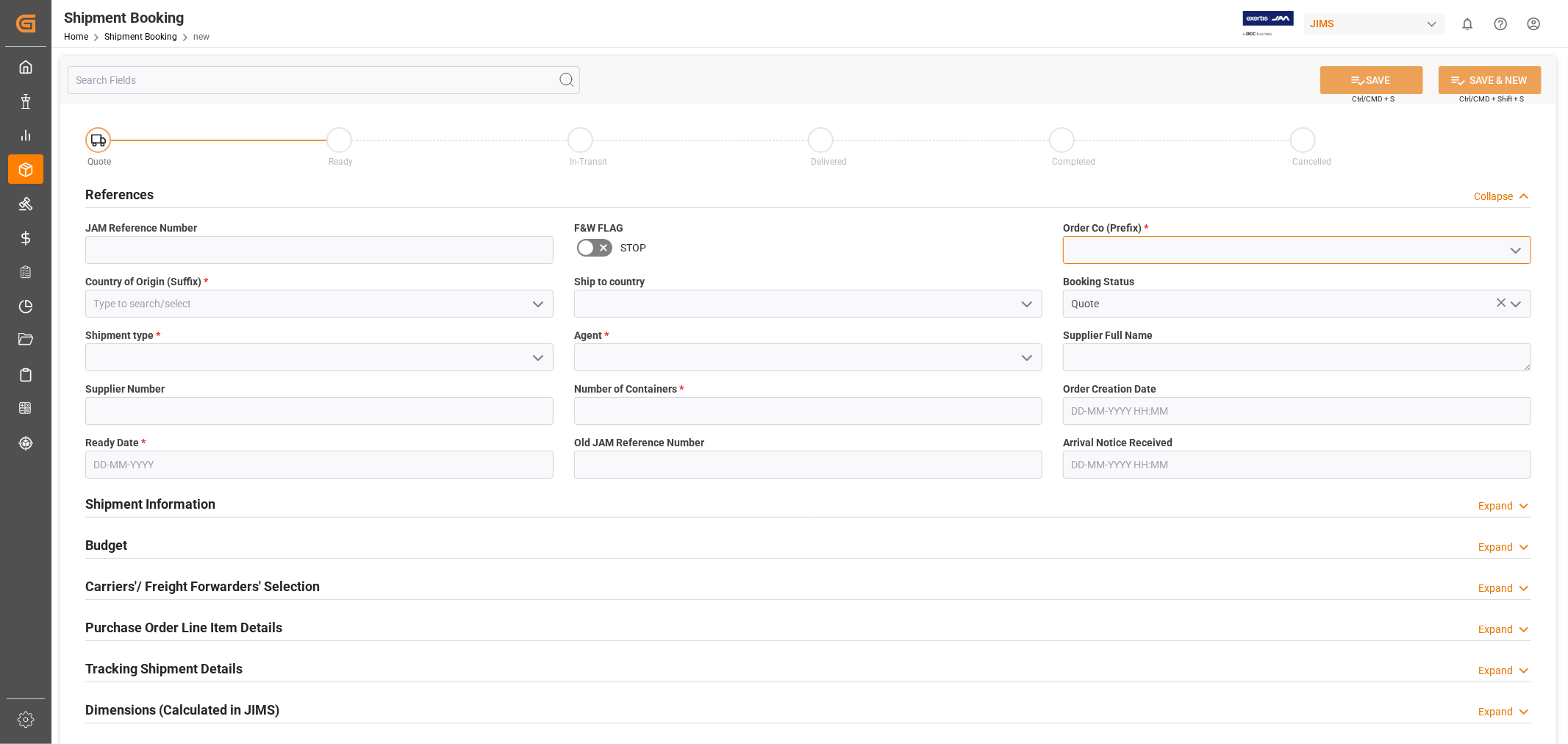
click at [1119, 258] on input at bounding box center [1297, 250] width 468 height 28
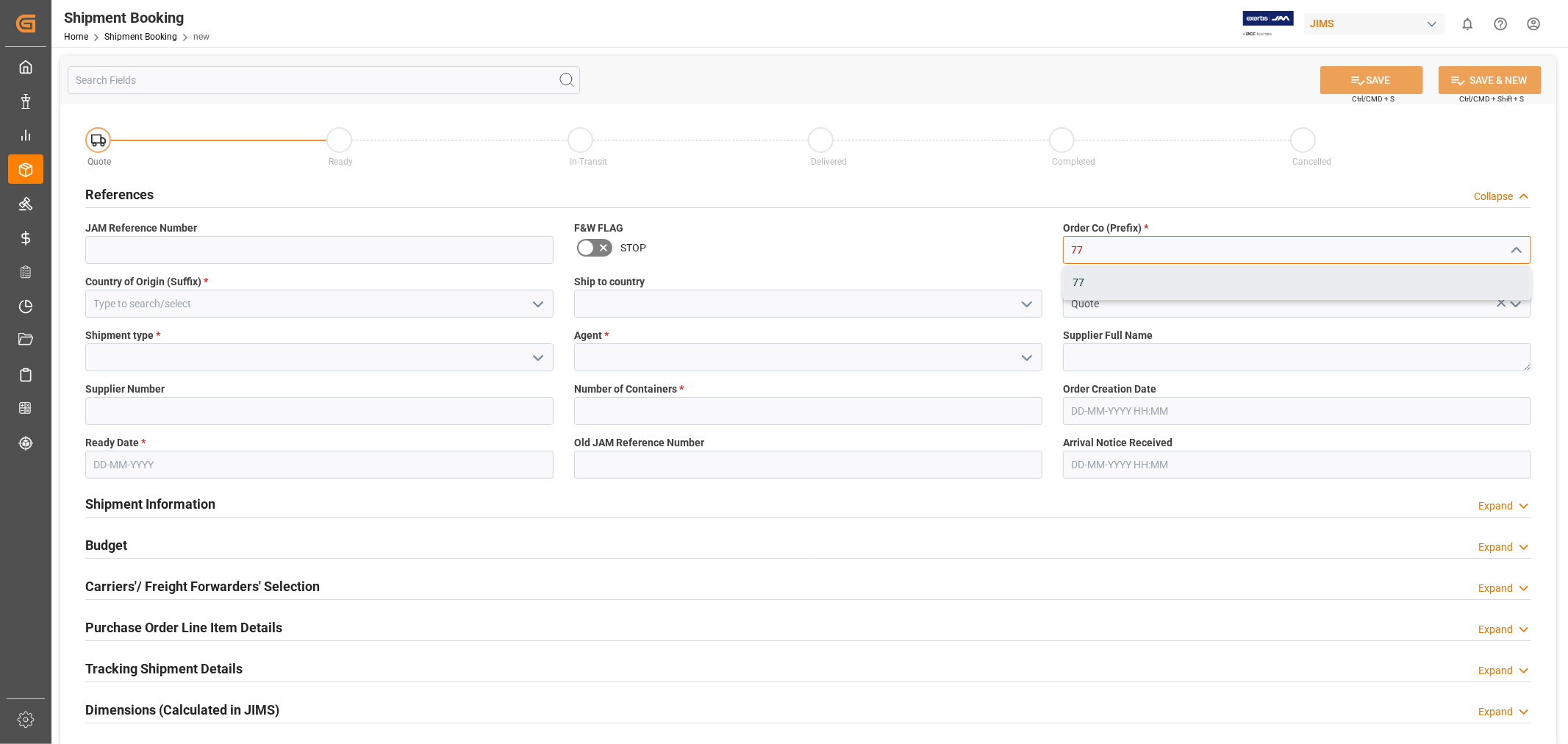
click at [1105, 283] on div "77" at bounding box center [1297, 283] width 467 height 33
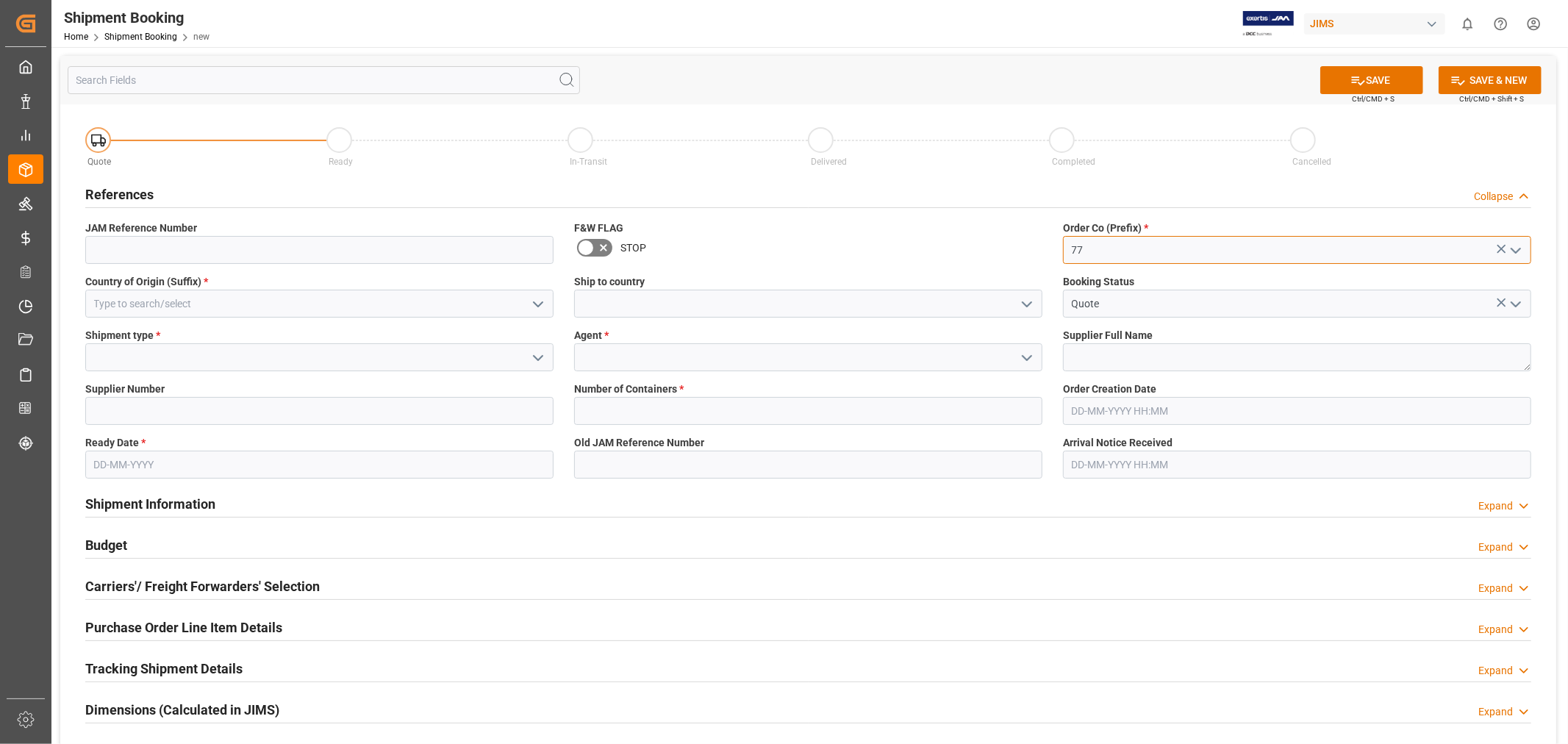
type input "77"
click at [176, 303] on input at bounding box center [319, 303] width 468 height 28
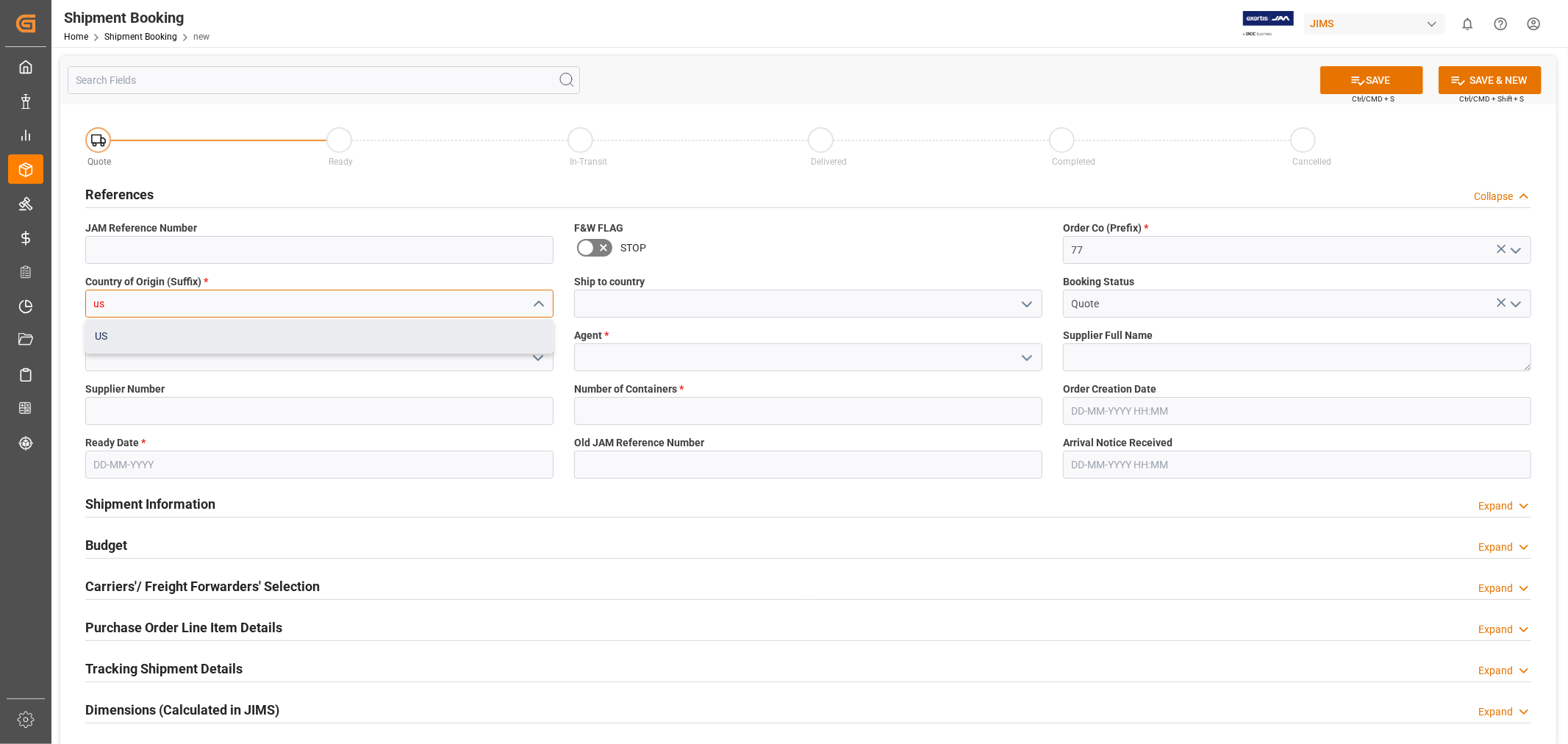
click at [150, 336] on div "US" at bounding box center [319, 336] width 467 height 33
type input "US"
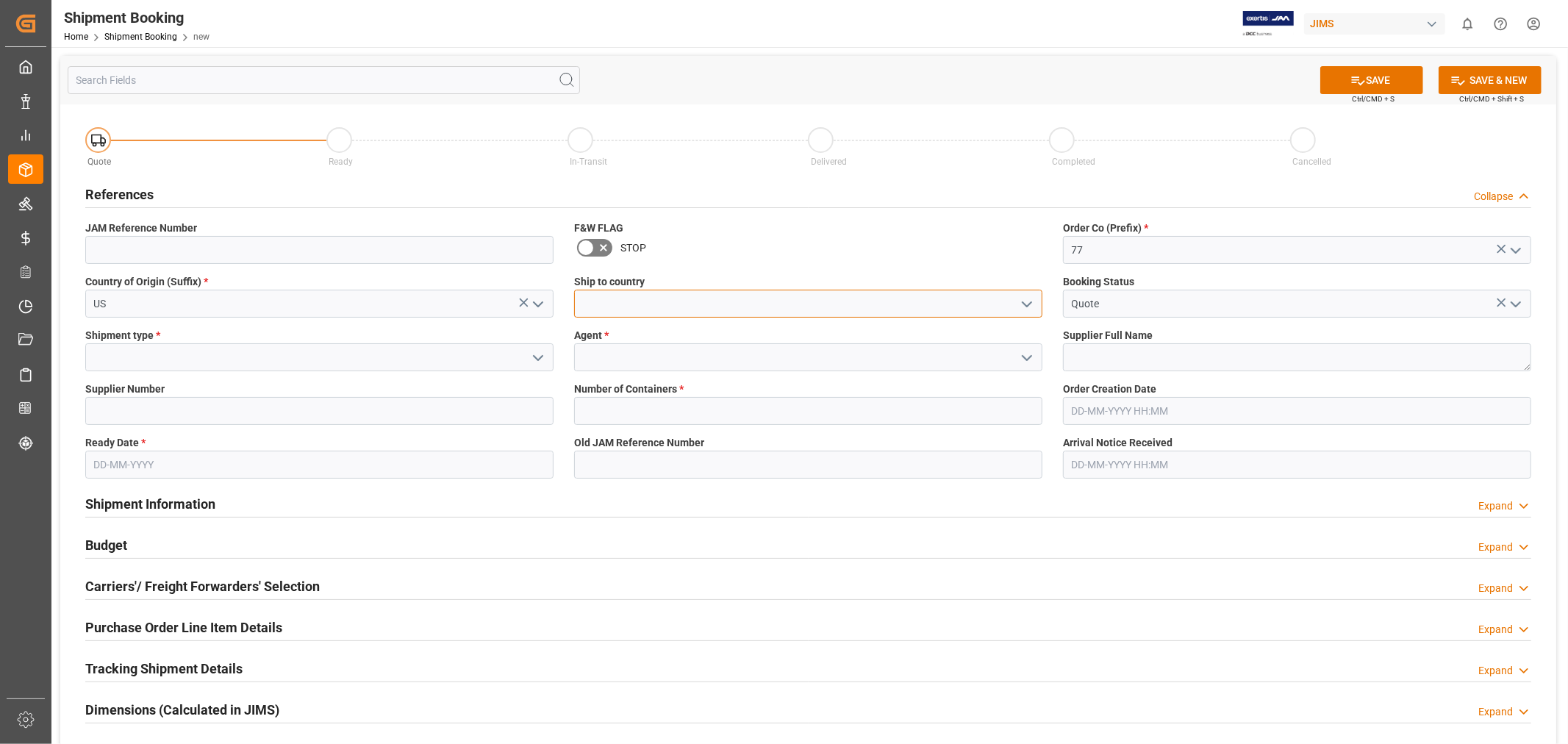
click at [835, 310] on input at bounding box center [808, 303] width 468 height 28
type input "[GEOGRAPHIC_DATA]"
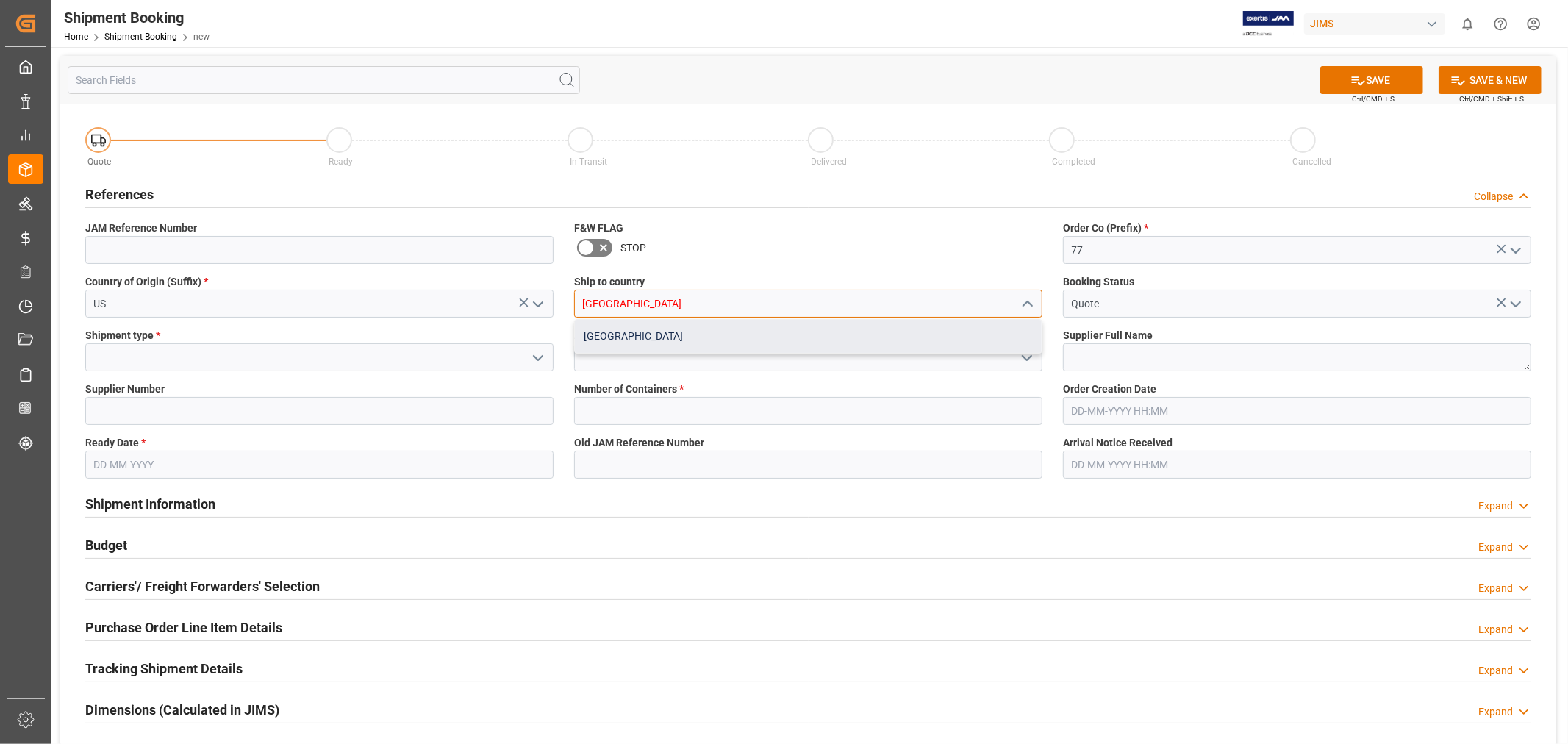
click at [654, 342] on div "[GEOGRAPHIC_DATA]" at bounding box center [808, 336] width 467 height 33
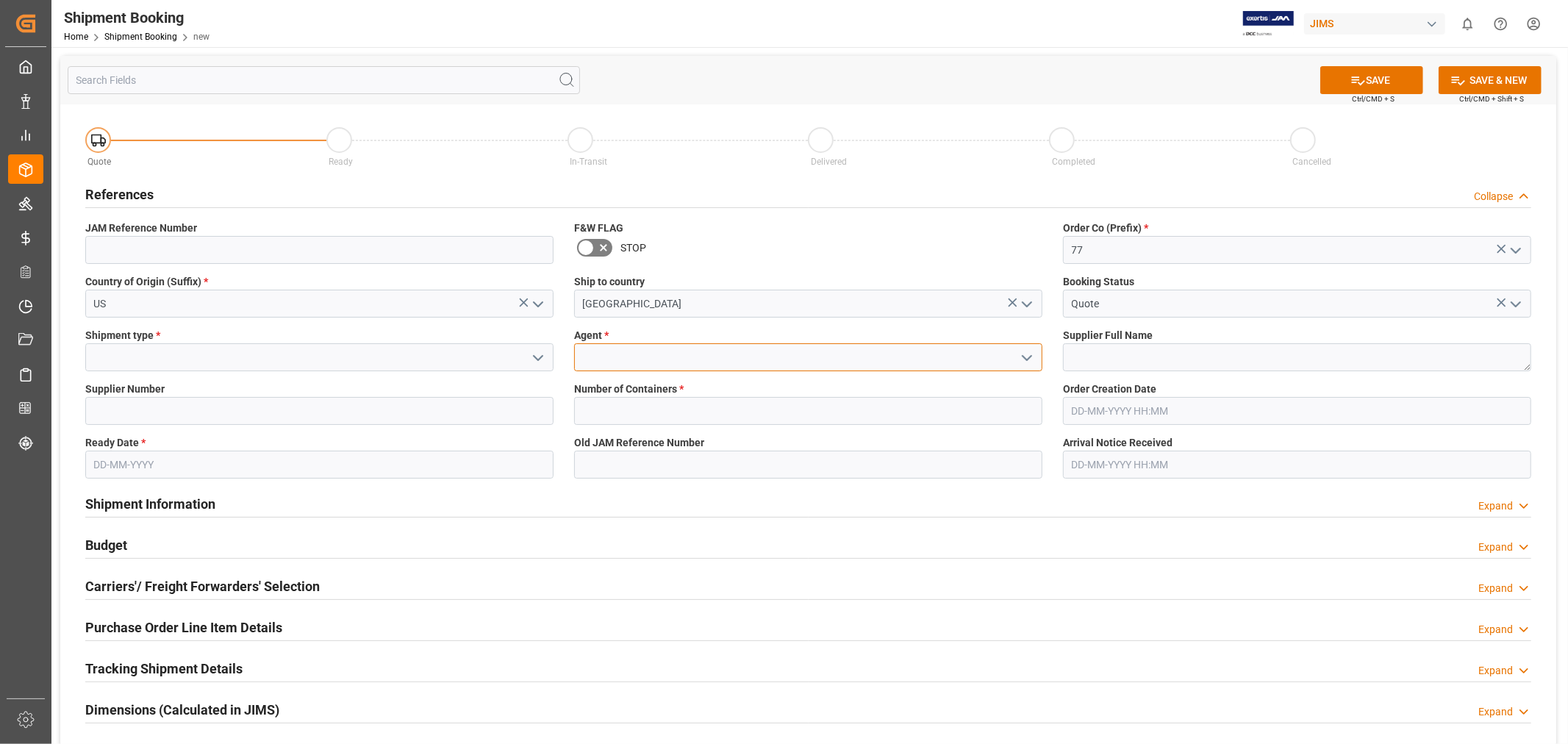
click at [651, 354] on input at bounding box center [808, 357] width 468 height 28
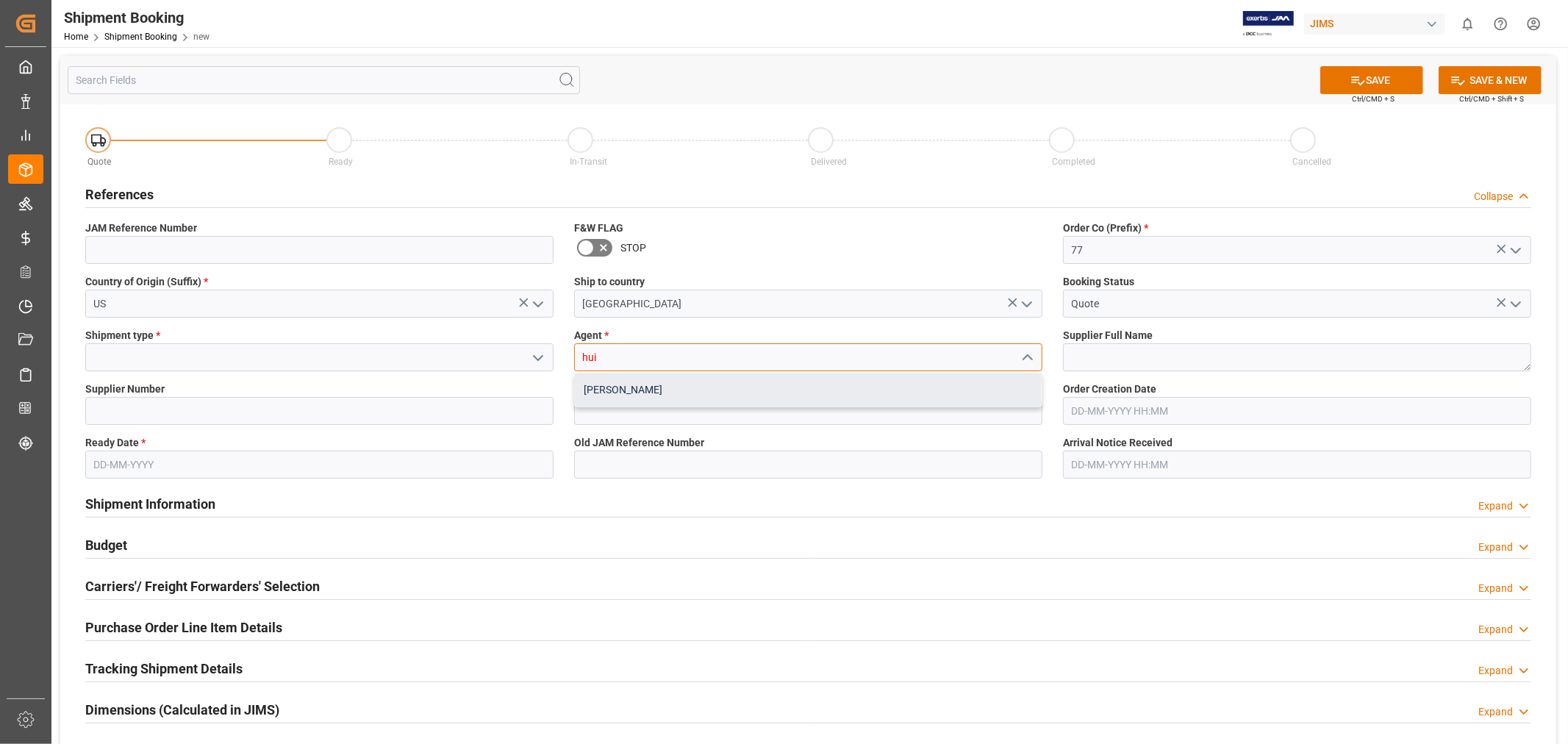
click at [605, 391] on div "[PERSON_NAME]" at bounding box center [808, 390] width 467 height 33
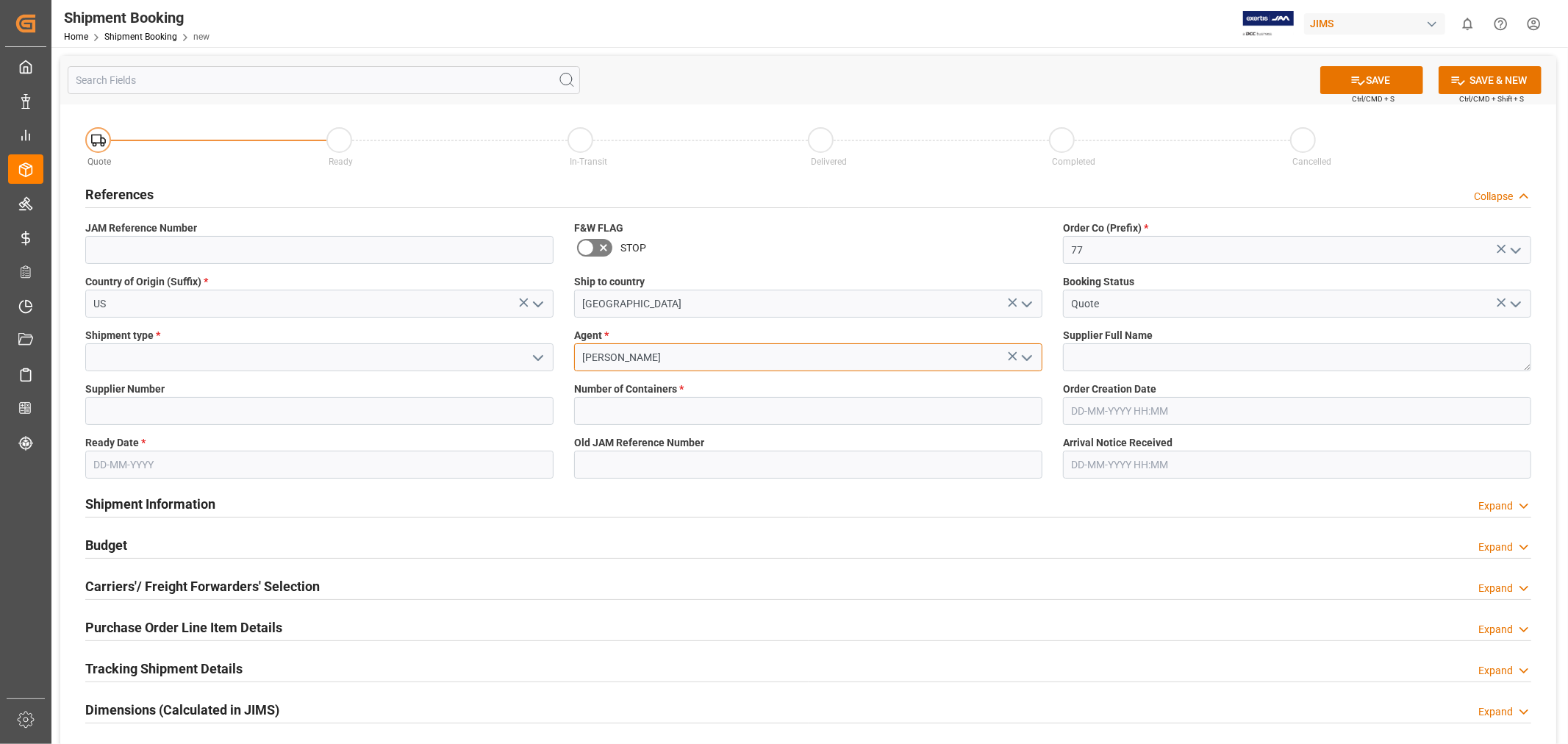
type input "[PERSON_NAME]"
click at [355, 360] on input at bounding box center [319, 357] width 468 height 28
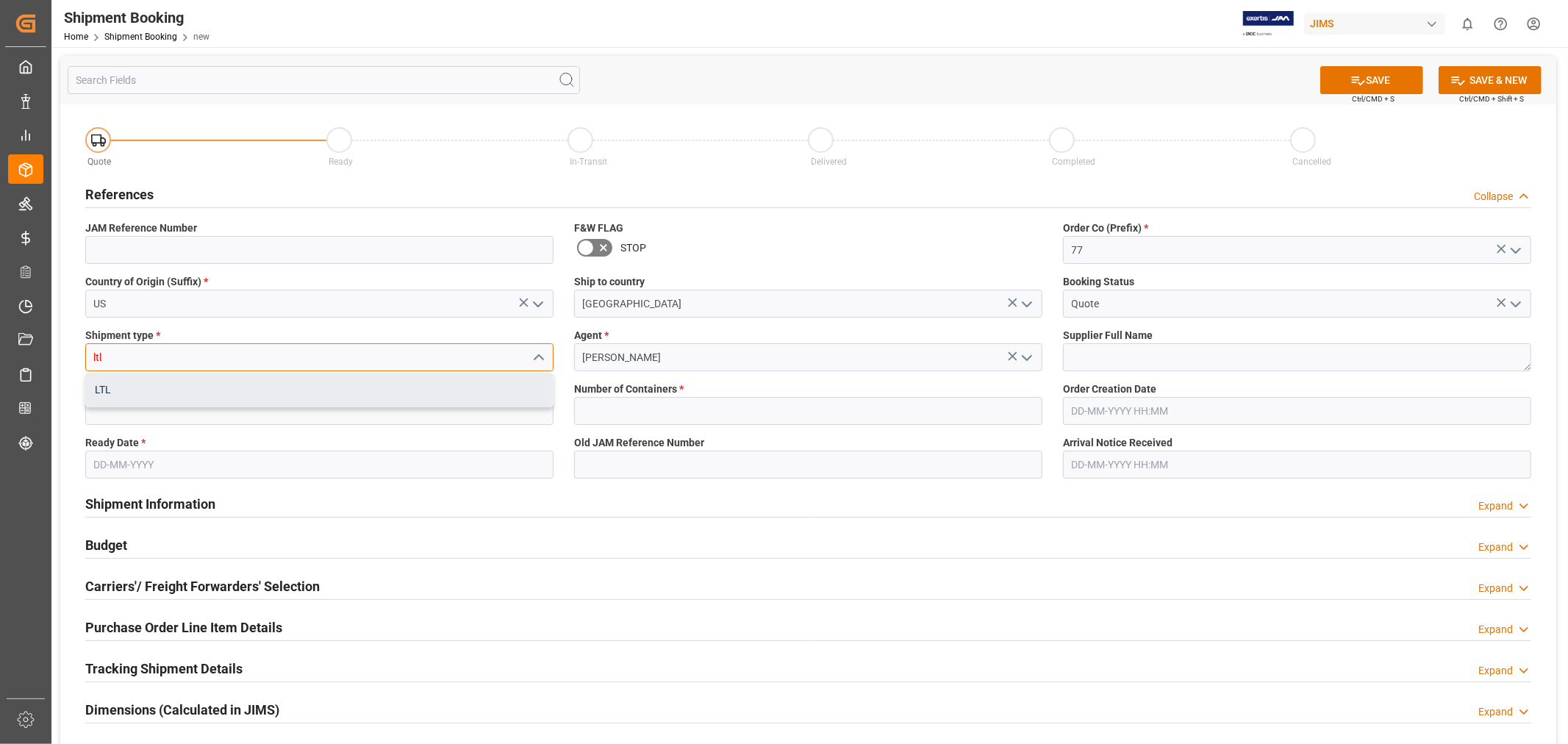
click at [356, 390] on div "LTL" at bounding box center [319, 390] width 467 height 33
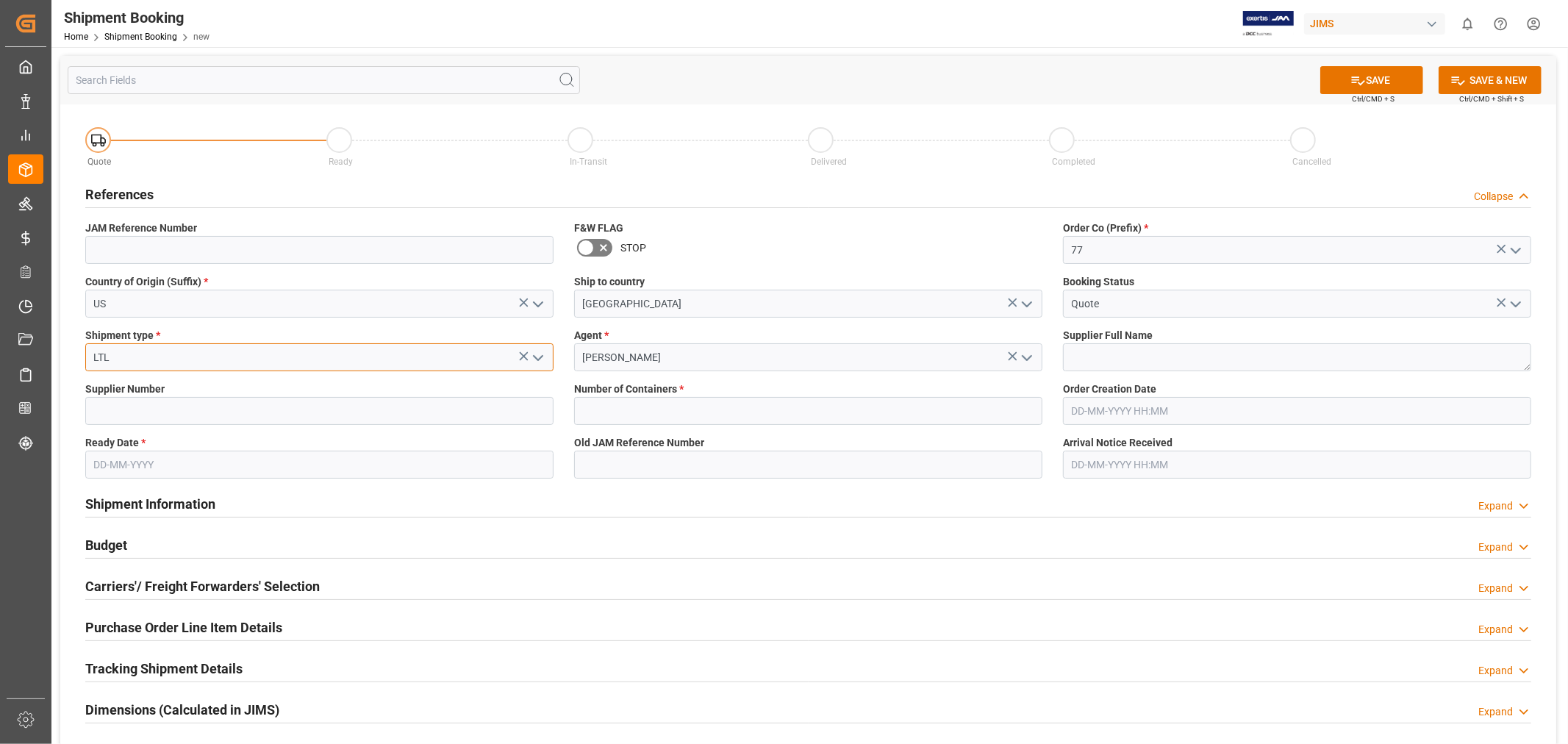
type input "LTL"
click at [581, 420] on input "text" at bounding box center [808, 410] width 468 height 28
type input "0"
click at [1111, 350] on textarea at bounding box center [1297, 357] width 468 height 28
click at [1093, 354] on textarea at bounding box center [1297, 357] width 468 height 28
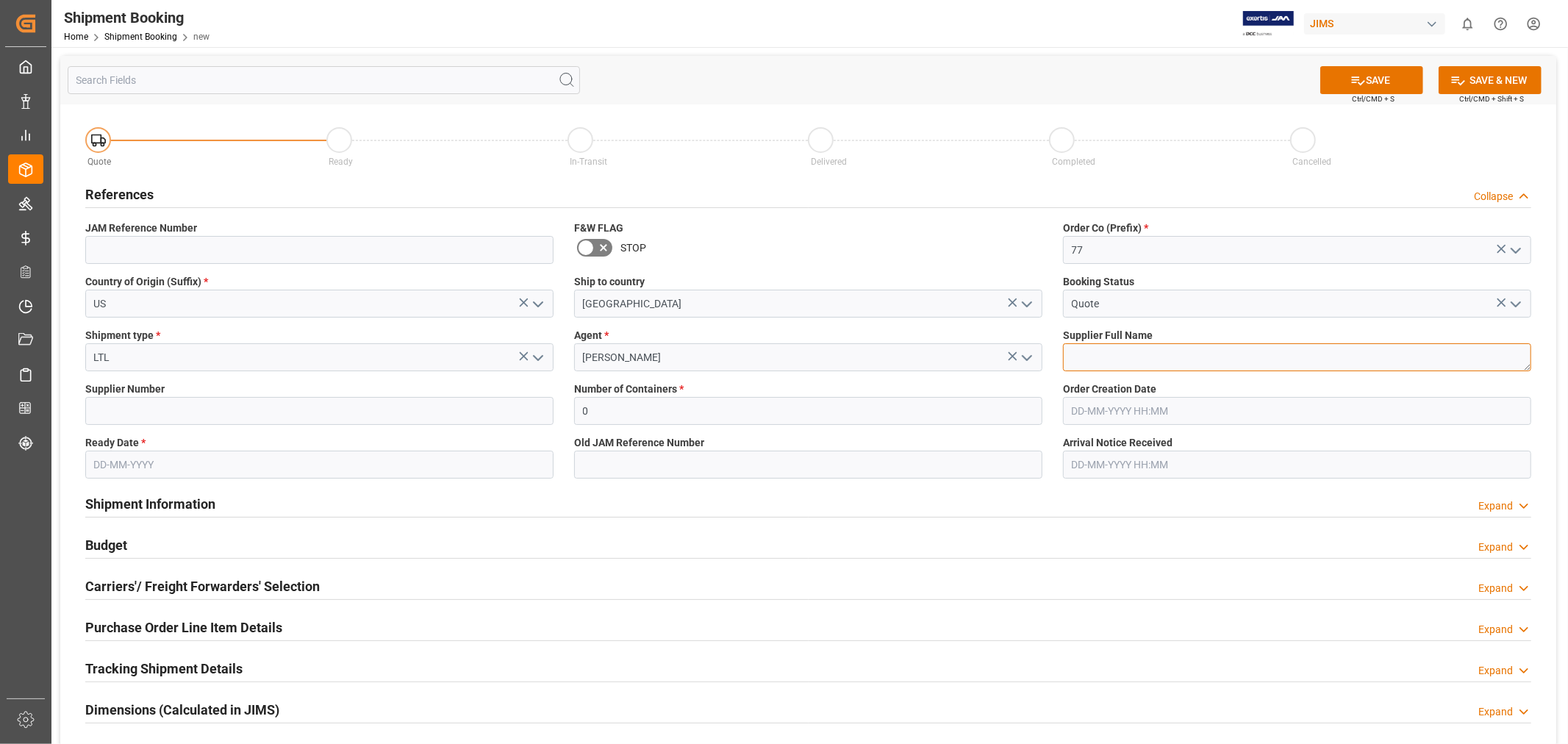
paste textarea "NLU Products LLC, DBA BodygARdz"
type textarea "NLU Products LLC, DBA BodygARdz"
click at [272, 414] on input at bounding box center [319, 410] width 468 height 28
paste input "408617"
type input "408617"
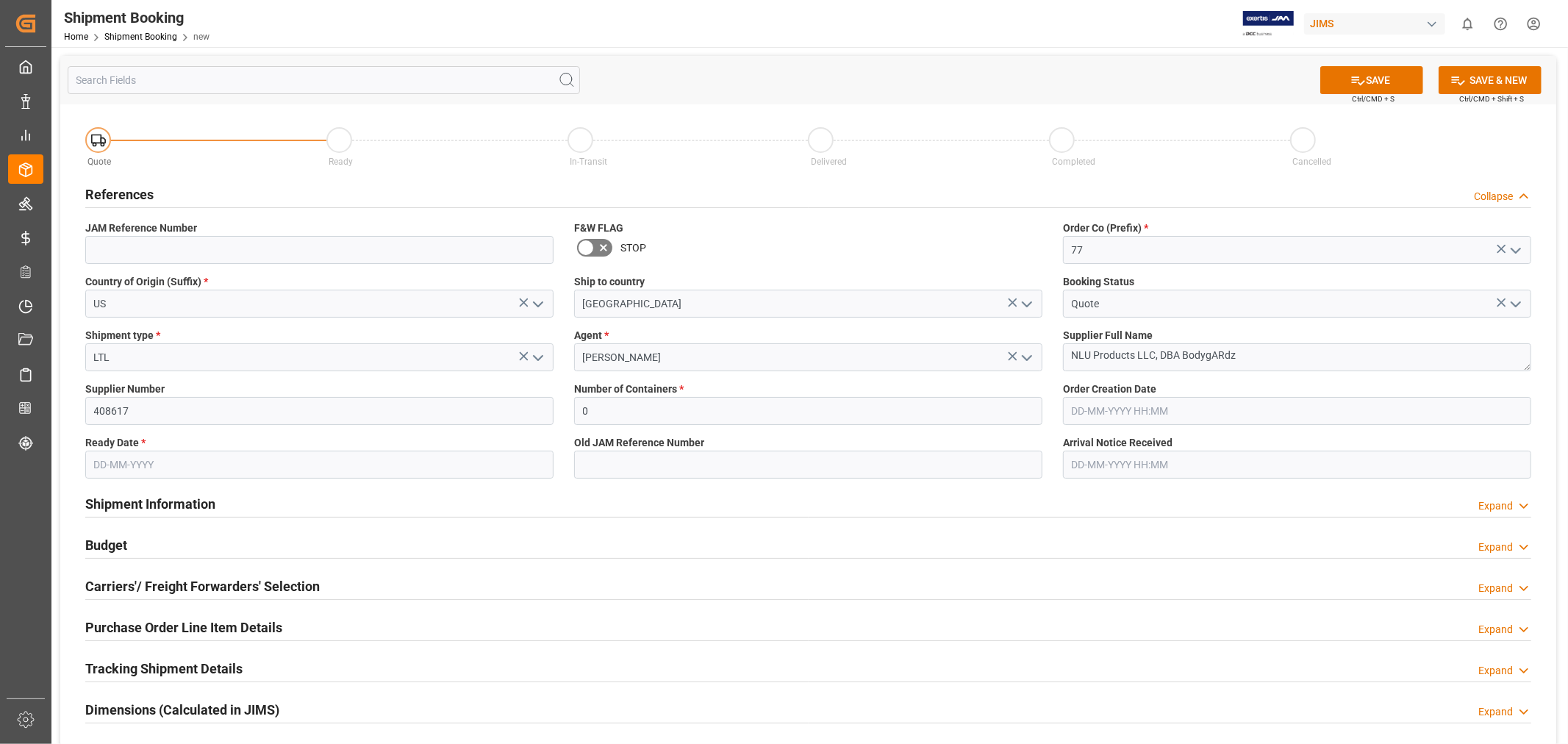
click at [244, 461] on input "text" at bounding box center [319, 464] width 468 height 28
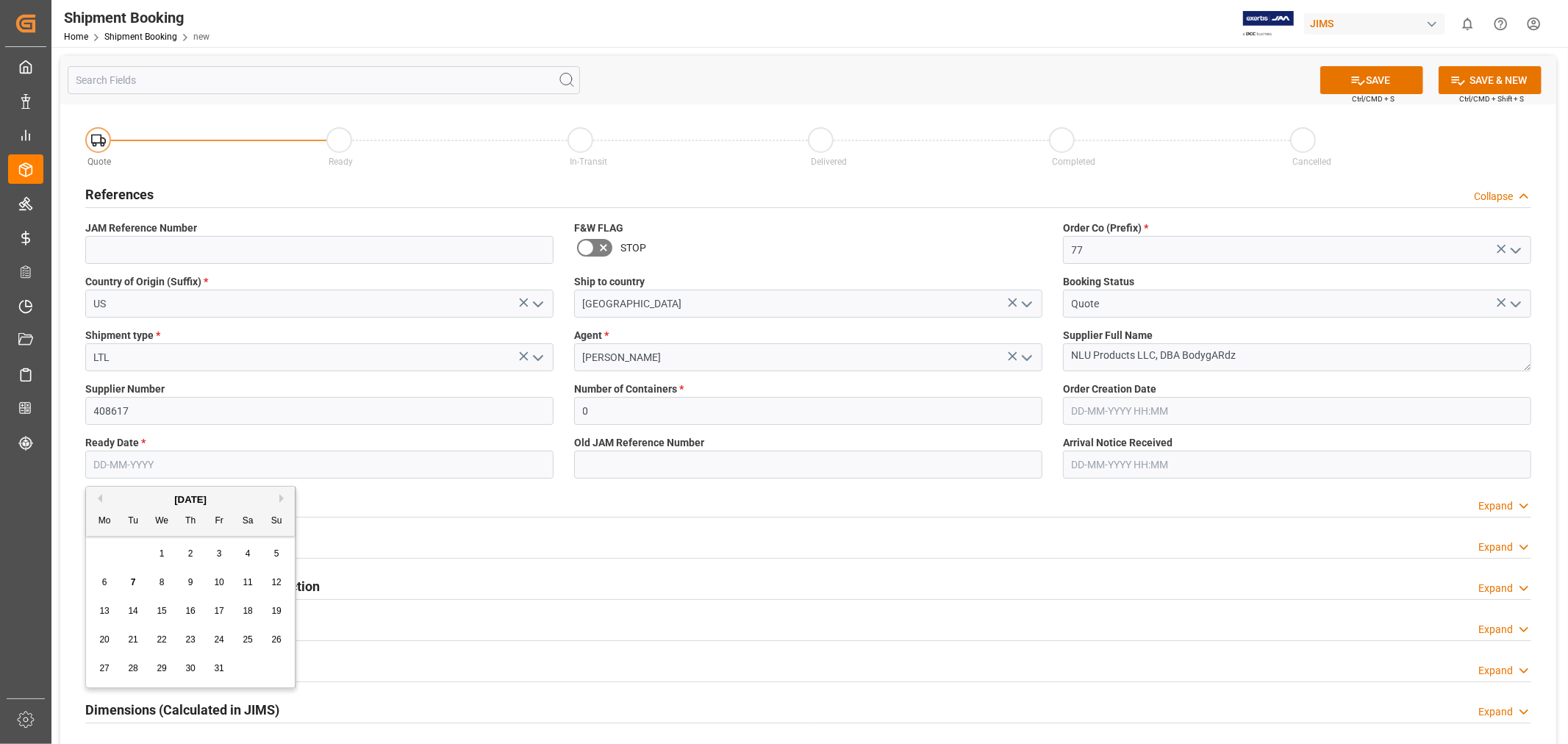
click at [137, 582] on div "7" at bounding box center [133, 582] width 18 height 18
type input "[DATE]"
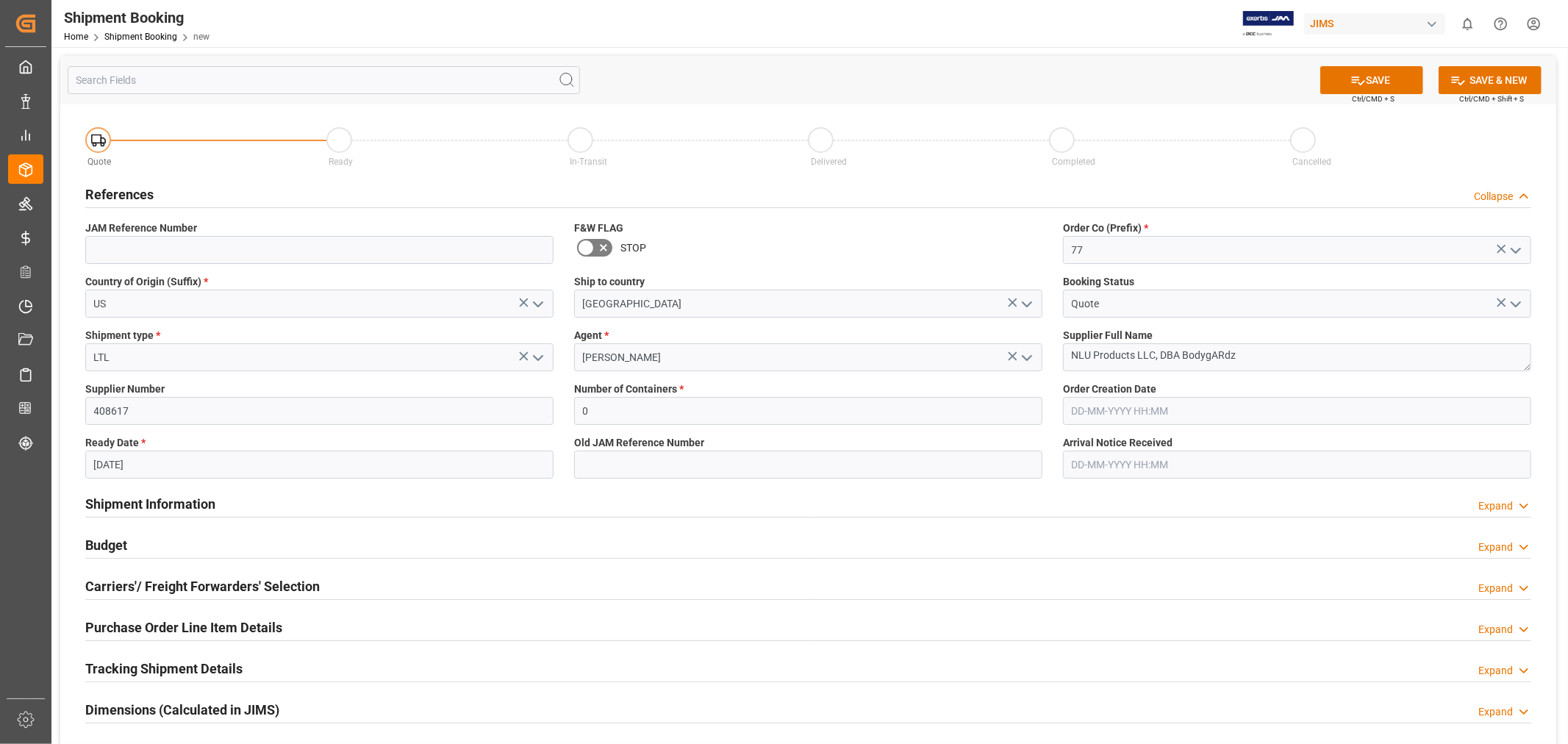
click at [606, 485] on div "Shipment Information Expand" at bounding box center [808, 504] width 1466 height 41
click at [1383, 86] on button "SAVE" at bounding box center [1372, 80] width 103 height 28
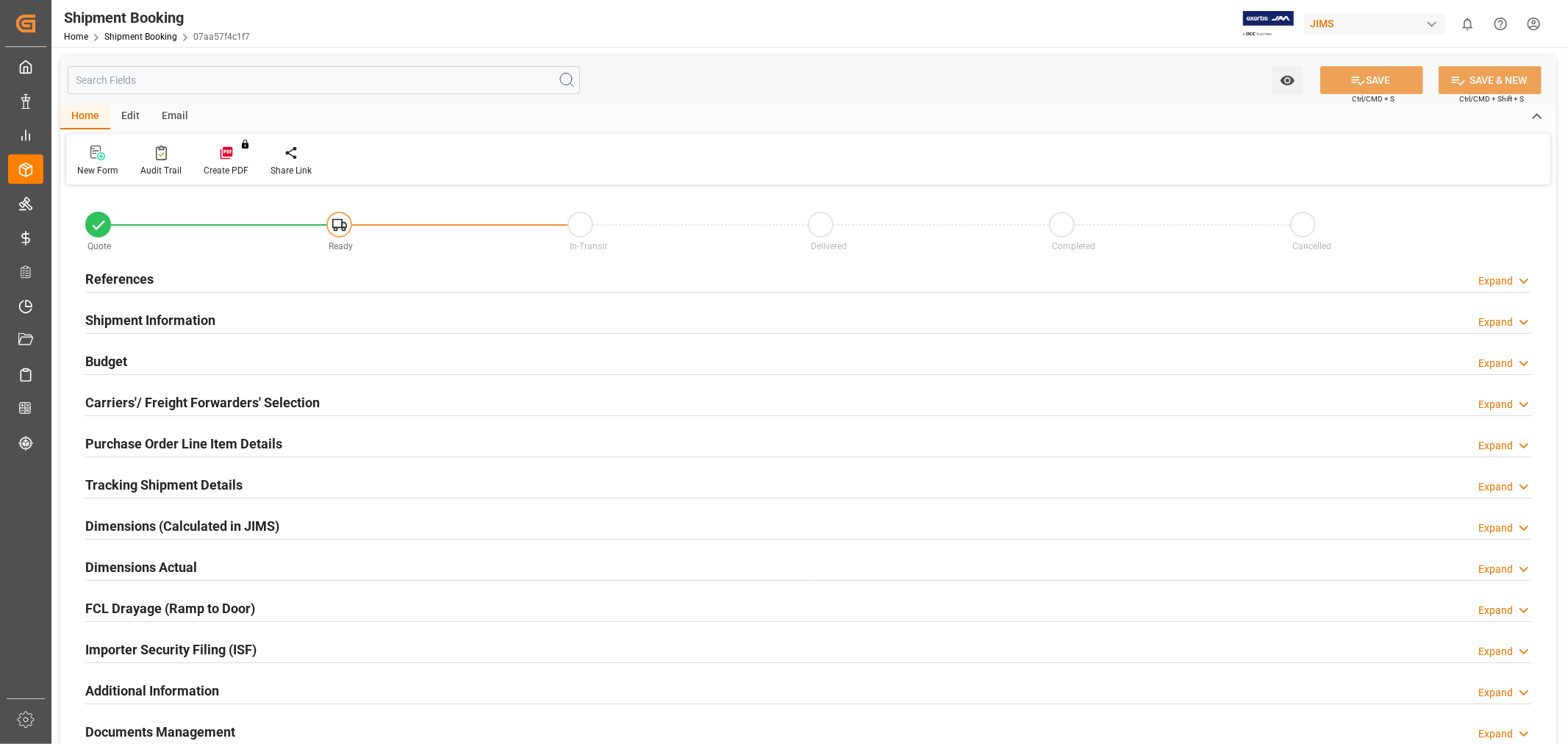
type input "0"
type input "[DATE]"
click at [141, 269] on h2 "References" at bounding box center [120, 278] width 69 height 20
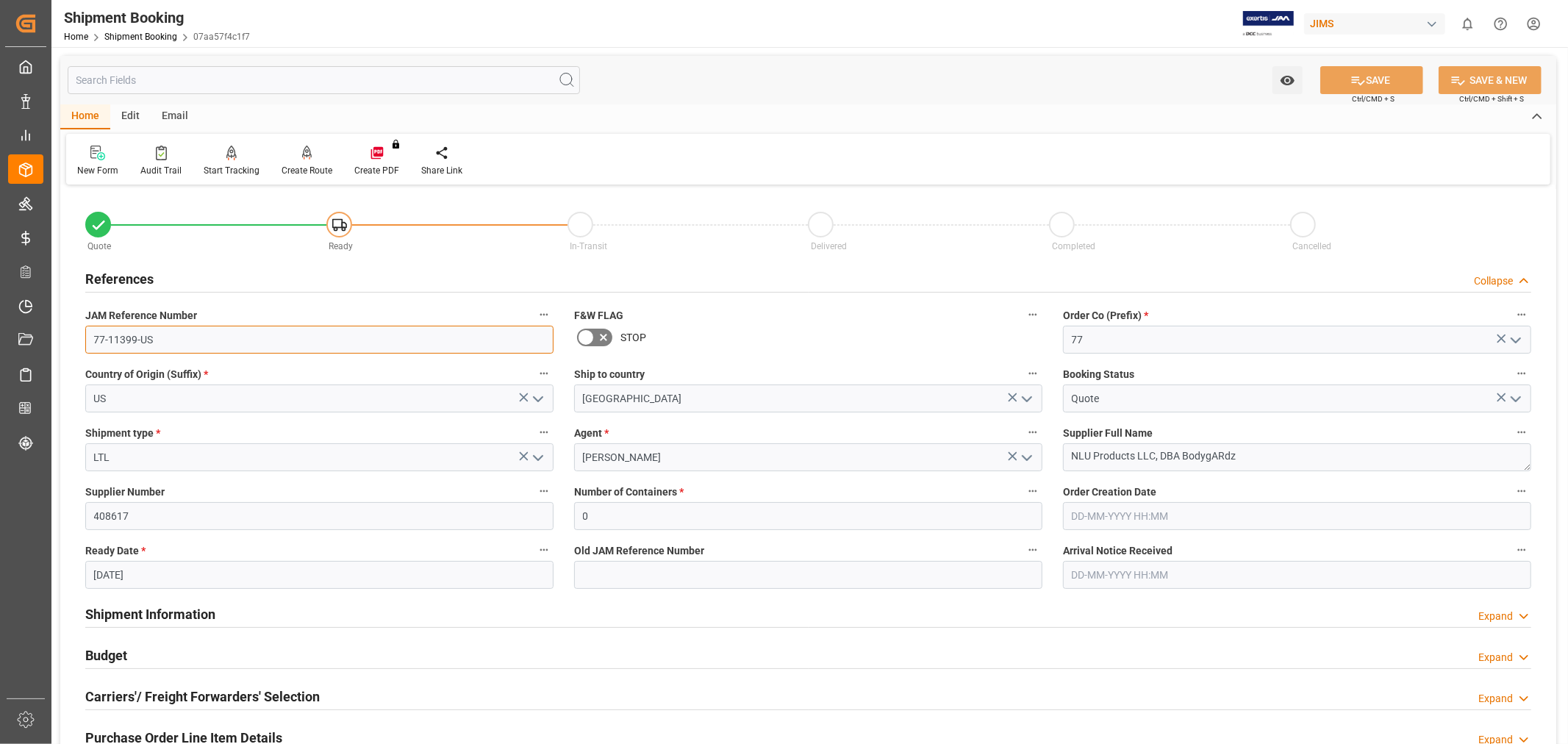
drag, startPoint x: 201, startPoint y: 334, endPoint x: 55, endPoint y: 313, distance: 147.5
click at [55, 313] on div "Watch Option SAVE Ctrl/CMD + S SAVE & NEW Ctrl/CMD + Shift + S Home Edit Email …" at bounding box center [808, 639] width 1513 height 1184
click at [1159, 467] on textarea "NLU Products LLC, DBA BodygARdz" at bounding box center [1297, 457] width 468 height 28
drag, startPoint x: 1266, startPoint y: 457, endPoint x: 1061, endPoint y: 423, distance: 207.8
click at [1061, 423] on div "Supplier Full Name NLU Products LLC, DBA BodygARdz" at bounding box center [1297, 447] width 489 height 59
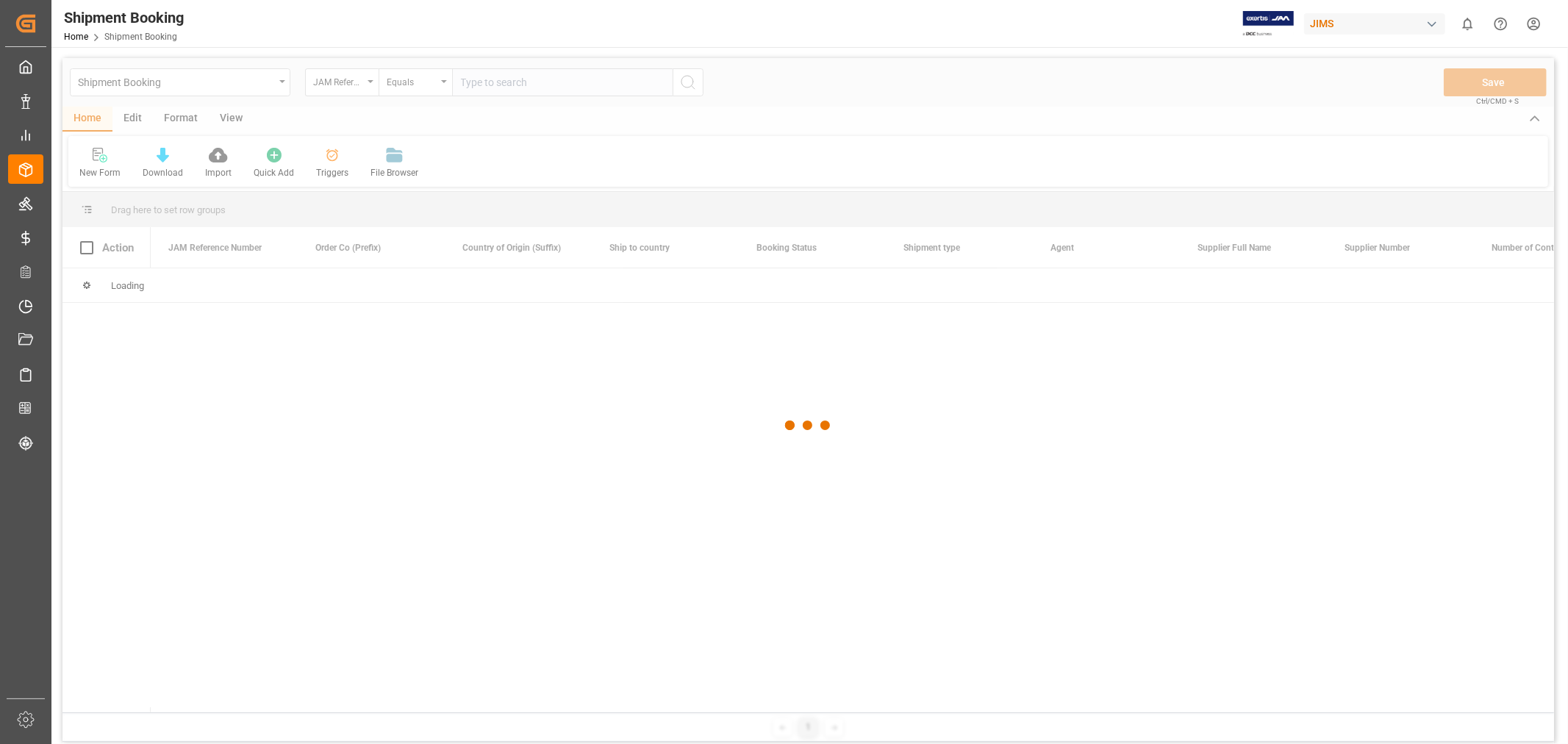
click at [232, 86] on div at bounding box center [808, 426] width 1492 height 735
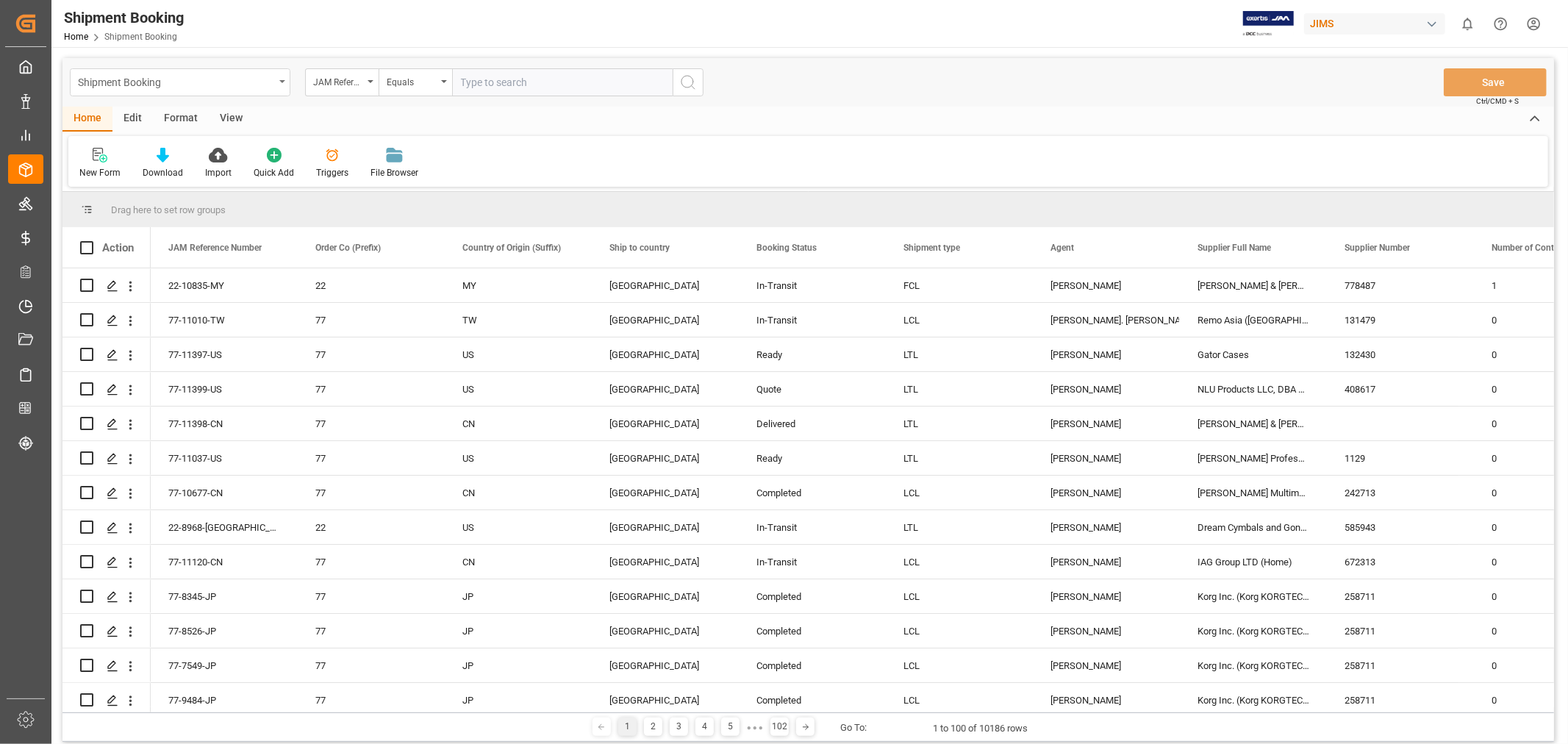
click at [233, 86] on div "Shipment Booking" at bounding box center [176, 80] width 196 height 18
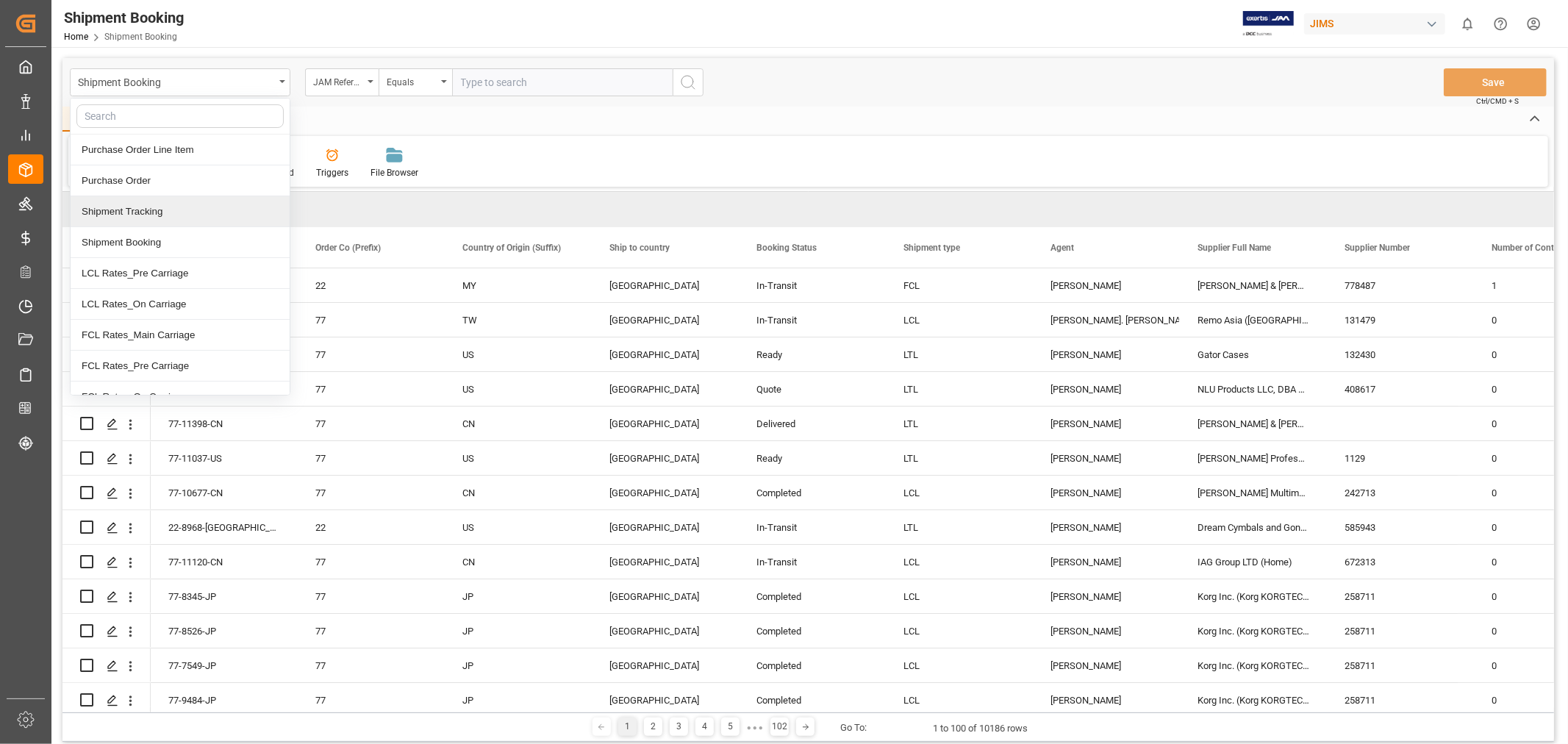
click at [164, 211] on div "Shipment Tracking" at bounding box center [180, 211] width 219 height 31
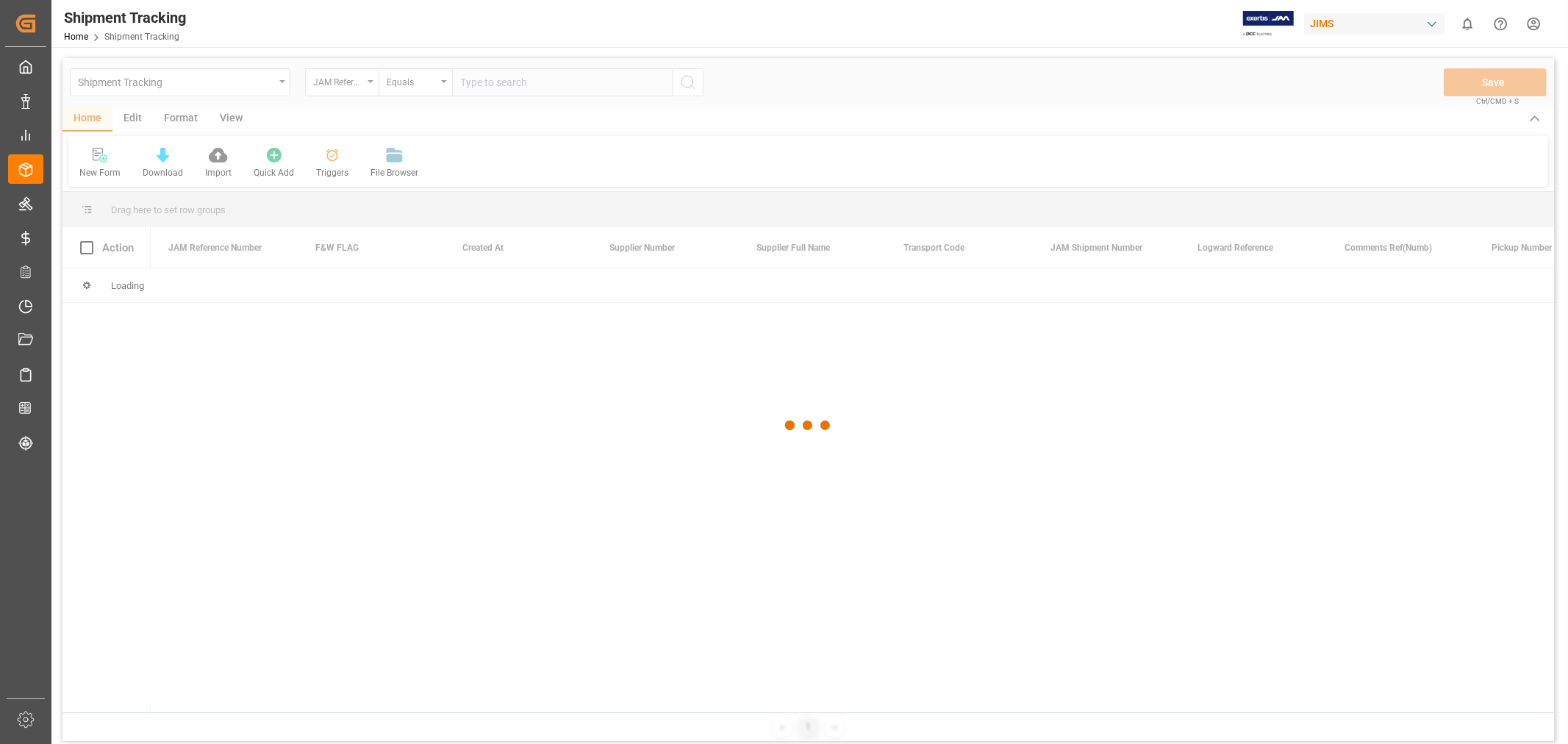
click at [540, 76] on div at bounding box center [808, 426] width 1492 height 735
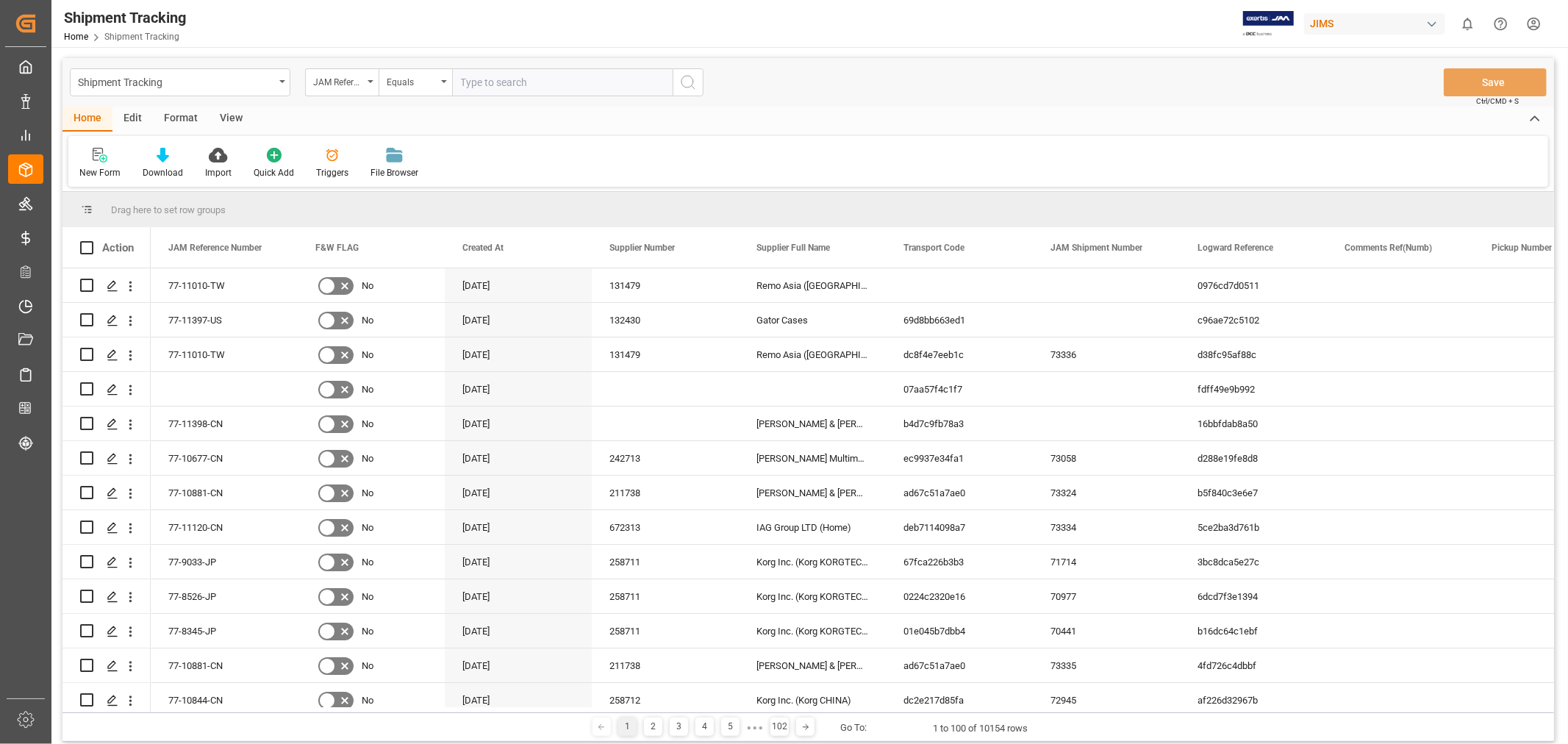
click at [511, 86] on input "text" at bounding box center [562, 82] width 220 height 28
paste input "77-11399-US"
type input "77-11399-US"
click at [688, 90] on icon "search button" at bounding box center [688, 82] width 18 height 18
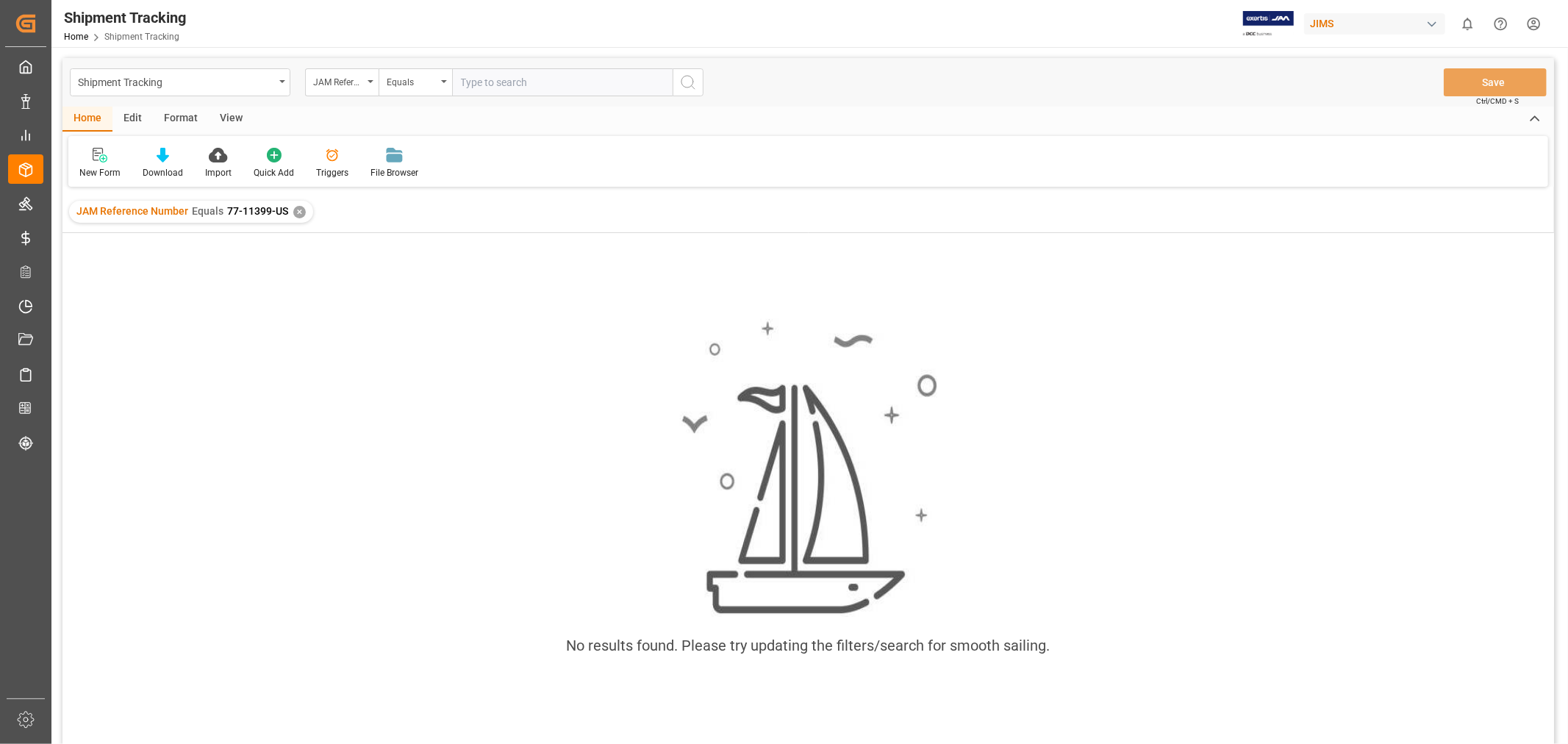
click at [307, 211] on div "JAM Reference Number Equals 77-11399-US ✕" at bounding box center [191, 211] width 244 height 22
click at [299, 211] on div "✕" at bounding box center [299, 211] width 13 height 13
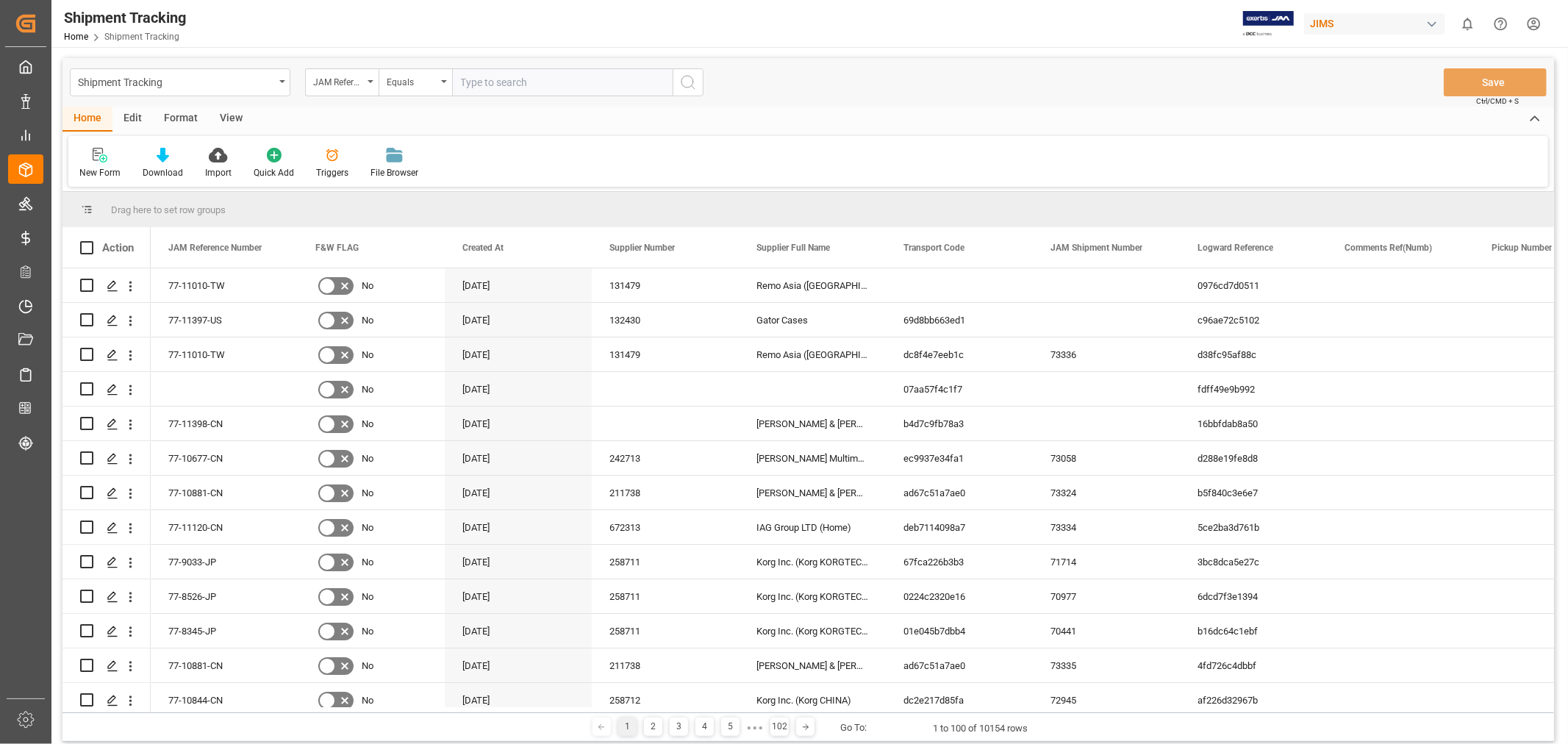
click at [481, 78] on input "text" at bounding box center [562, 82] width 220 height 28
paste input "77-11399-US"
type input "77-11399-US"
click at [691, 80] on icon "search button" at bounding box center [688, 82] width 18 height 18
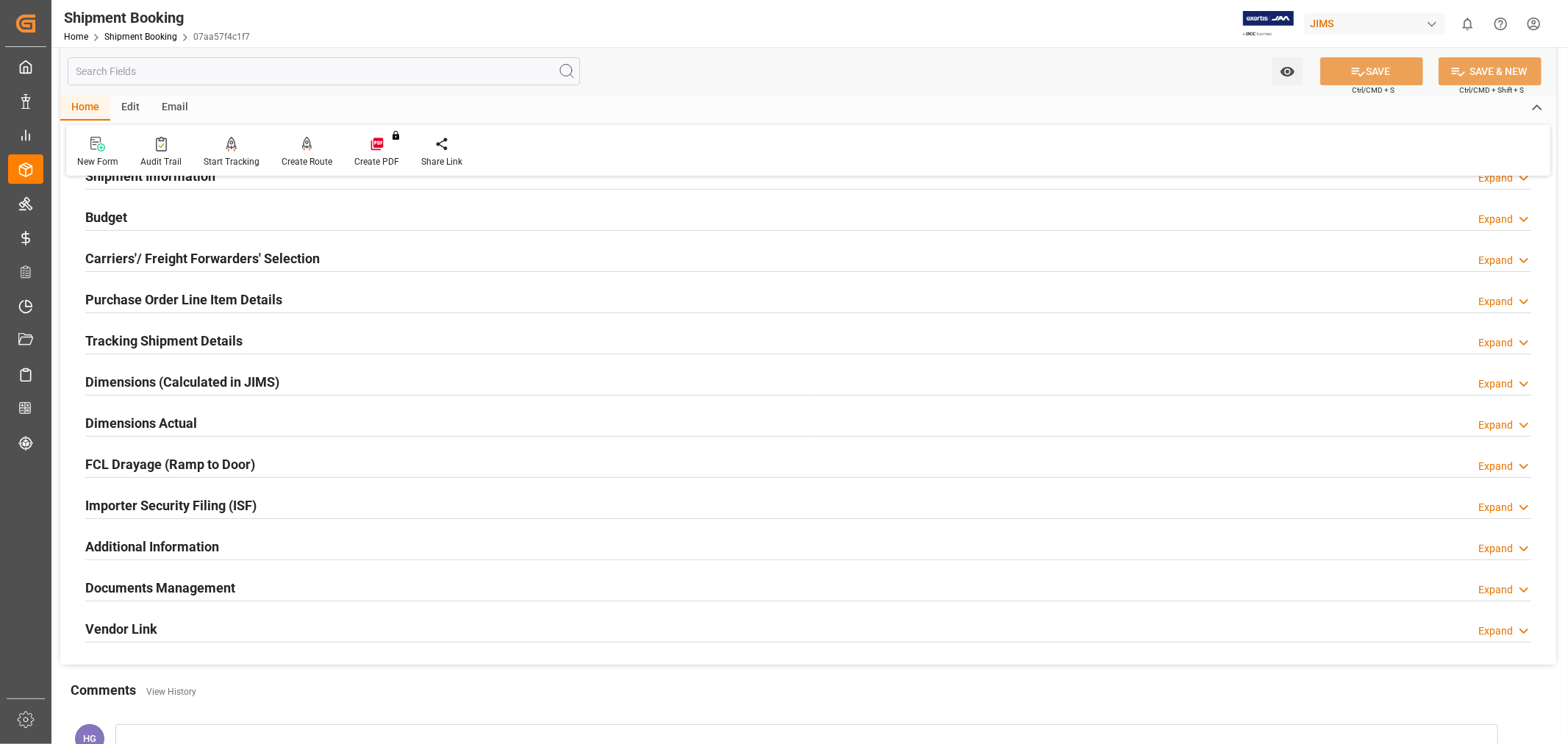
scroll to position [116, 0]
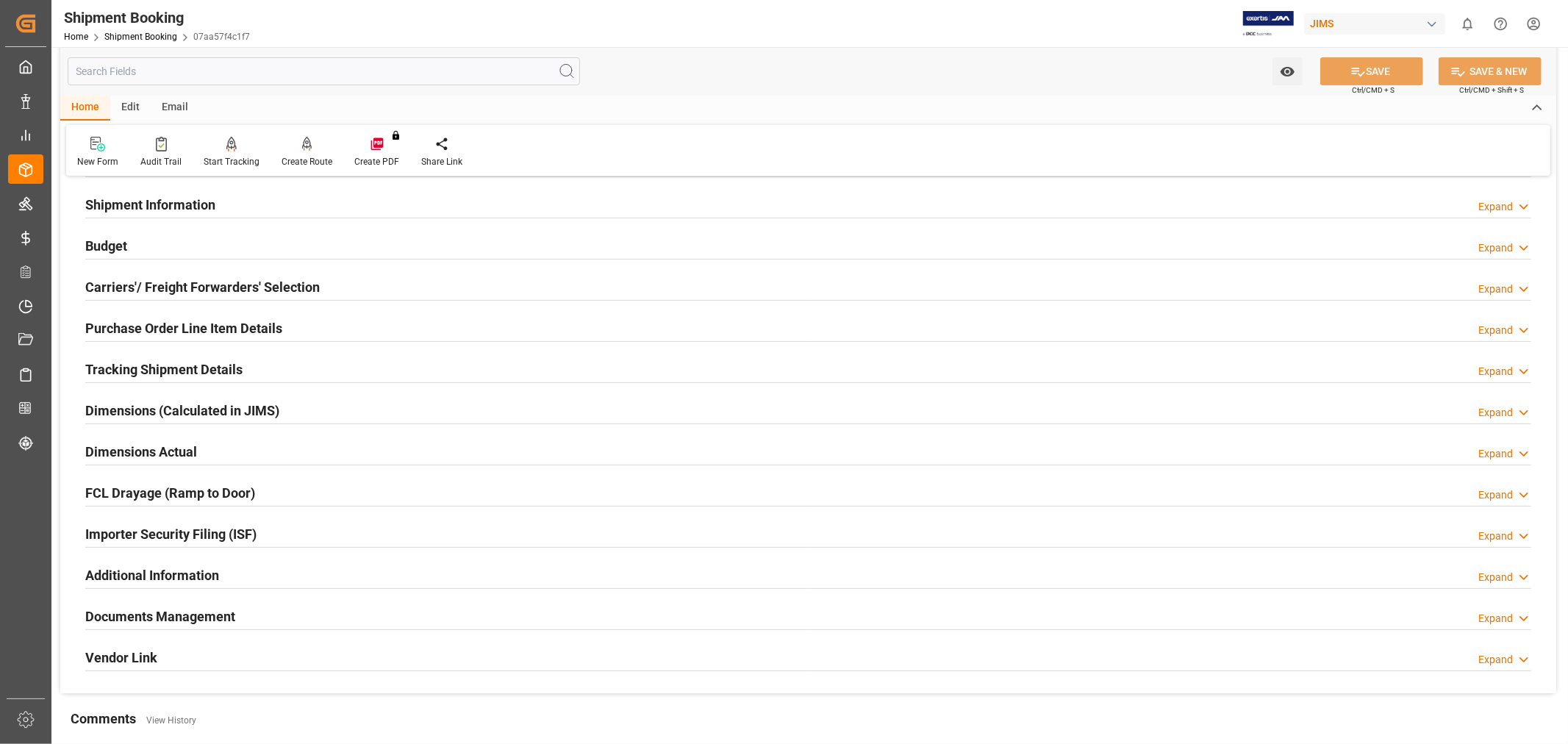
click at [182, 365] on h2 "Tracking Shipment Details" at bounding box center [164, 369] width 158 height 20
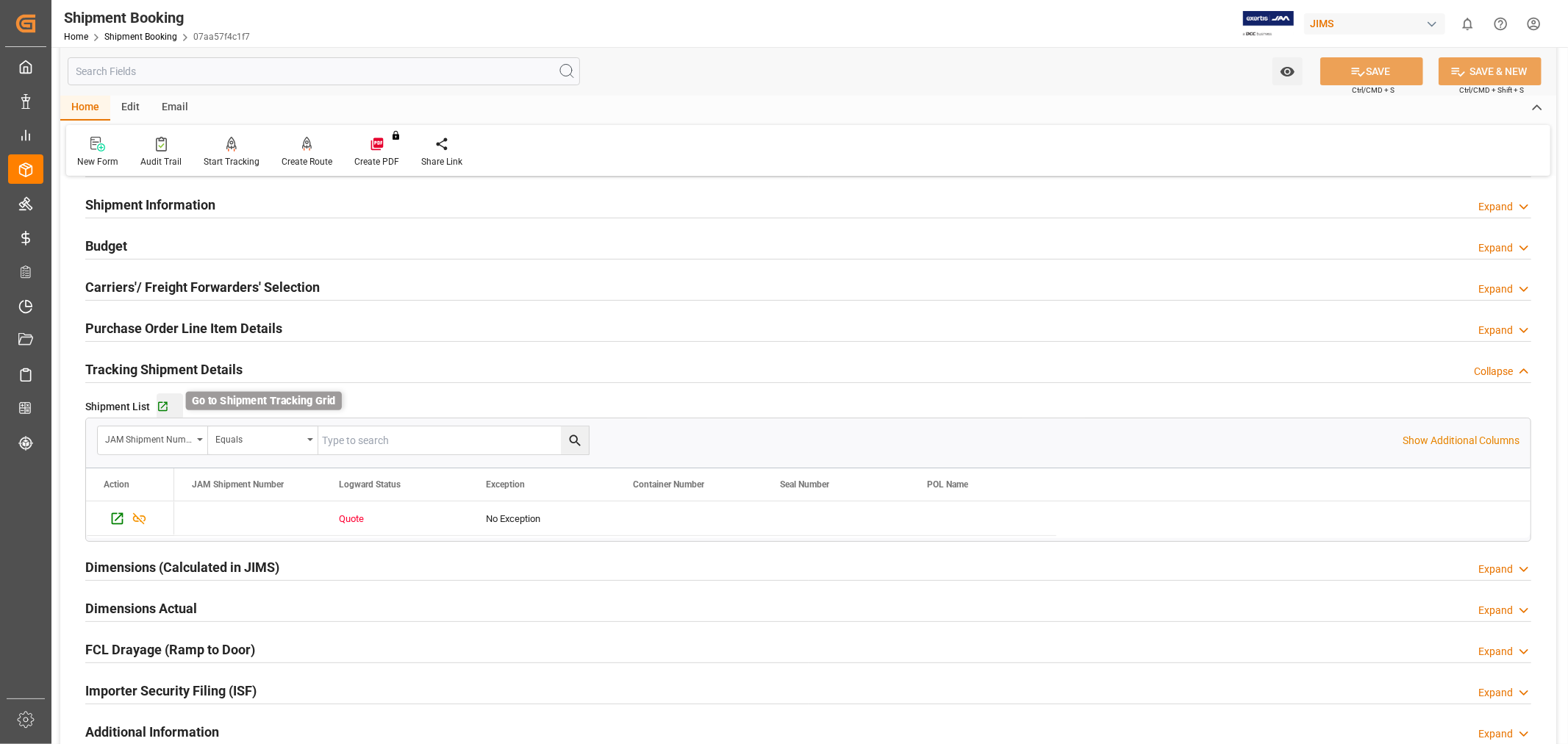
click at [164, 406] on icon "button" at bounding box center [163, 407] width 13 height 13
